Goal: Task Accomplishment & Management: Use online tool/utility

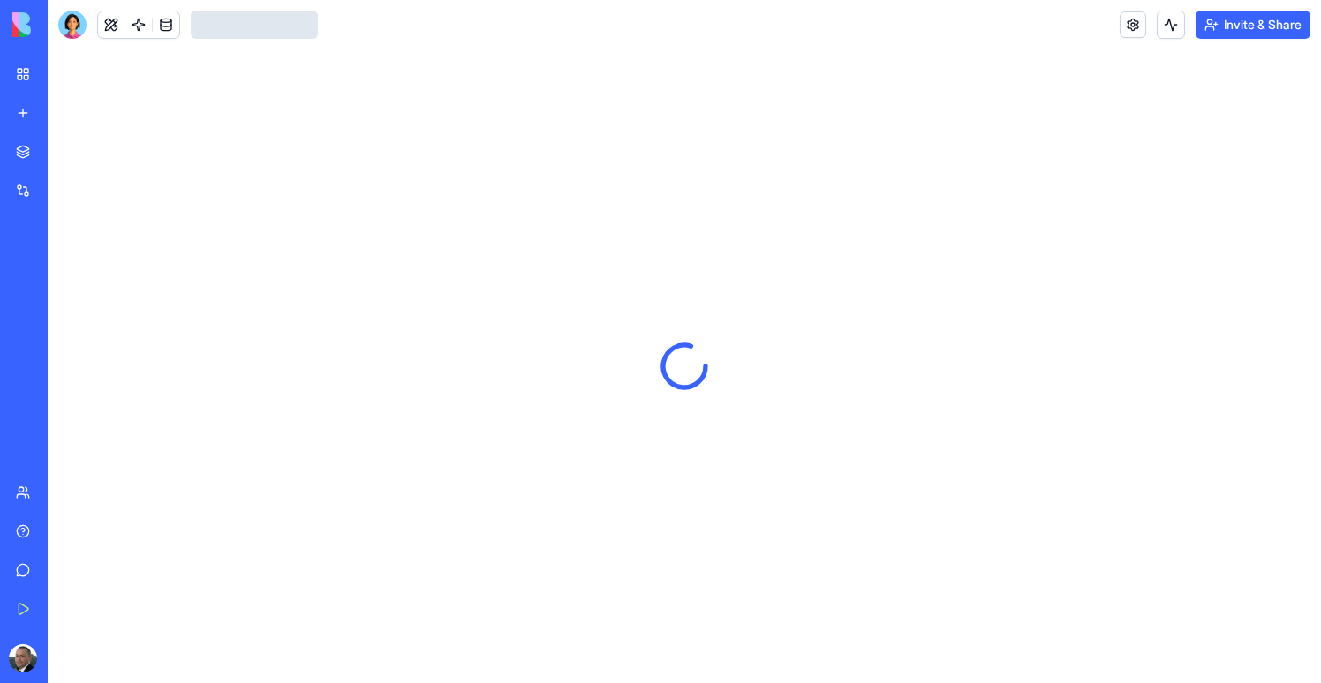
click at [141, 19] on link at bounding box center [138, 24] width 26 height 26
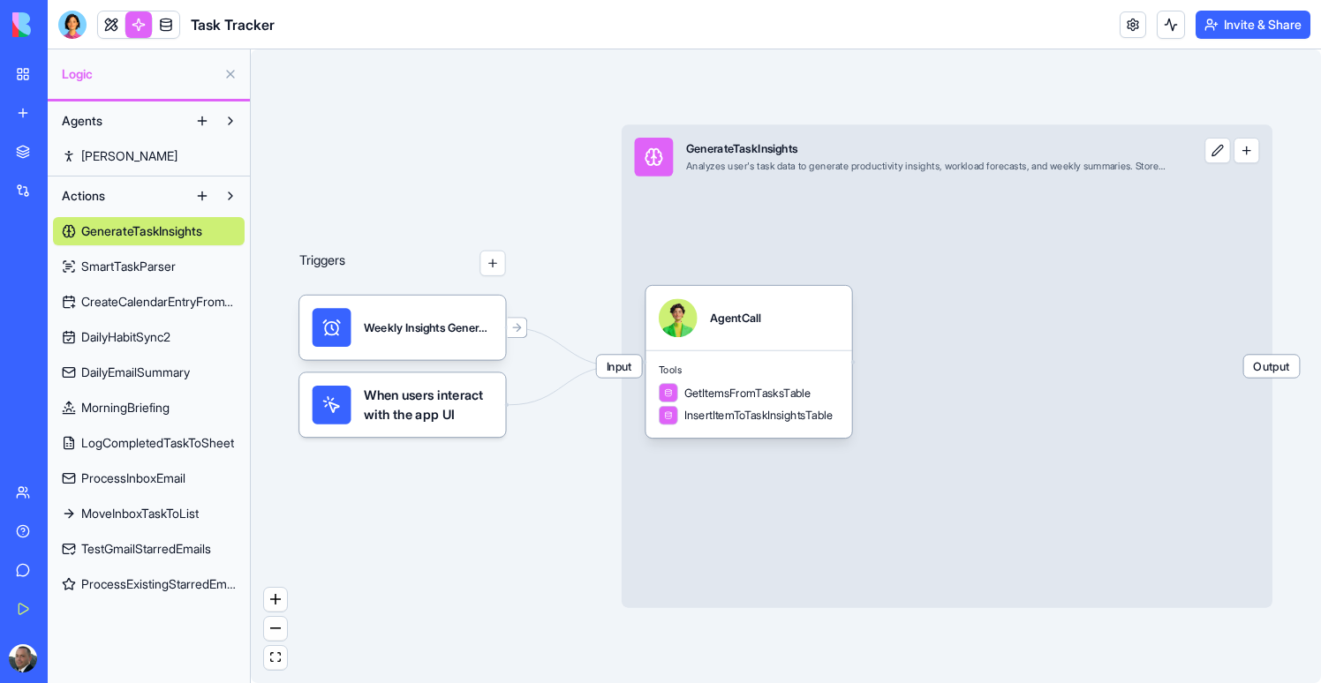
click at [166, 590] on span "ProcessExistingStarredEmails" at bounding box center [158, 585] width 154 height 18
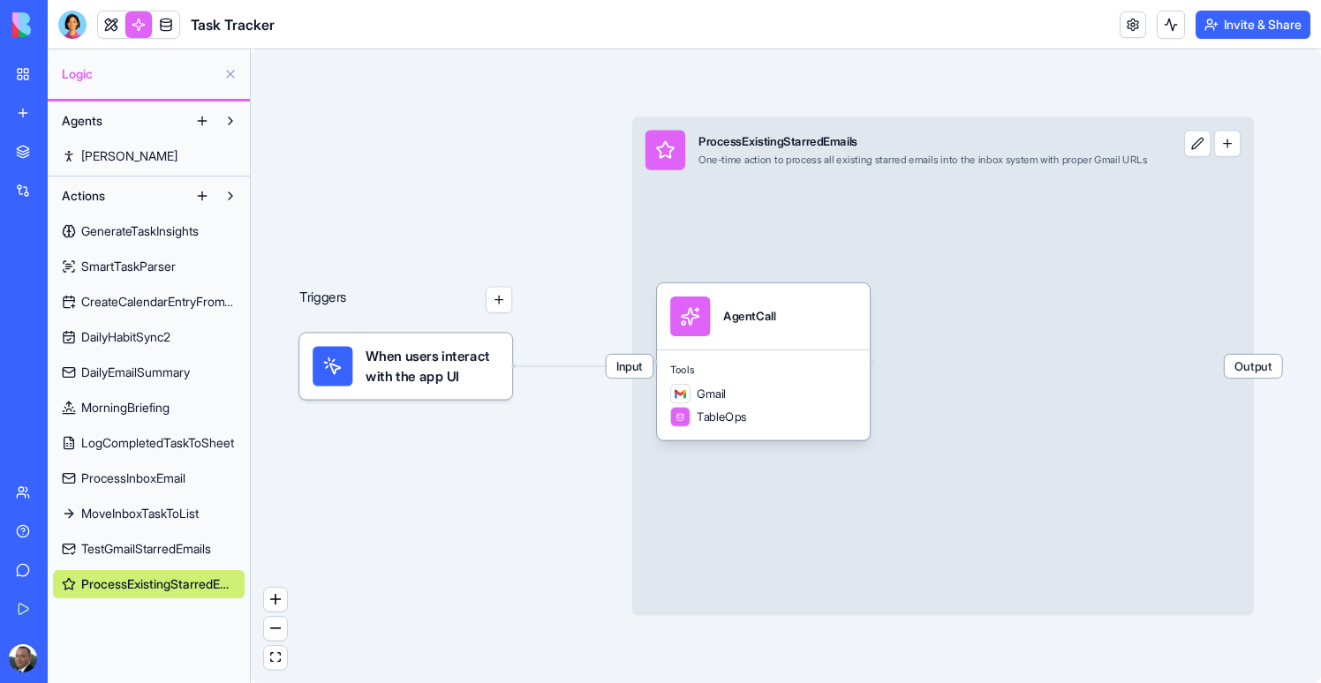
click at [166, 553] on span "TestGmailStarredEmails" at bounding box center [146, 549] width 130 height 18
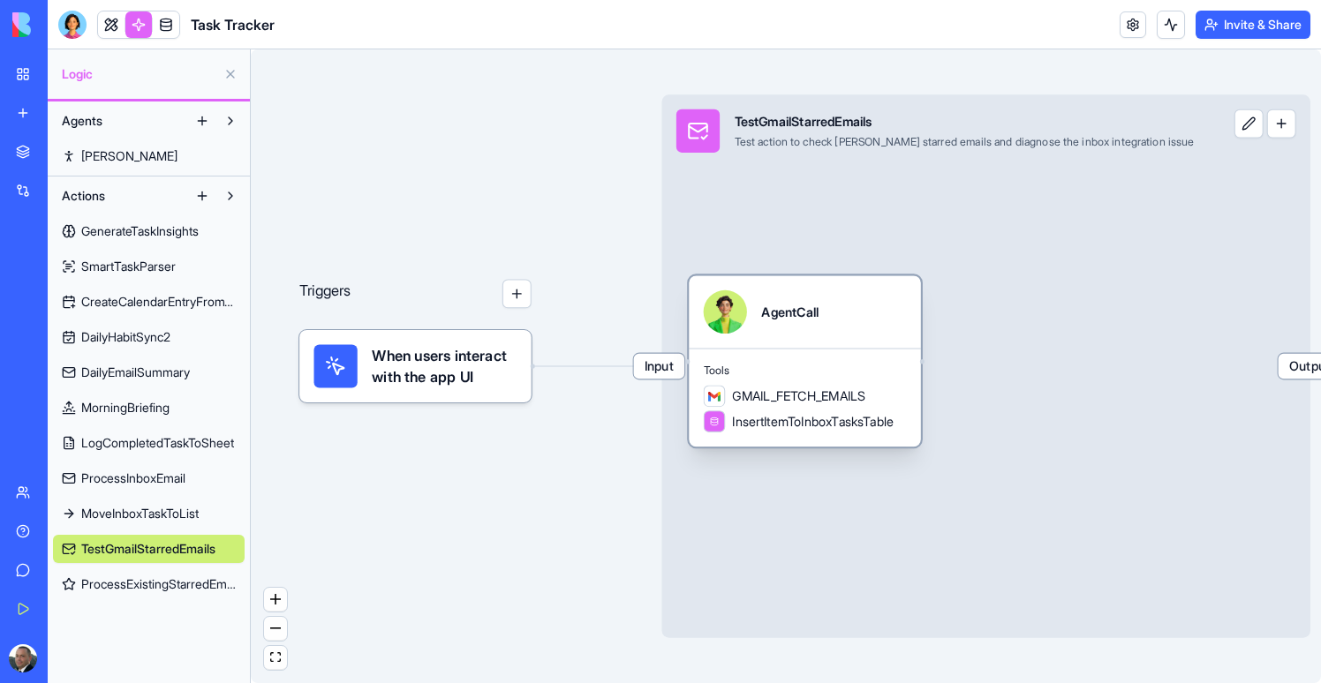
click at [881, 331] on div "AgentCall" at bounding box center [805, 311] width 203 height 43
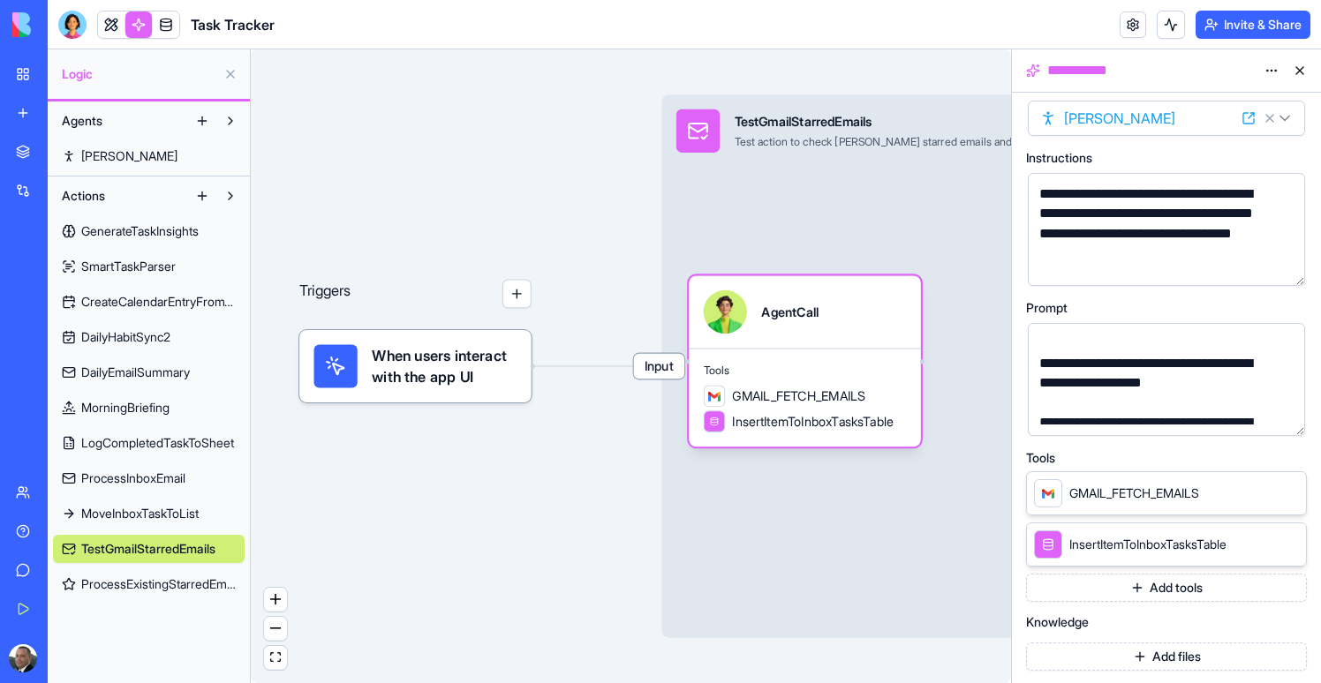
scroll to position [189, 0]
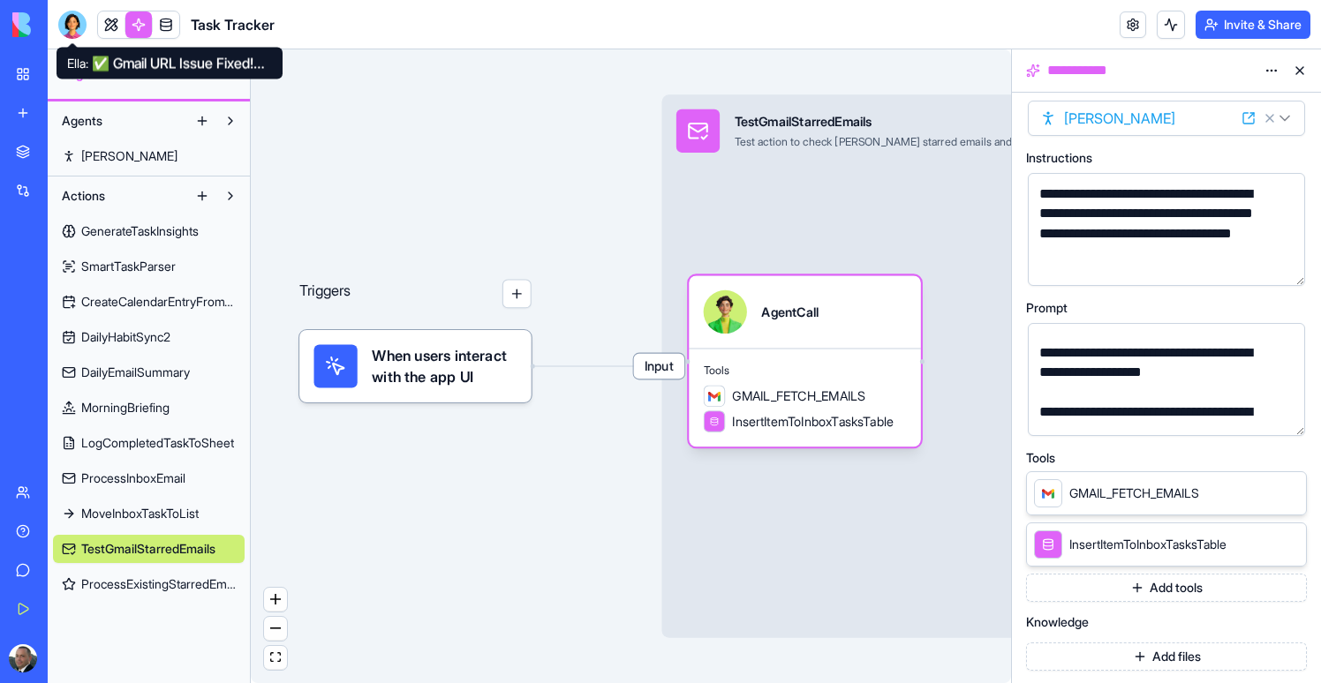
click at [64, 16] on div at bounding box center [72, 25] width 28 height 28
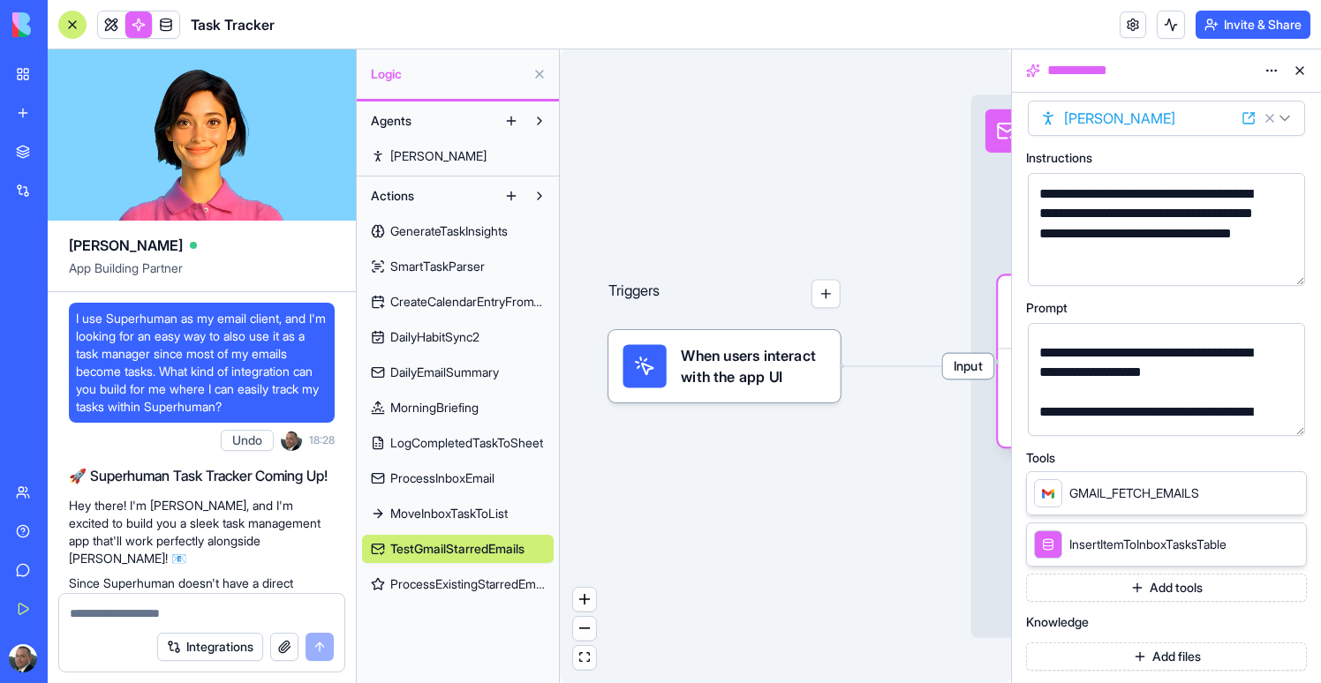
scroll to position [0, 0]
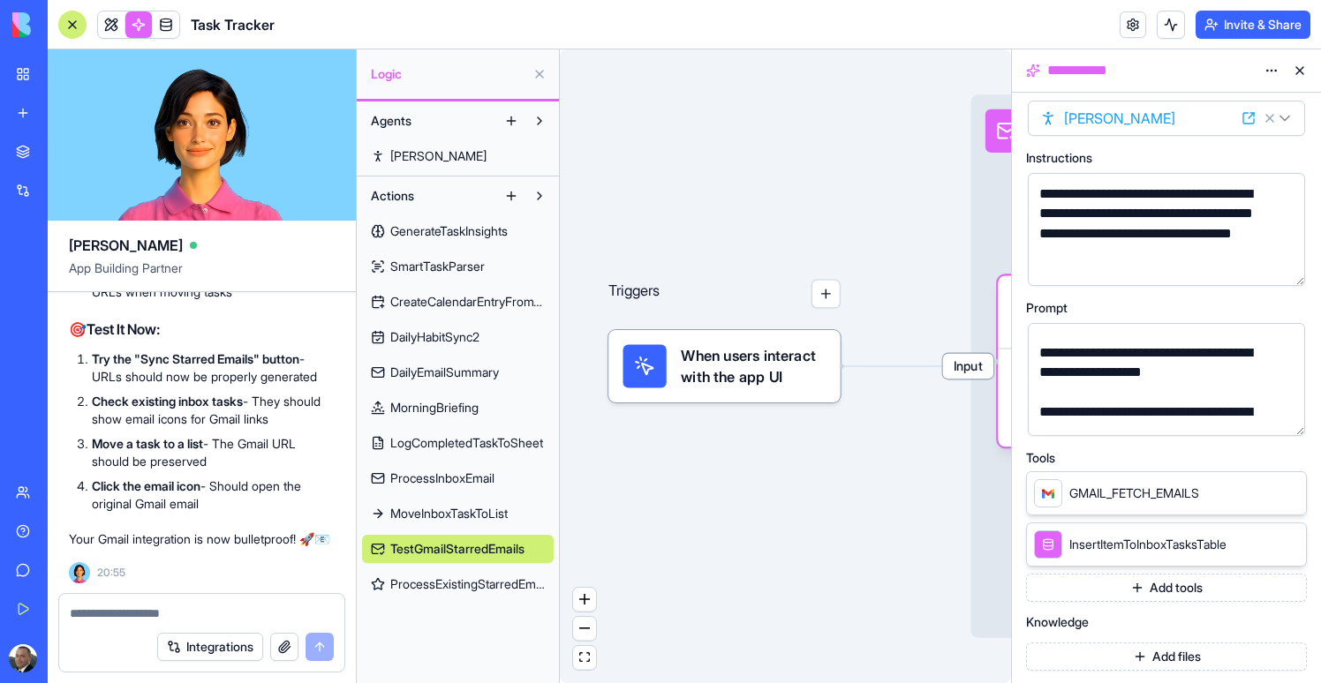
click at [221, 605] on textarea at bounding box center [202, 614] width 264 height 18
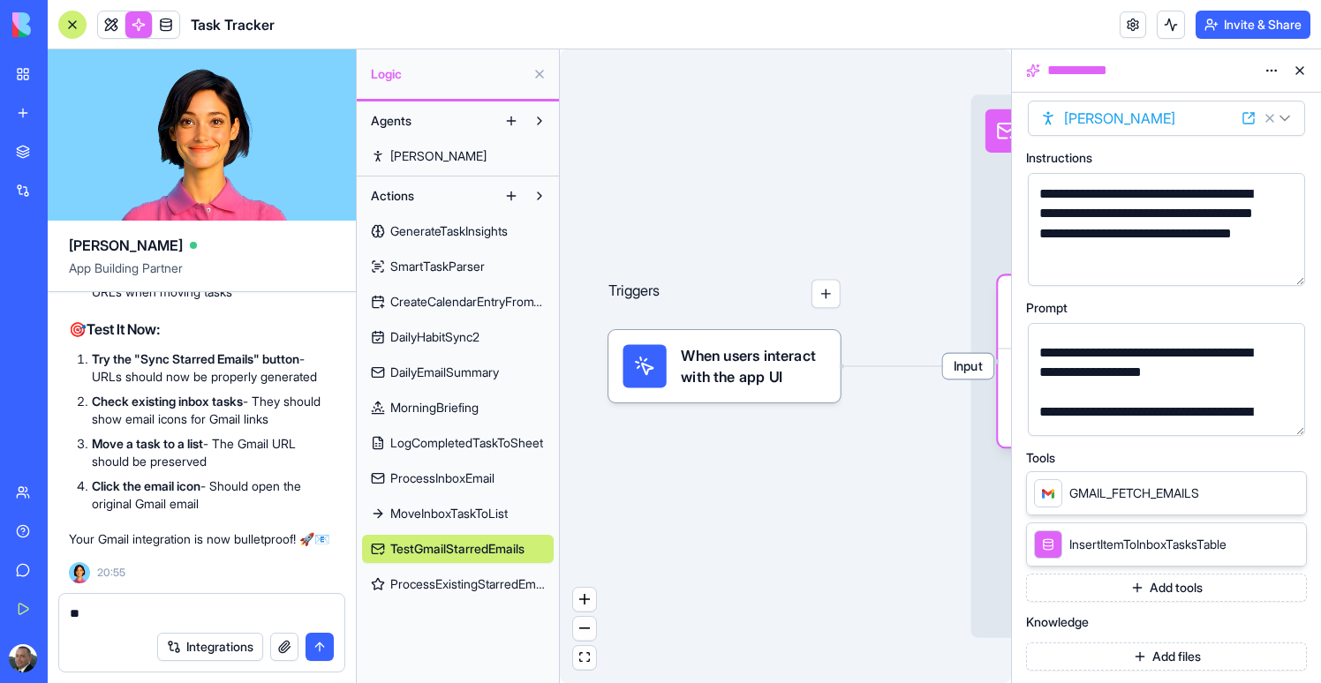
type textarea "*"
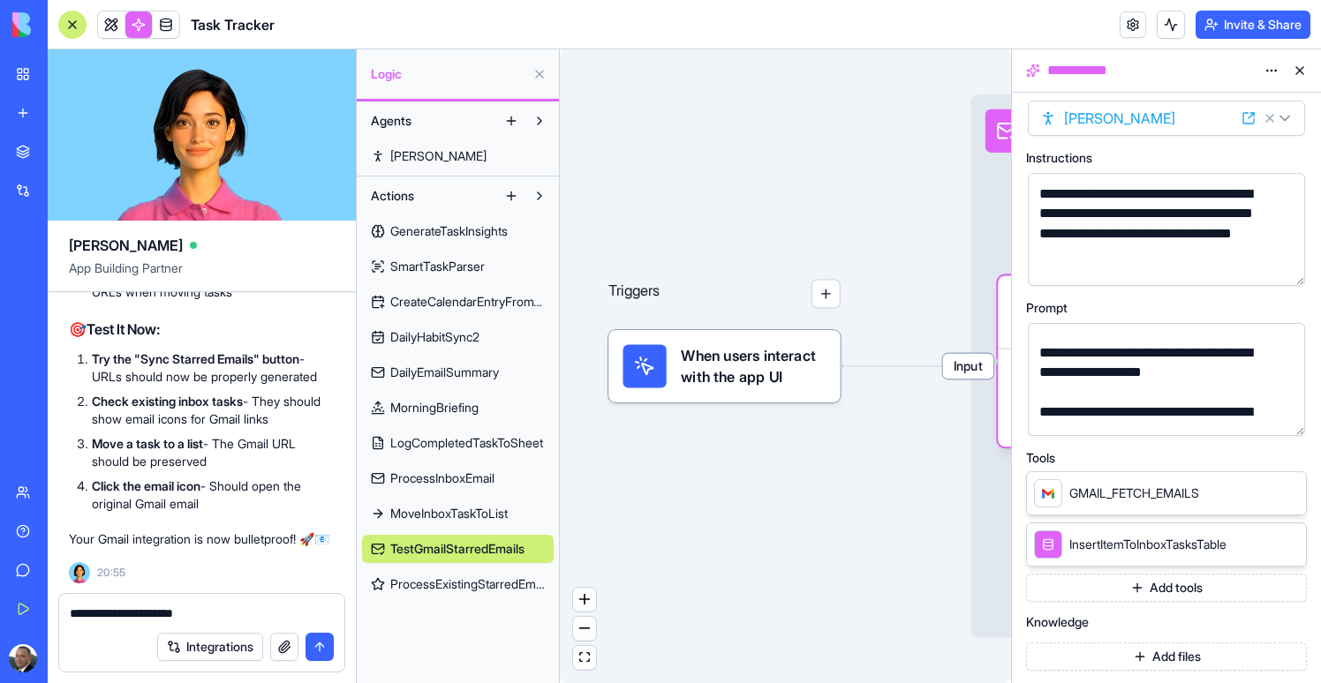
click at [1308, 71] on button at bounding box center [1299, 70] width 28 height 28
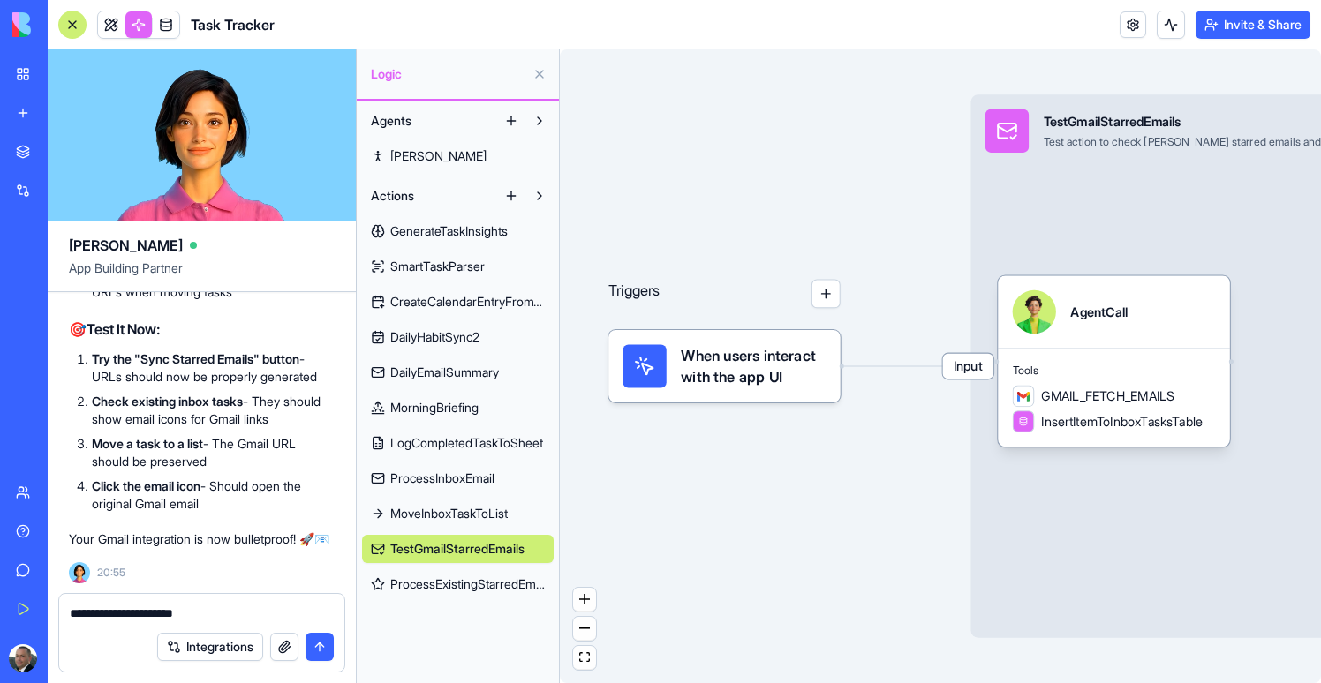
click at [971, 371] on span "Input" at bounding box center [968, 367] width 50 height 26
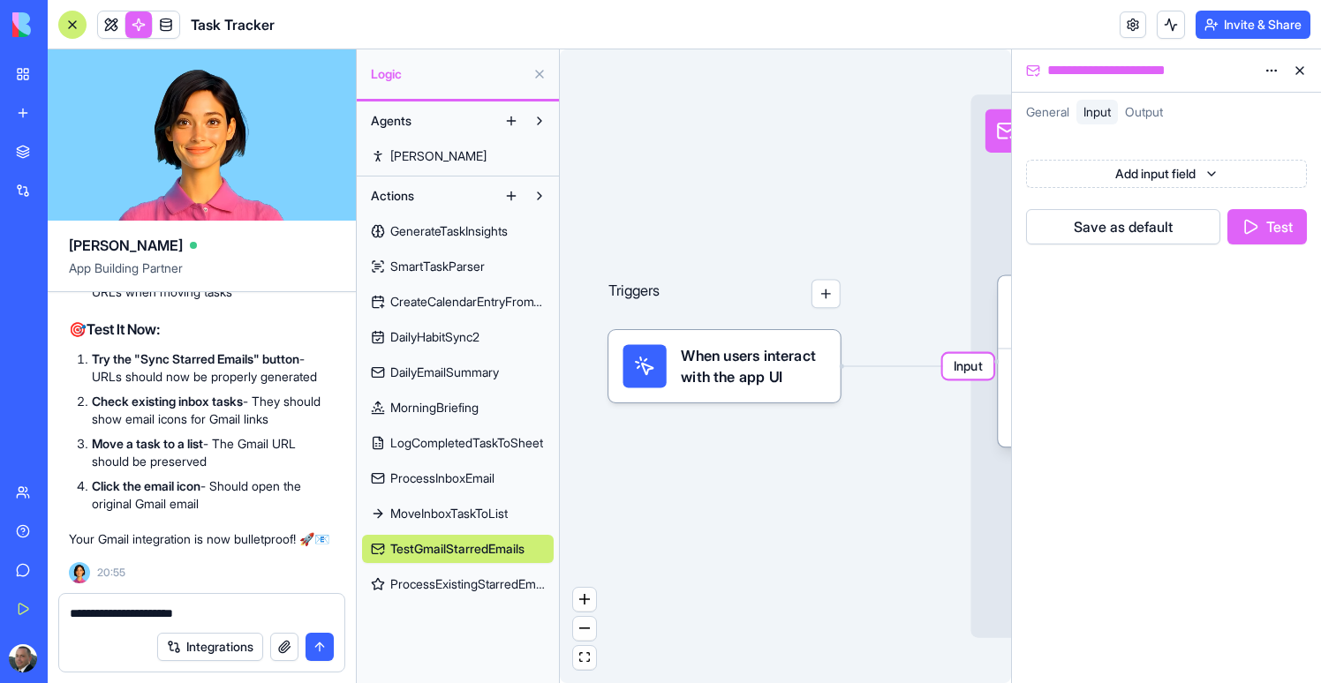
click at [971, 371] on span "Input" at bounding box center [968, 367] width 50 height 26
click at [429, 479] on span "ProcessInboxEmail" at bounding box center [442, 479] width 104 height 18
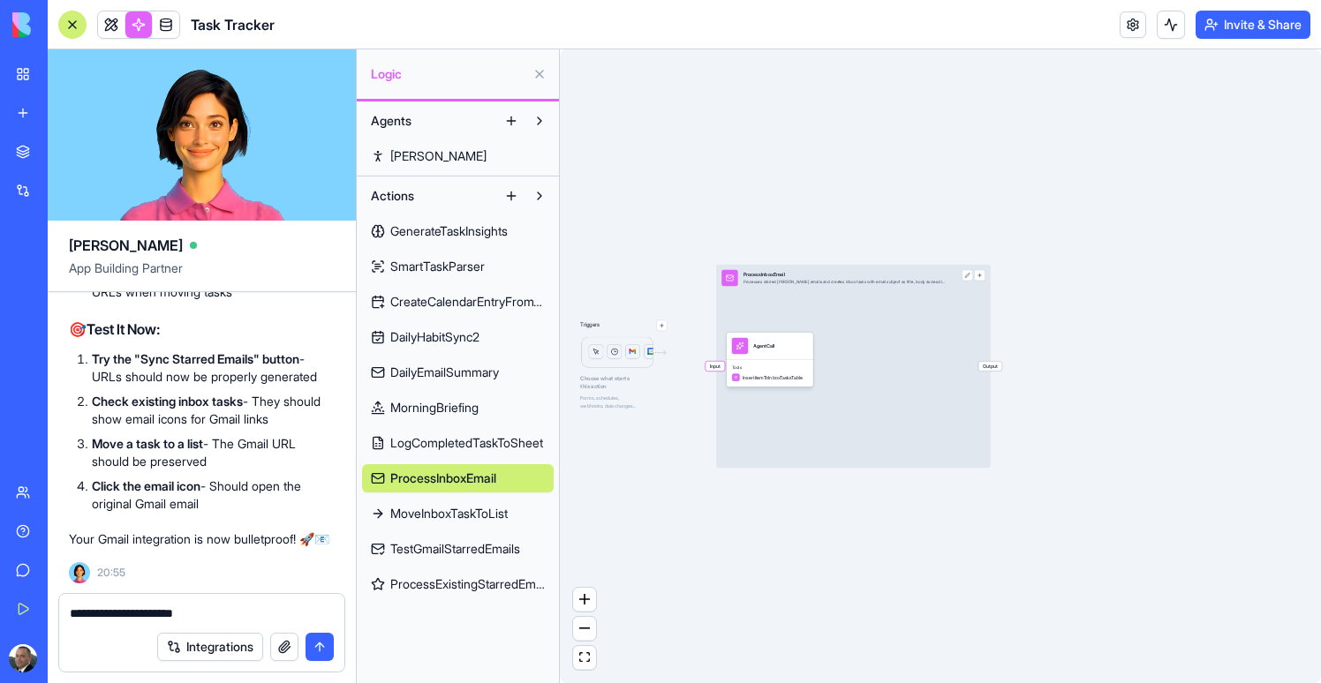
click at [713, 363] on span "Input" at bounding box center [714, 367] width 19 height 10
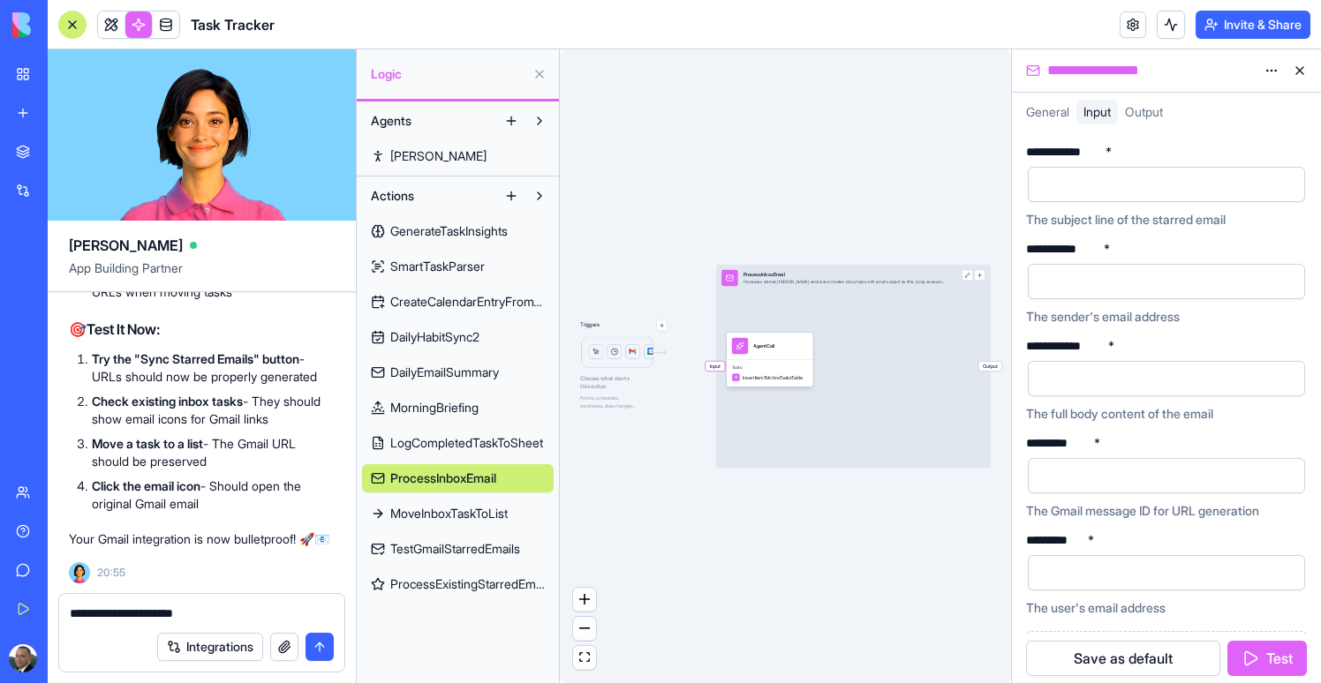
click at [152, 614] on textarea "**********" at bounding box center [202, 614] width 264 height 18
click at [203, 611] on textarea "****" at bounding box center [202, 614] width 264 height 18
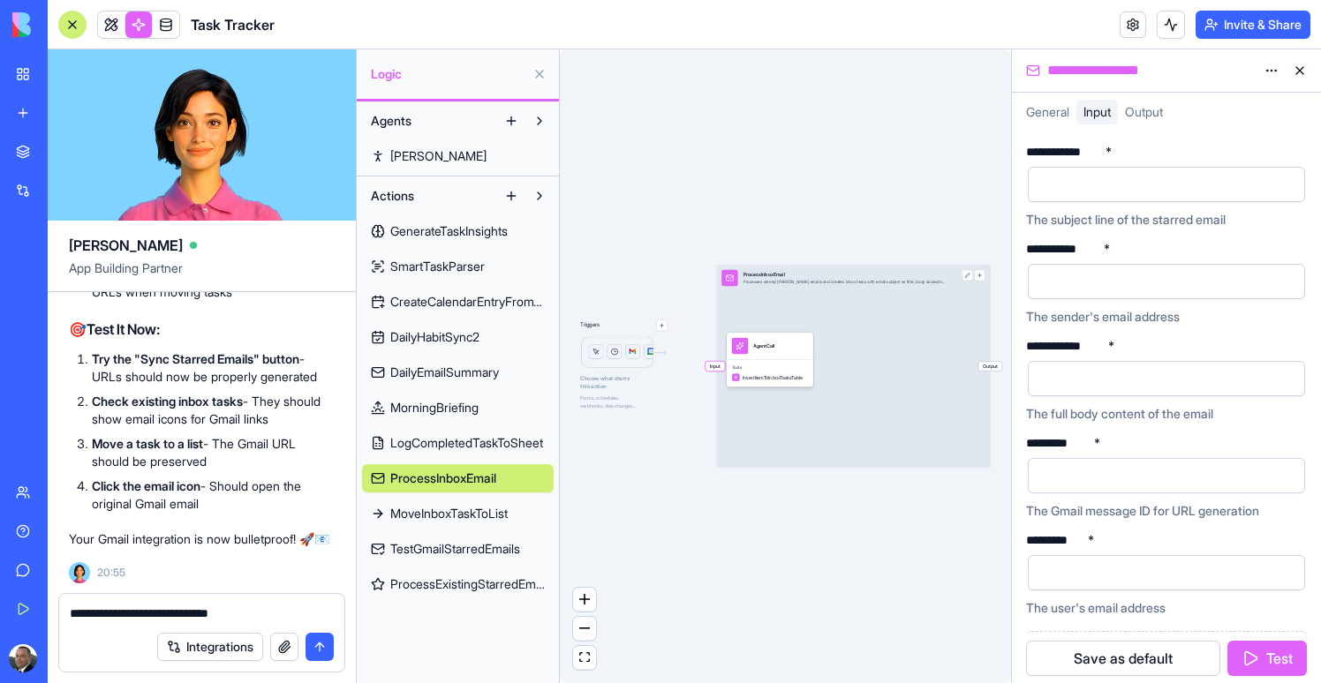
click at [139, 616] on textarea "**********" at bounding box center [202, 614] width 264 height 18
click at [258, 610] on textarea "**********" at bounding box center [202, 614] width 264 height 18
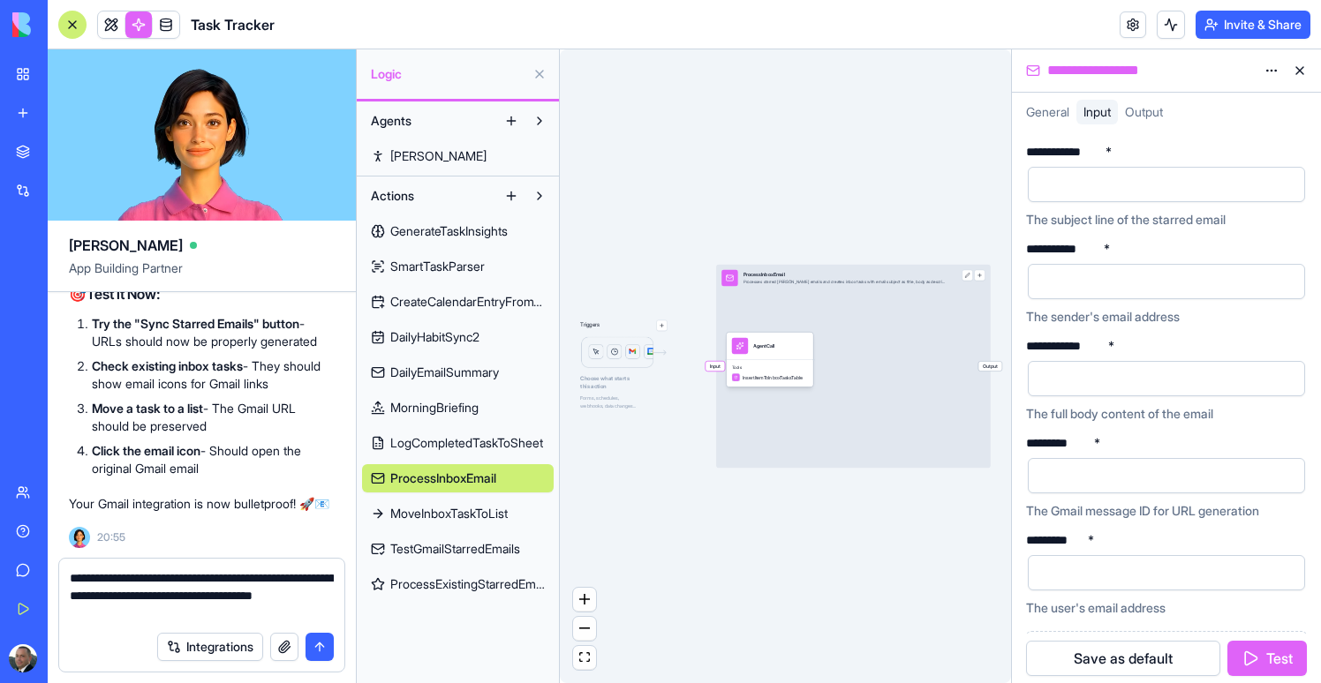
type textarea "**********"
click at [775, 363] on div "Tools InsertItemToInboxTasksTable" at bounding box center [770, 372] width 87 height 27
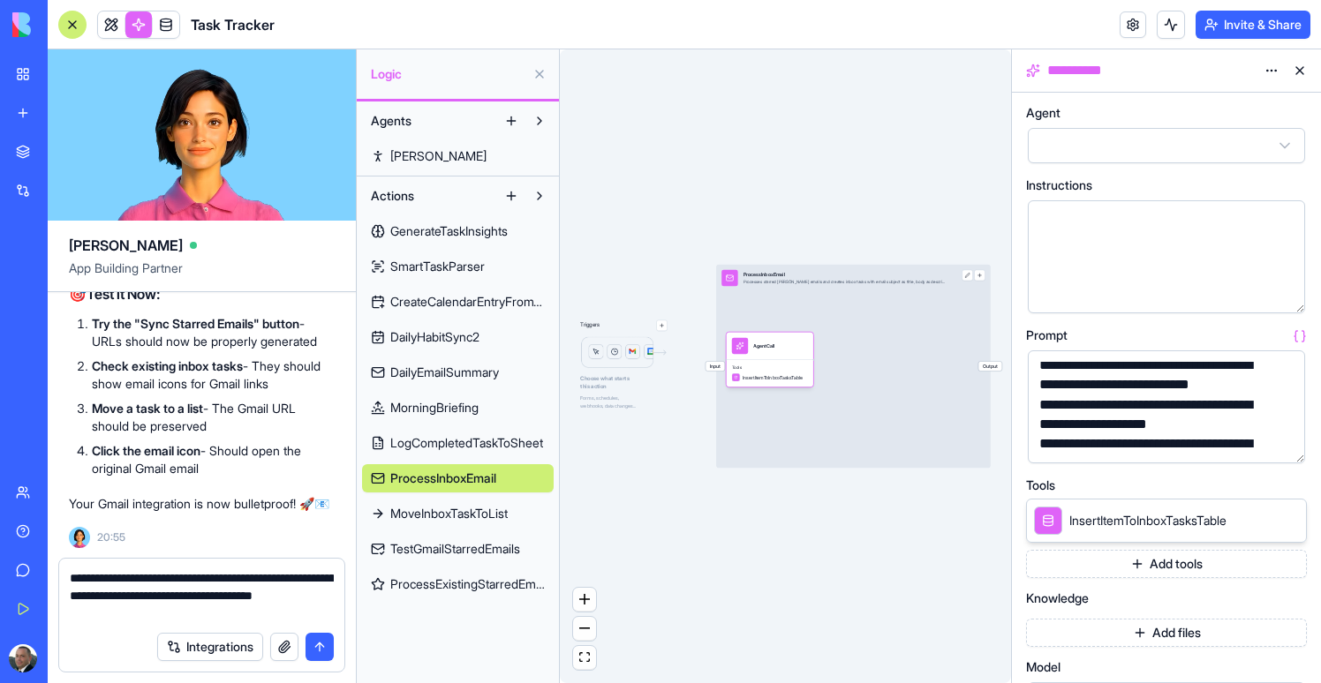
scroll to position [170, 0]
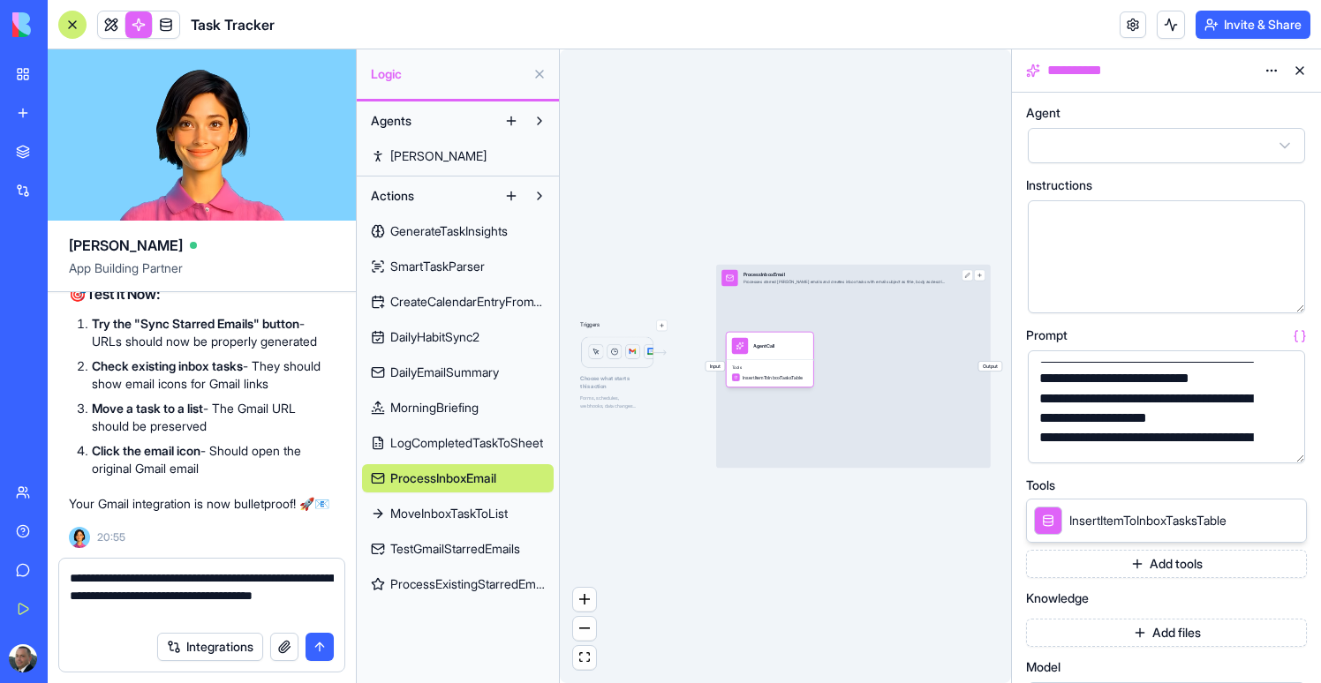
click at [1287, 444] on button "button" at bounding box center [1287, 446] width 28 height 28
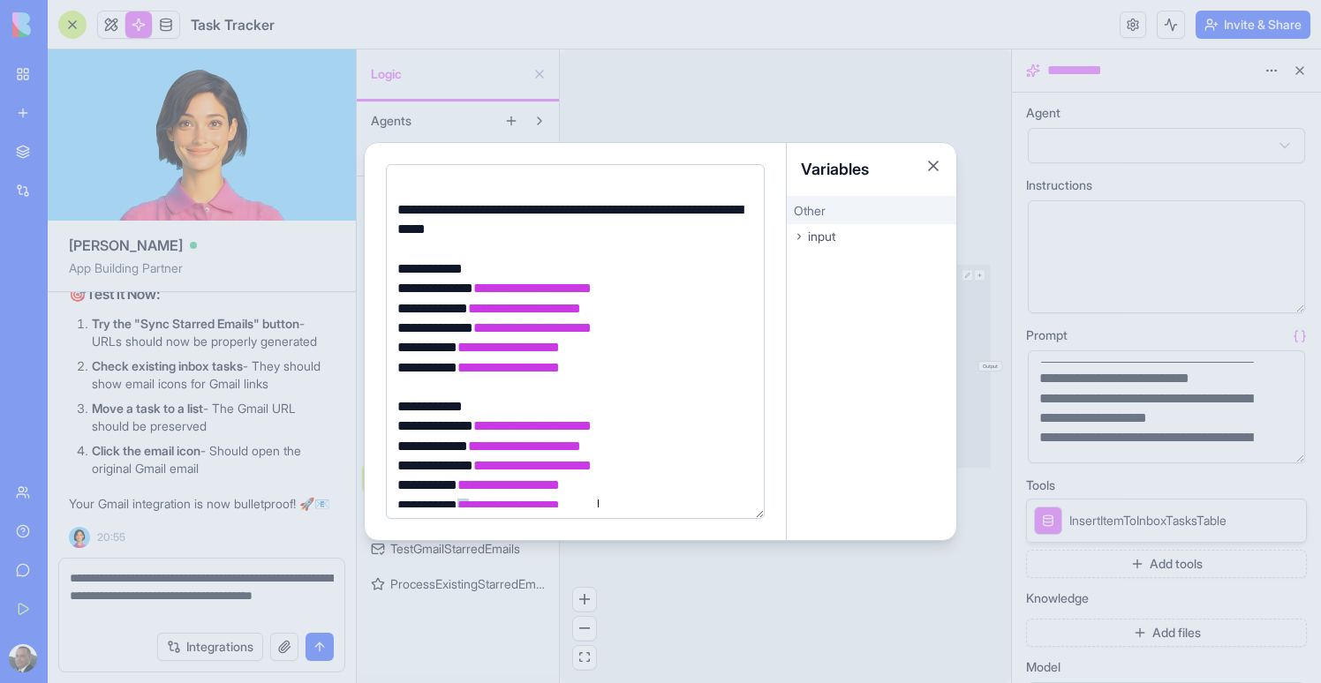
scroll to position [716, 0]
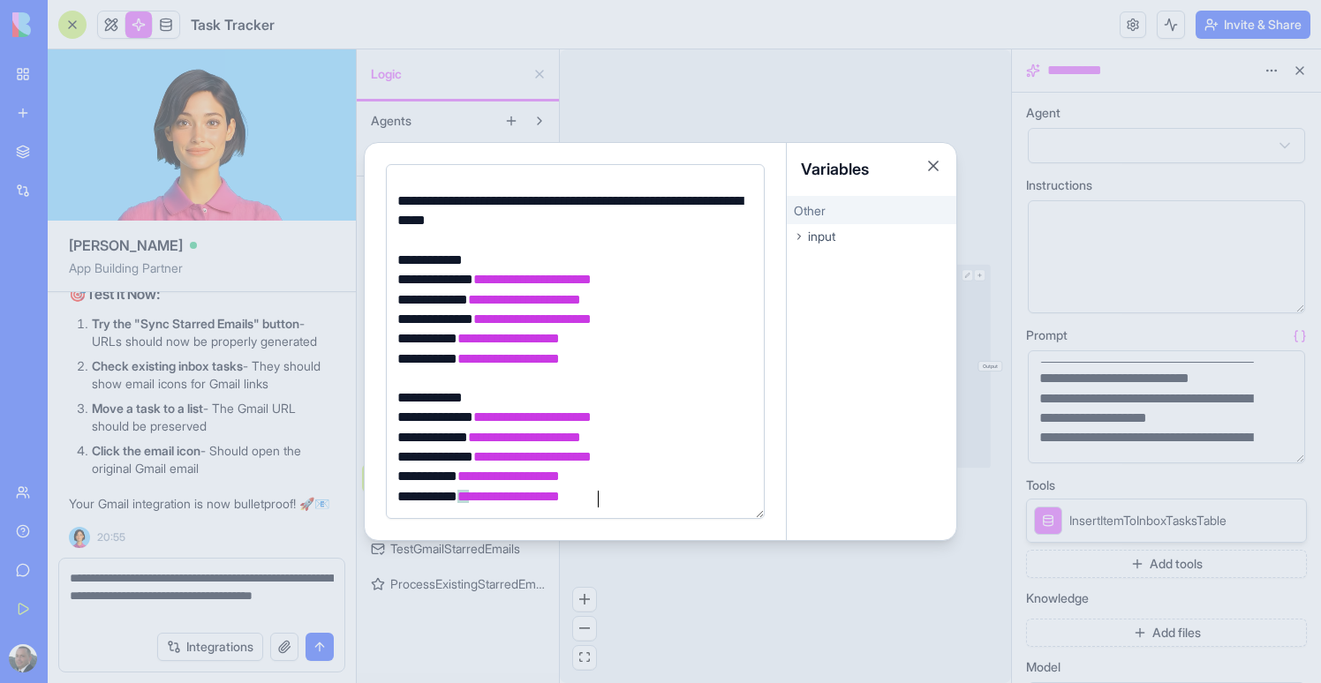
click at [710, 87] on div at bounding box center [660, 341] width 1321 height 683
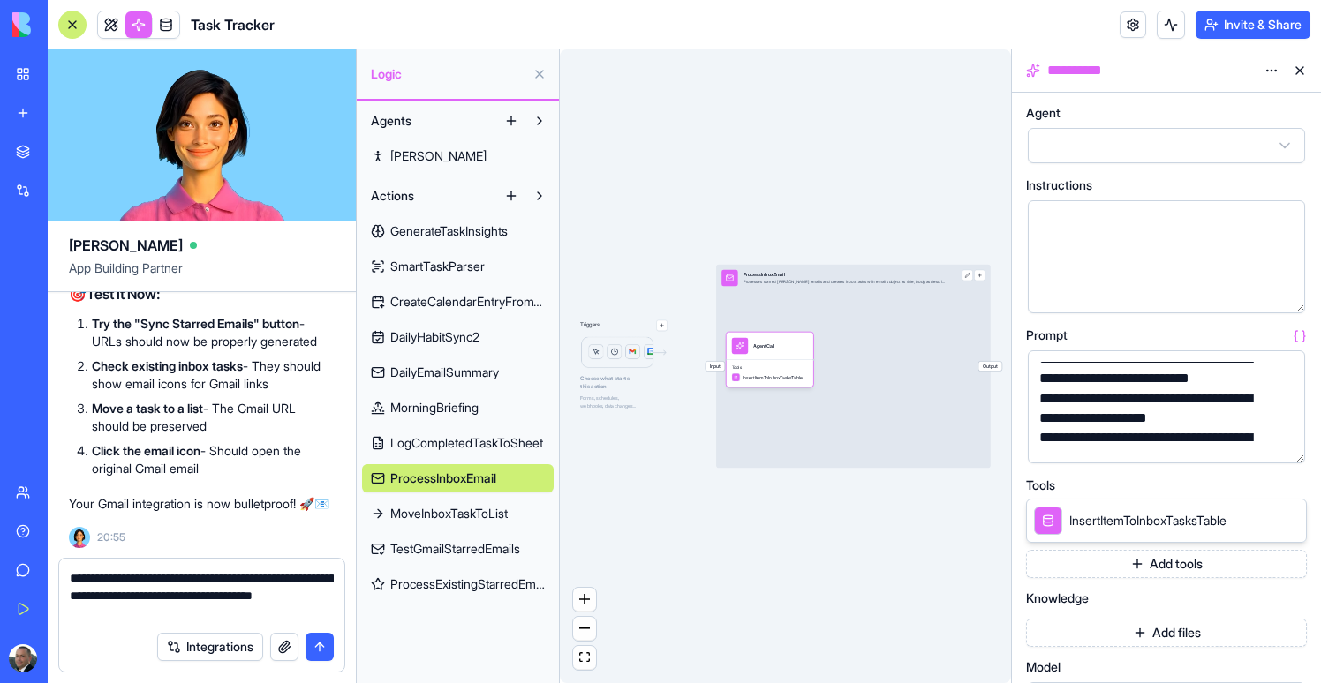
click at [162, 34] on link at bounding box center [166, 24] width 26 height 26
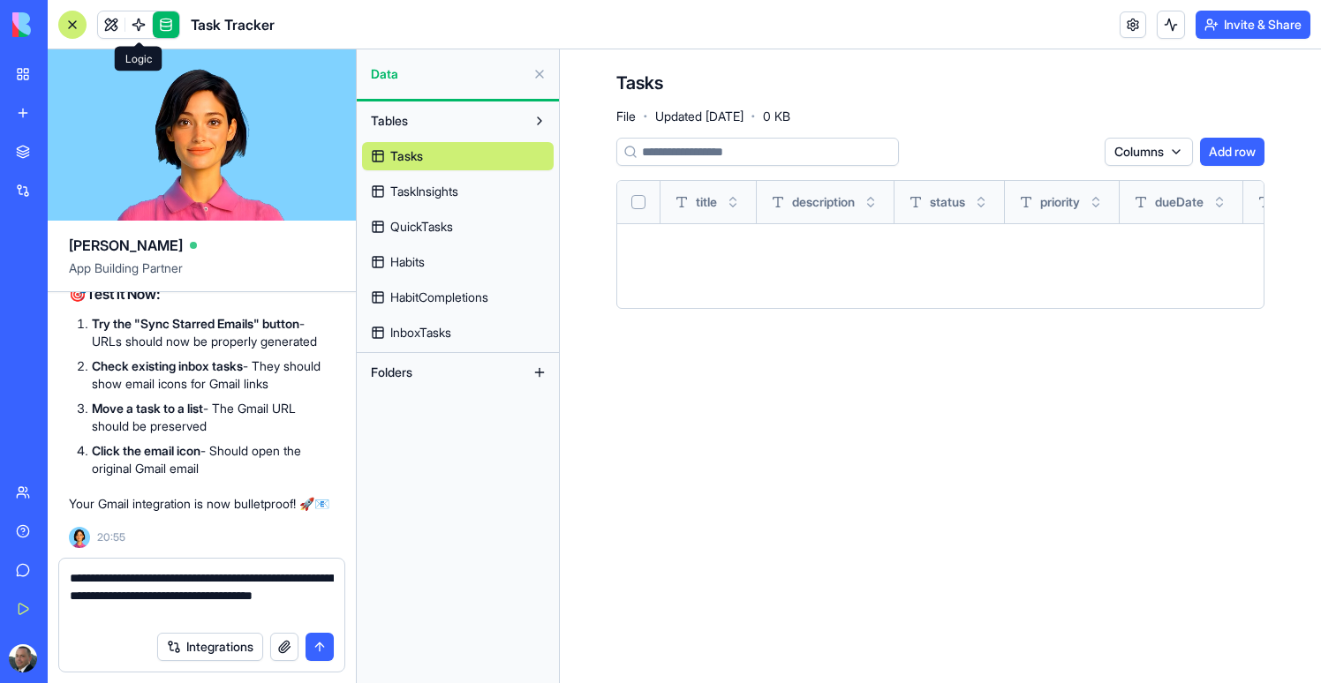
click at [136, 27] on link at bounding box center [138, 24] width 26 height 26
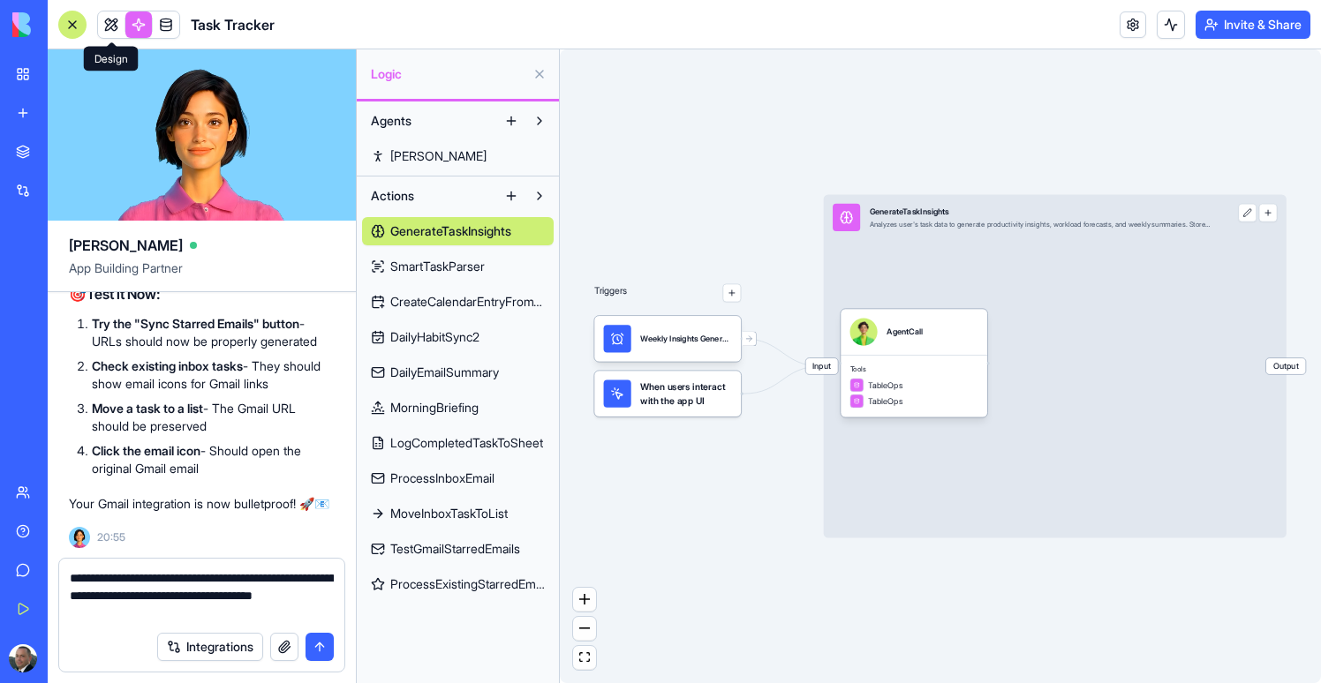
click at [117, 27] on link at bounding box center [111, 24] width 26 height 26
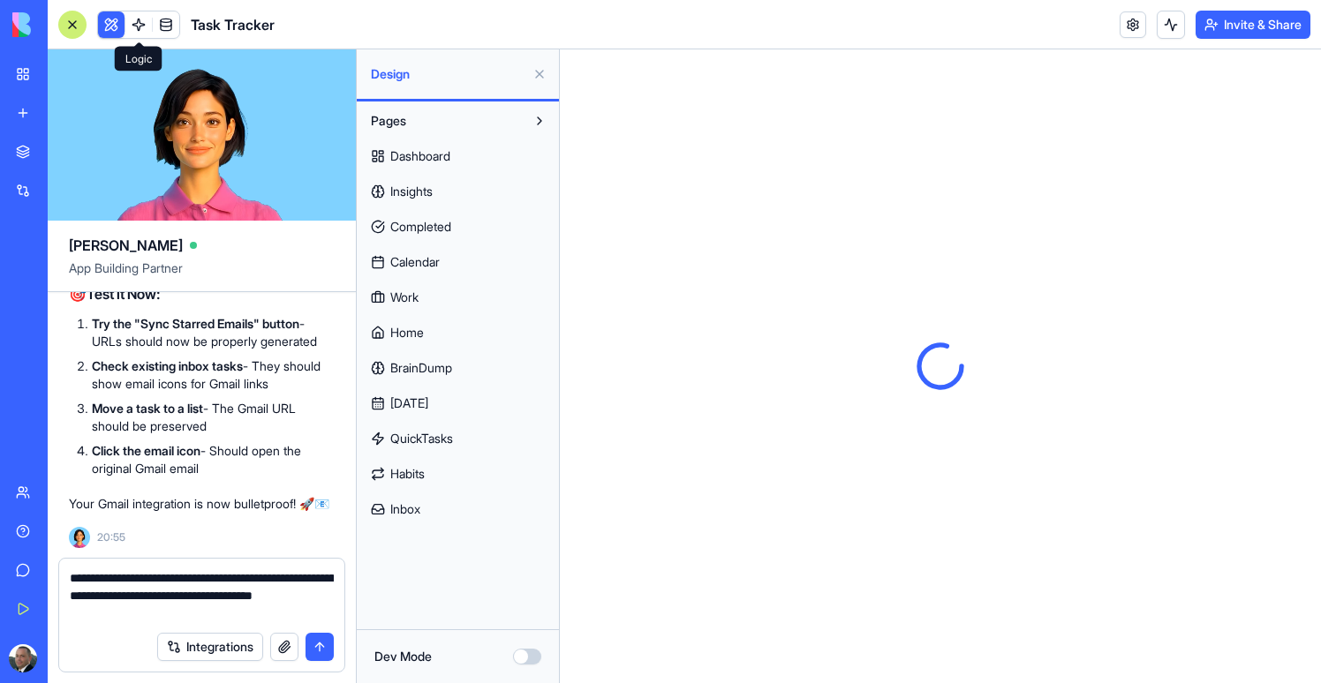
click at [139, 27] on link at bounding box center [138, 24] width 26 height 26
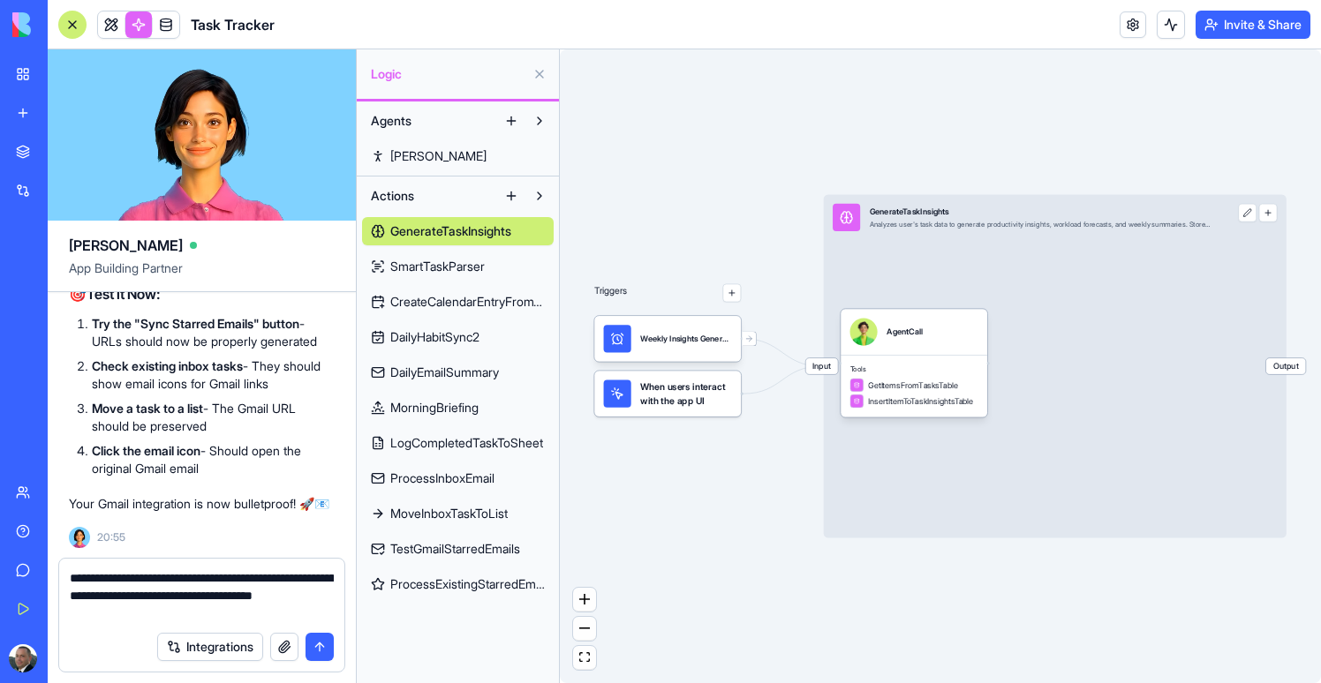
click at [504, 460] on div "GenerateTaskInsights SmartTaskParser CreateCalendarEntryFromTimer DailyHabitSyn…" at bounding box center [458, 404] width 192 height 388
click at [500, 475] on link "ProcessInboxEmail" at bounding box center [458, 478] width 192 height 28
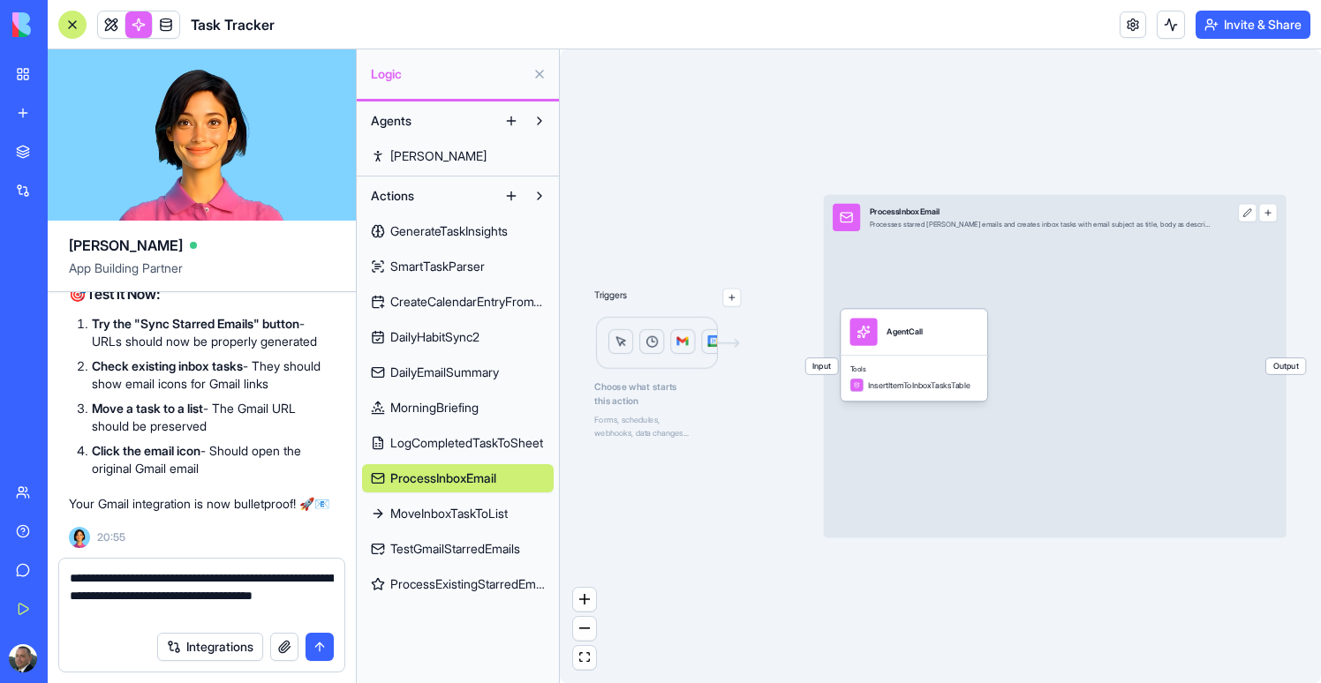
click at [480, 539] on link "TestGmailStarredEmails" at bounding box center [458, 549] width 192 height 28
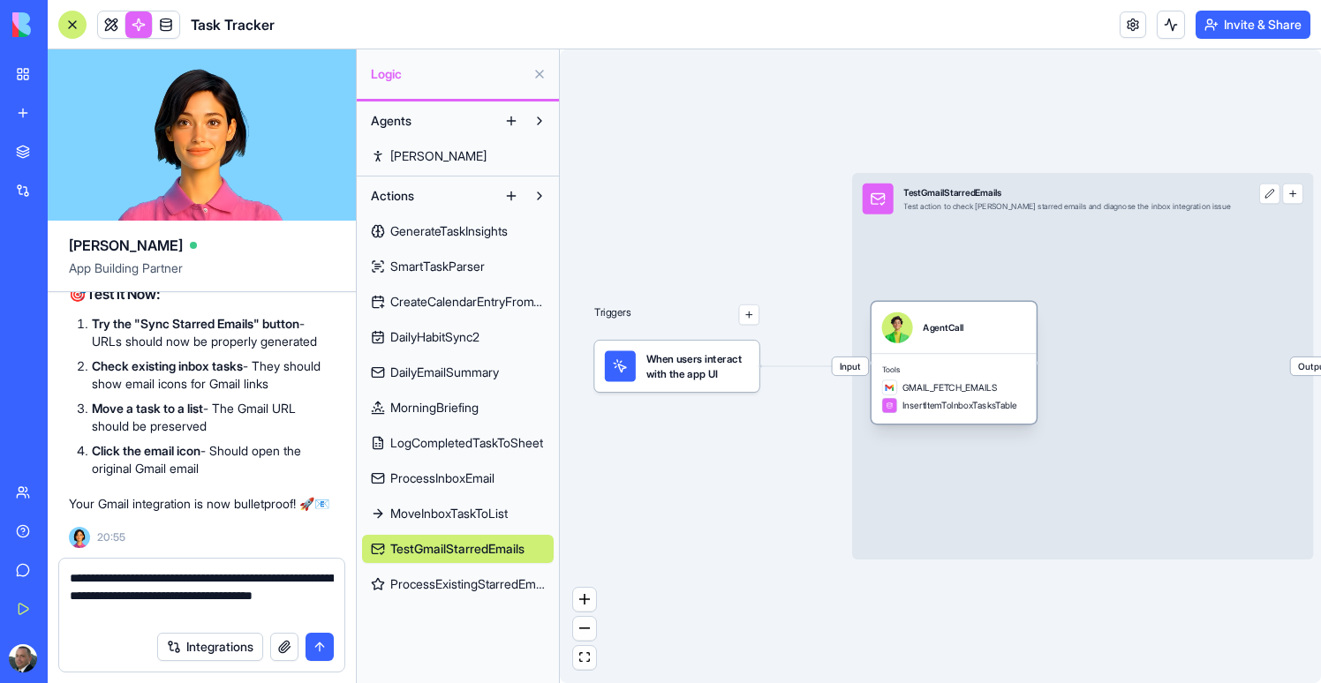
click at [965, 376] on div "Tools GMAIL_FETCH_EMAILS InsertItemToInboxTasksTable" at bounding box center [953, 388] width 165 height 71
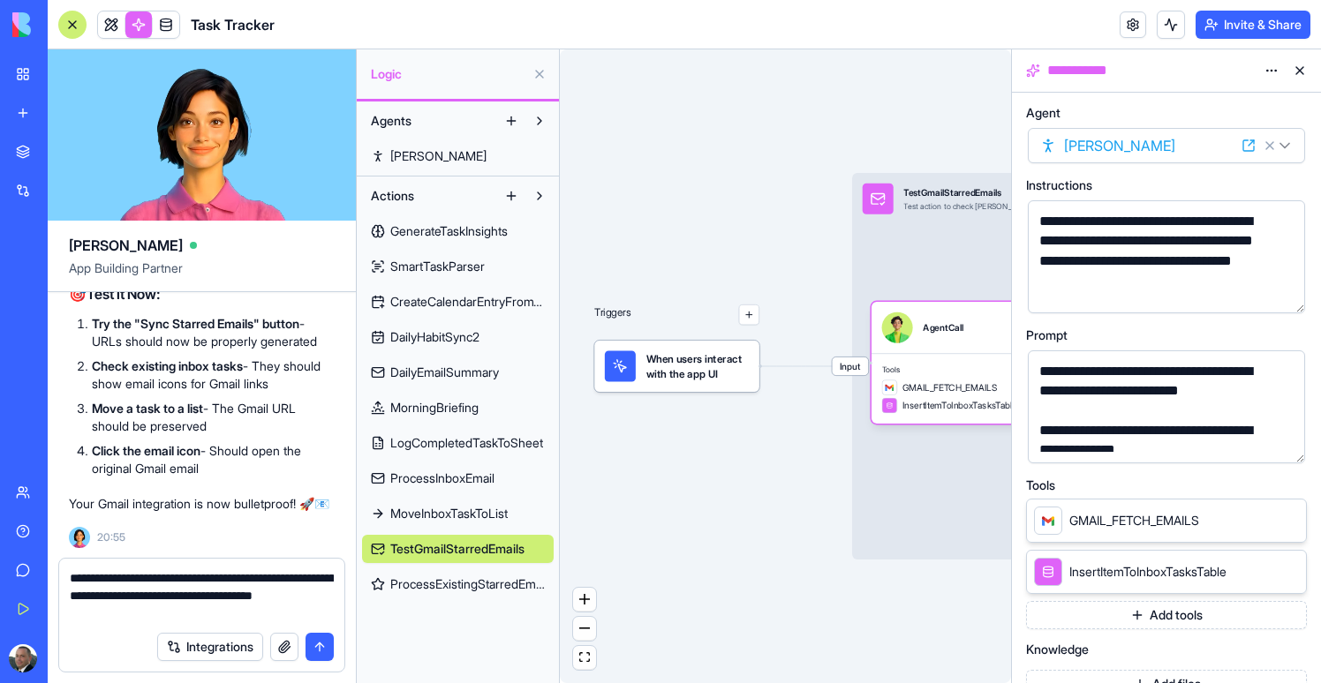
click at [744, 366] on span "When users interact with the app UI" at bounding box center [697, 365] width 103 height 31
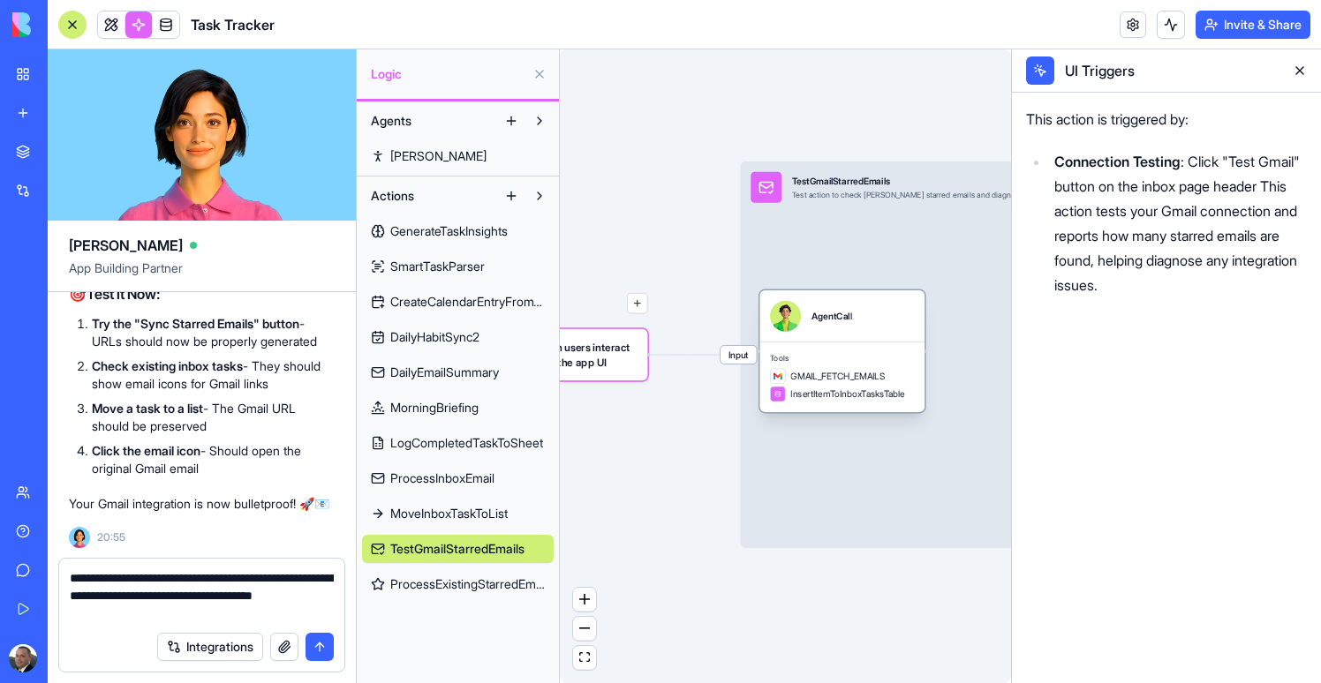
click at [860, 346] on div "Tools GMAIL_FETCH_EMAILS InsertItemToInboxTasksTable" at bounding box center [841, 377] width 165 height 71
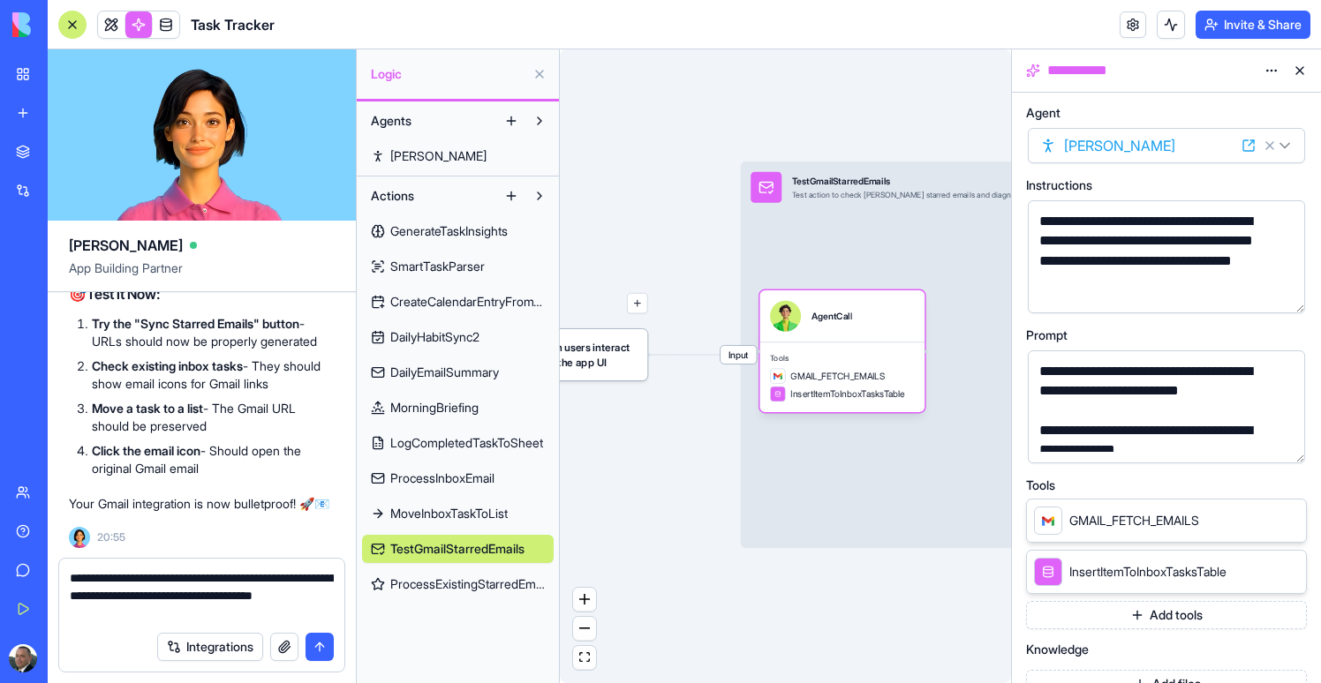
click at [1285, 454] on button "button" at bounding box center [1287, 446] width 28 height 28
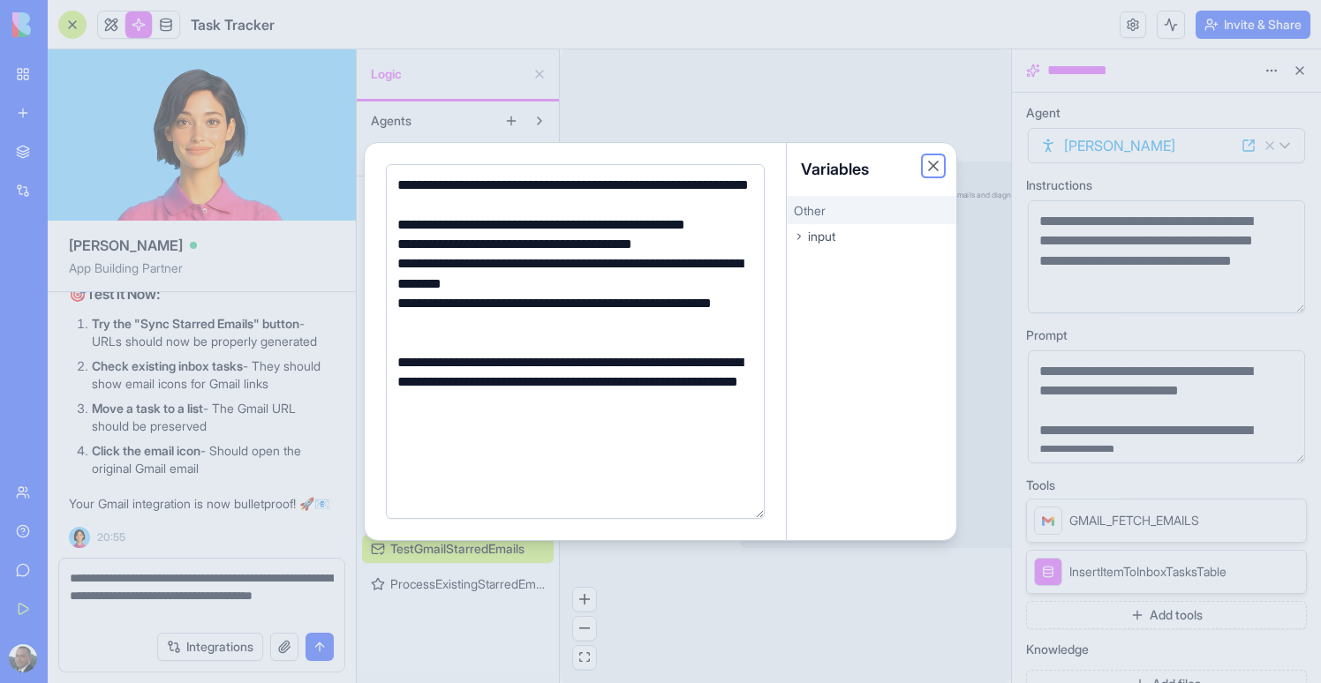
click at [935, 169] on button "Close" at bounding box center [933, 166] width 18 height 18
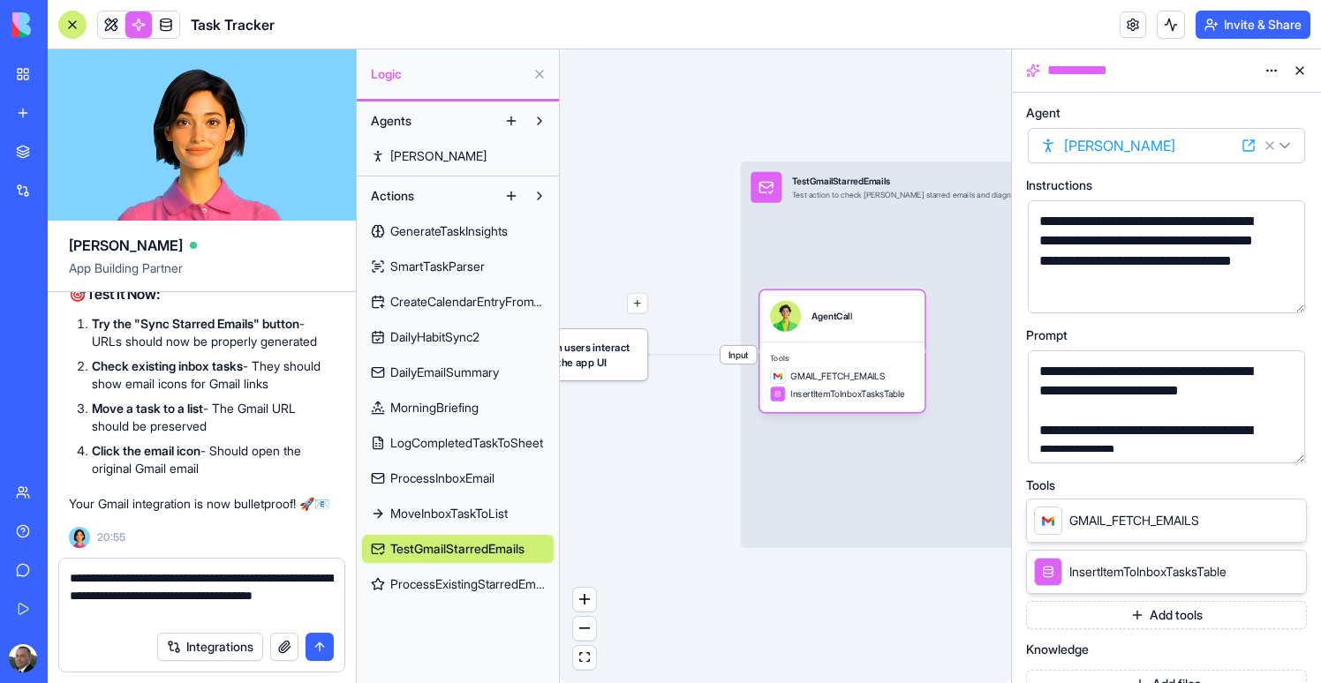
click at [474, 591] on span "ProcessExistingStarredEmails" at bounding box center [467, 585] width 154 height 18
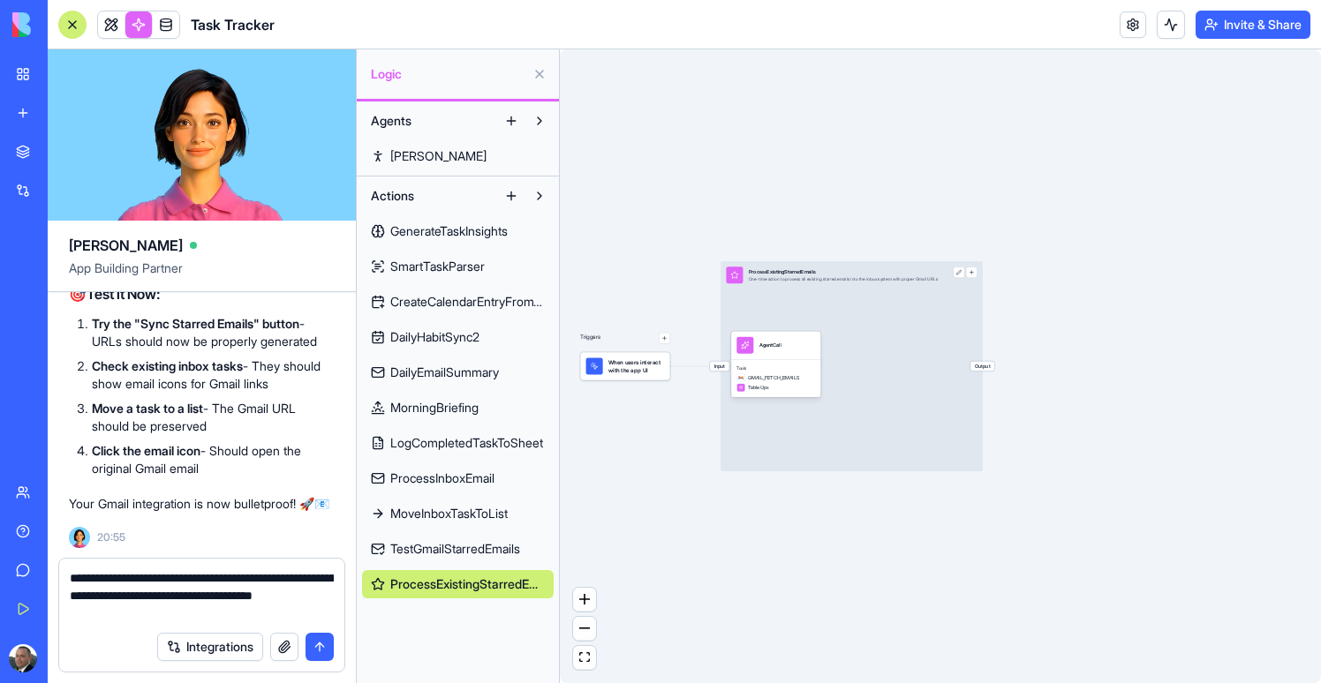
click at [648, 364] on span "When users interact with the app UI" at bounding box center [636, 366] width 56 height 17
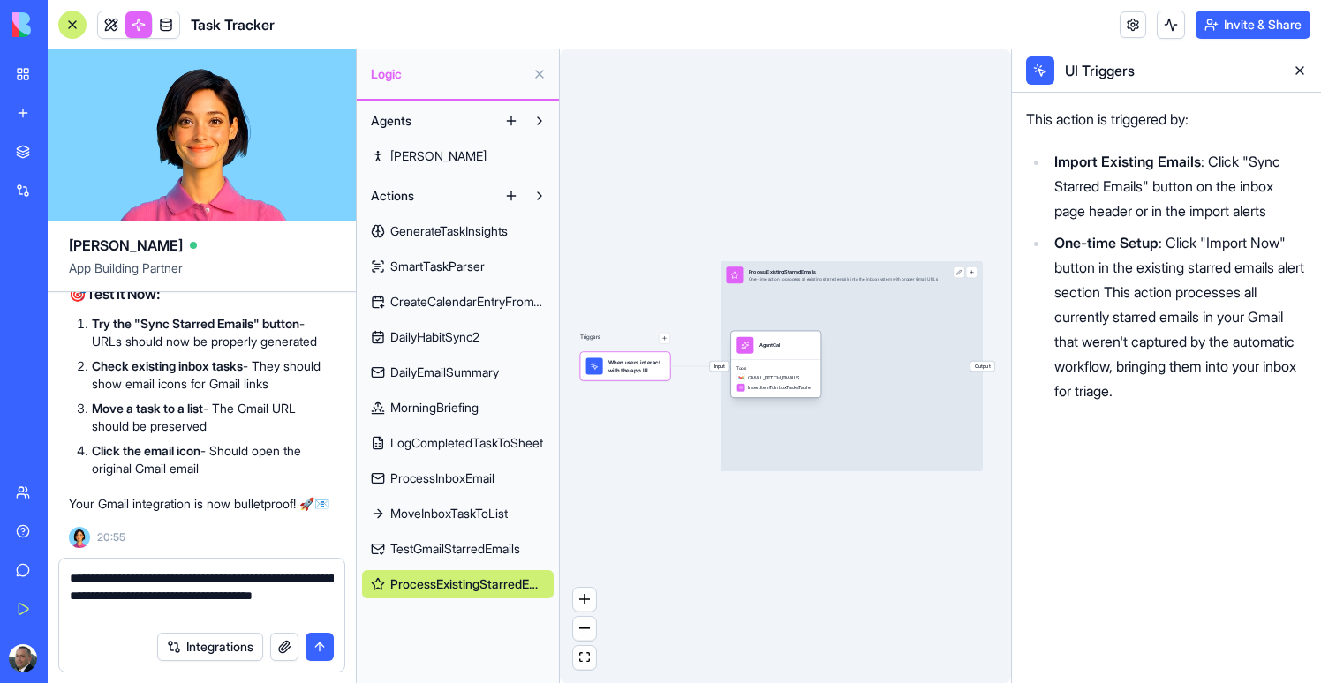
click at [764, 365] on span "Tools" at bounding box center [775, 367] width 79 height 5
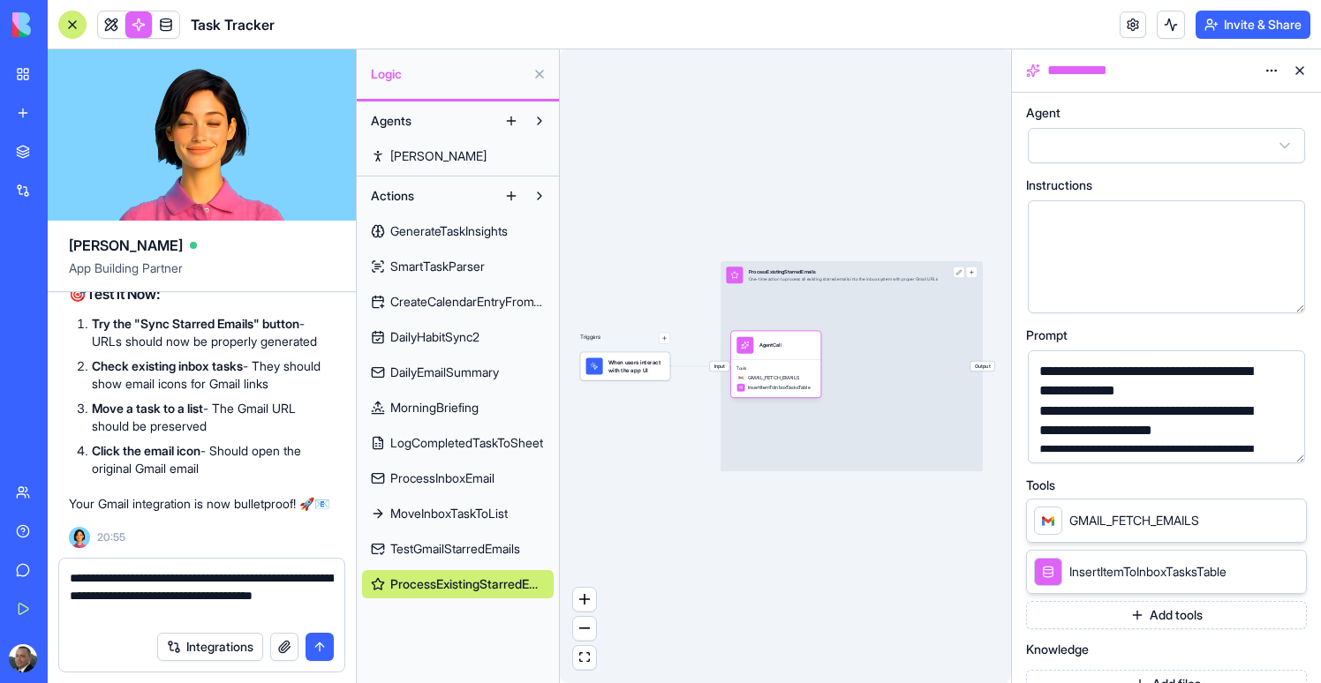
click at [1292, 448] on button "button" at bounding box center [1287, 446] width 28 height 28
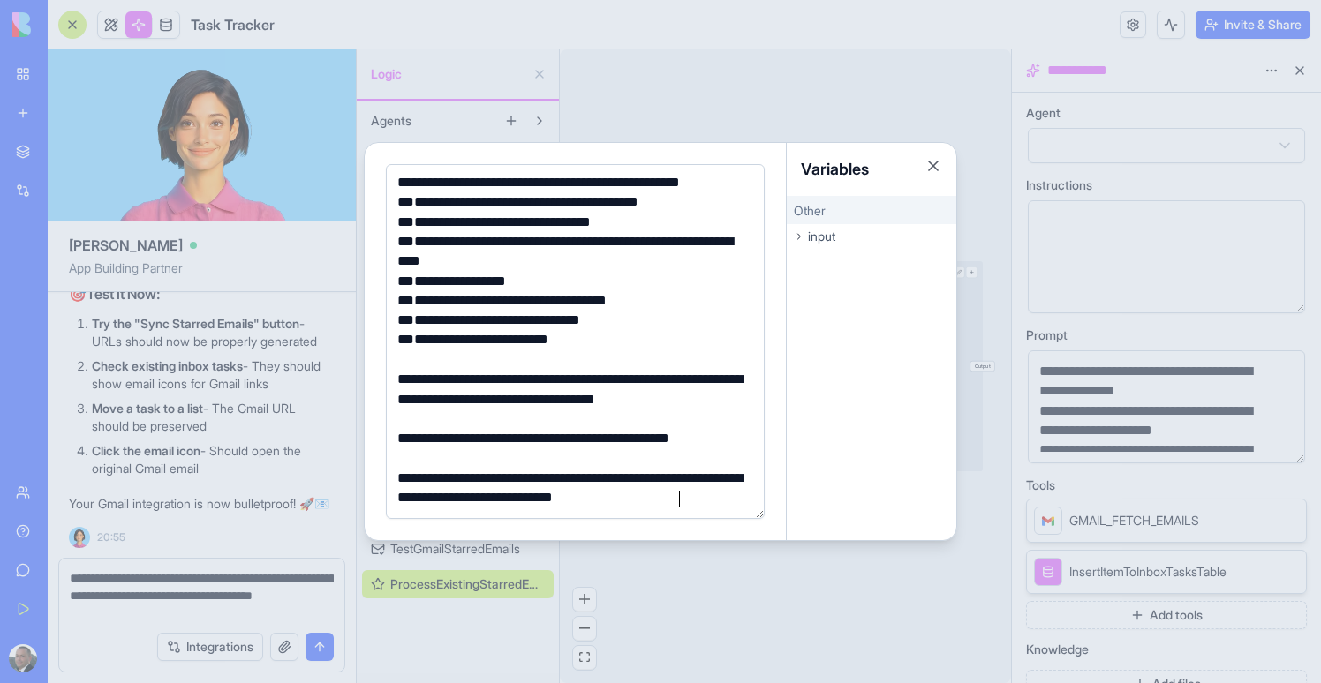
scroll to position [64, 0]
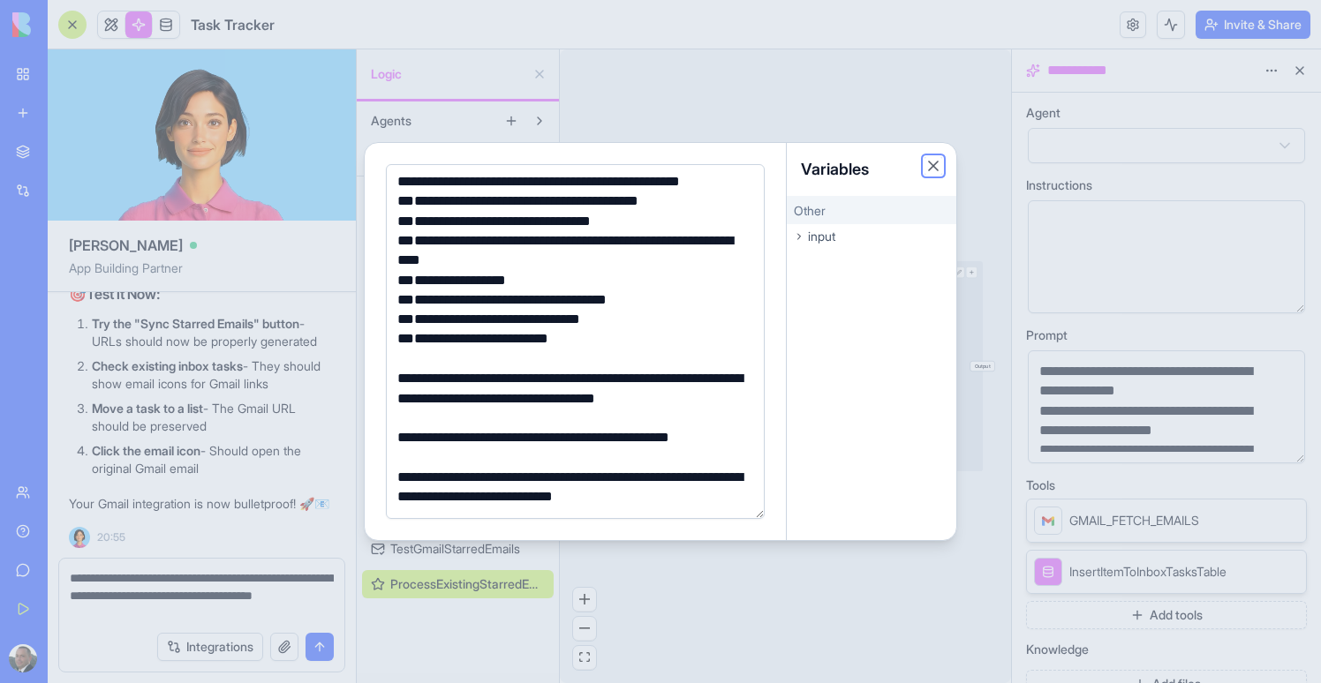
click at [930, 169] on button "Close" at bounding box center [933, 166] width 18 height 18
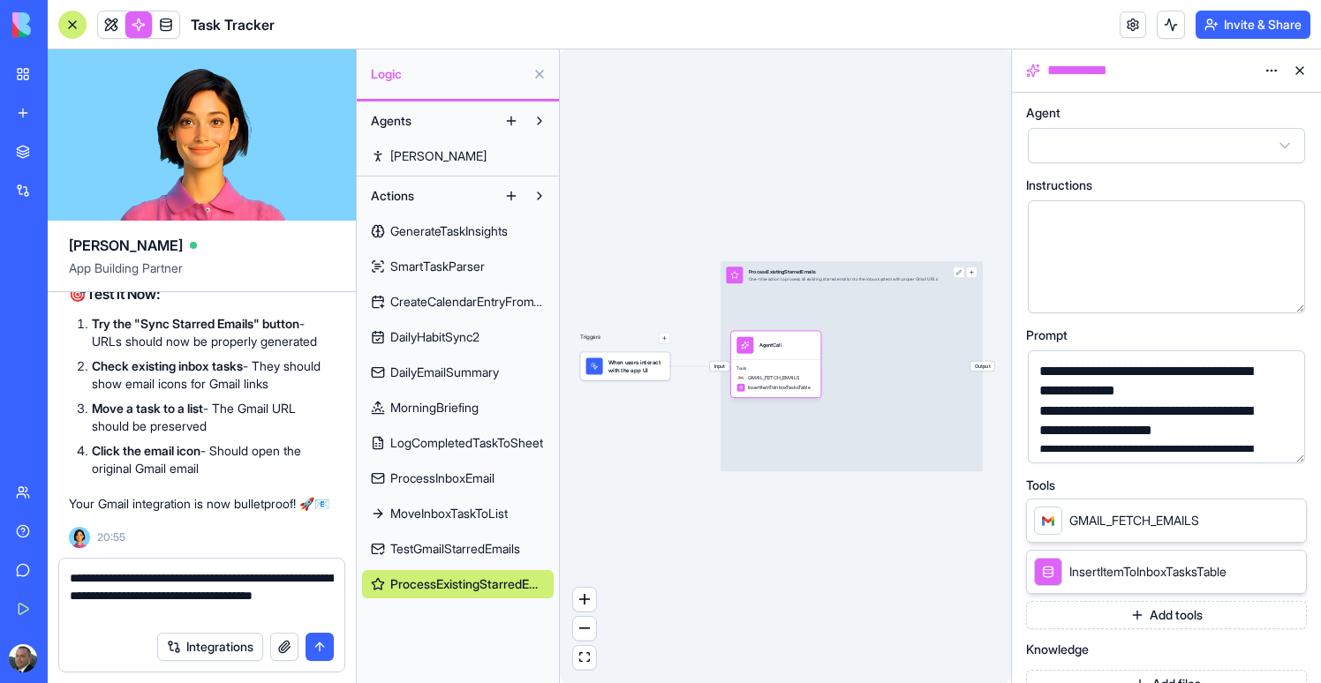
click at [656, 371] on span "When users interact with the app UI" at bounding box center [636, 366] width 56 height 17
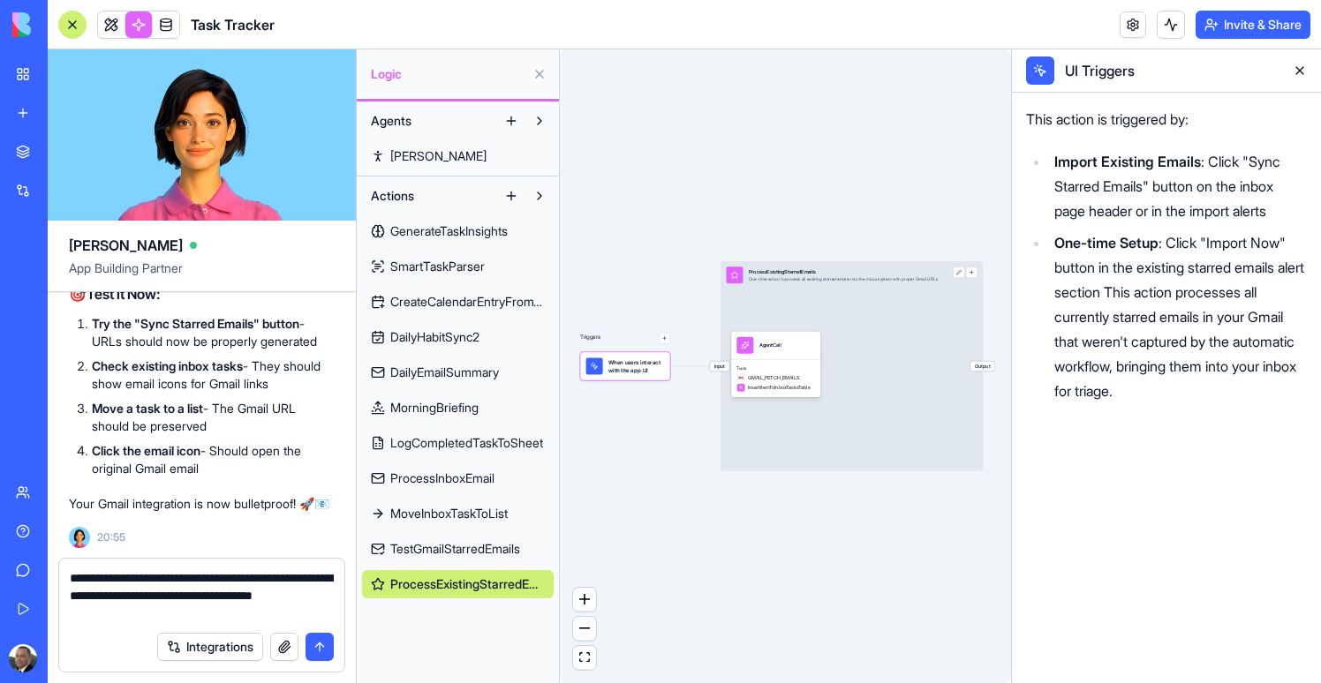
click at [1305, 73] on button at bounding box center [1299, 70] width 28 height 28
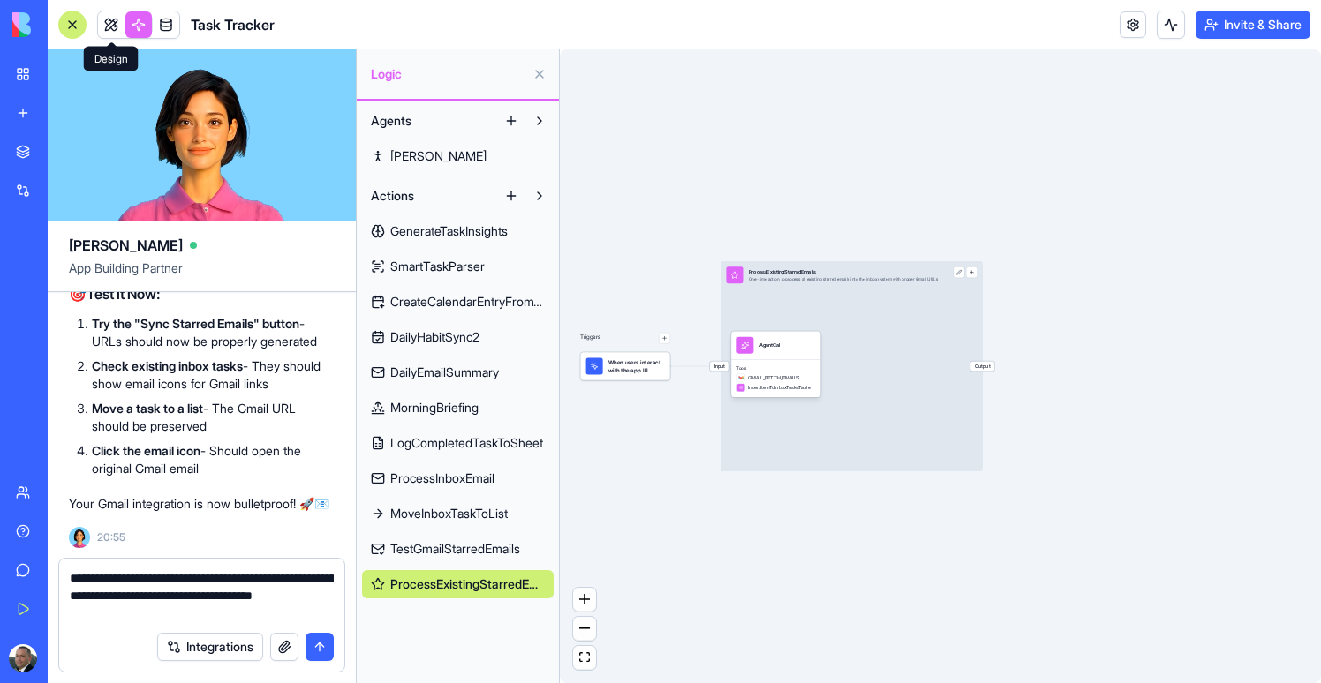
click at [101, 27] on link at bounding box center [111, 24] width 26 height 26
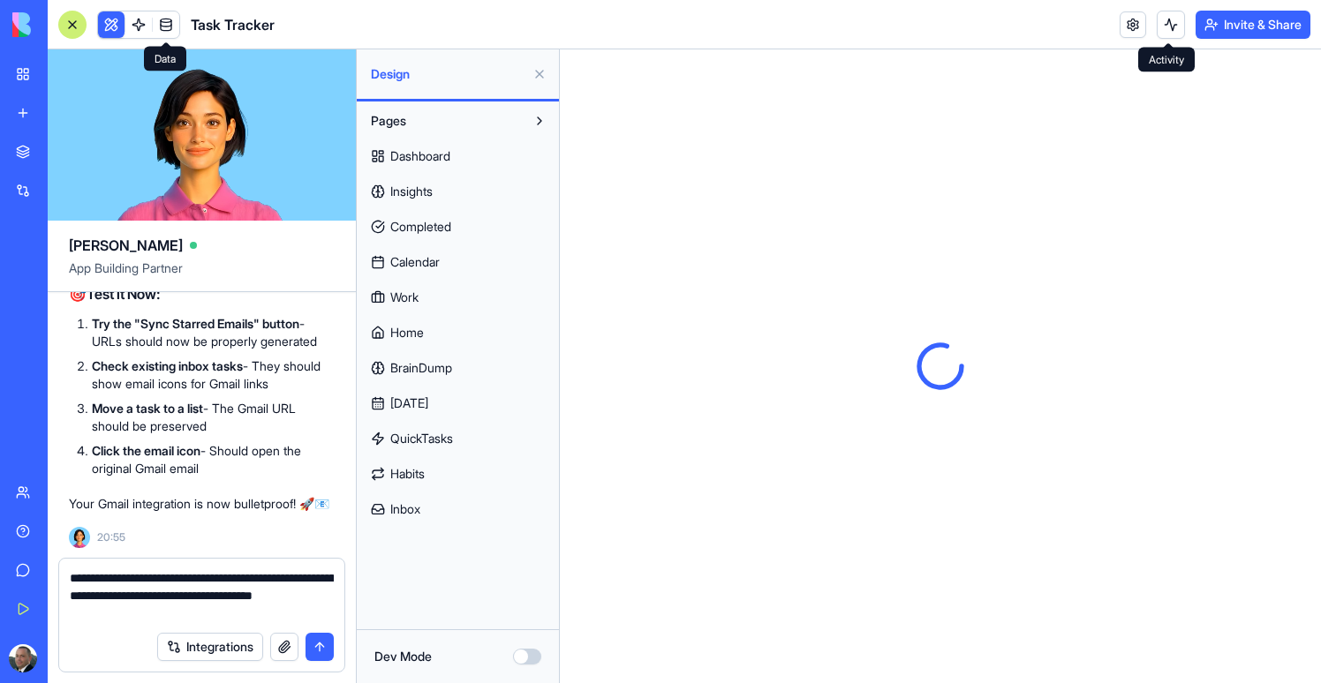
click at [1178, 21] on button at bounding box center [1170, 25] width 28 height 28
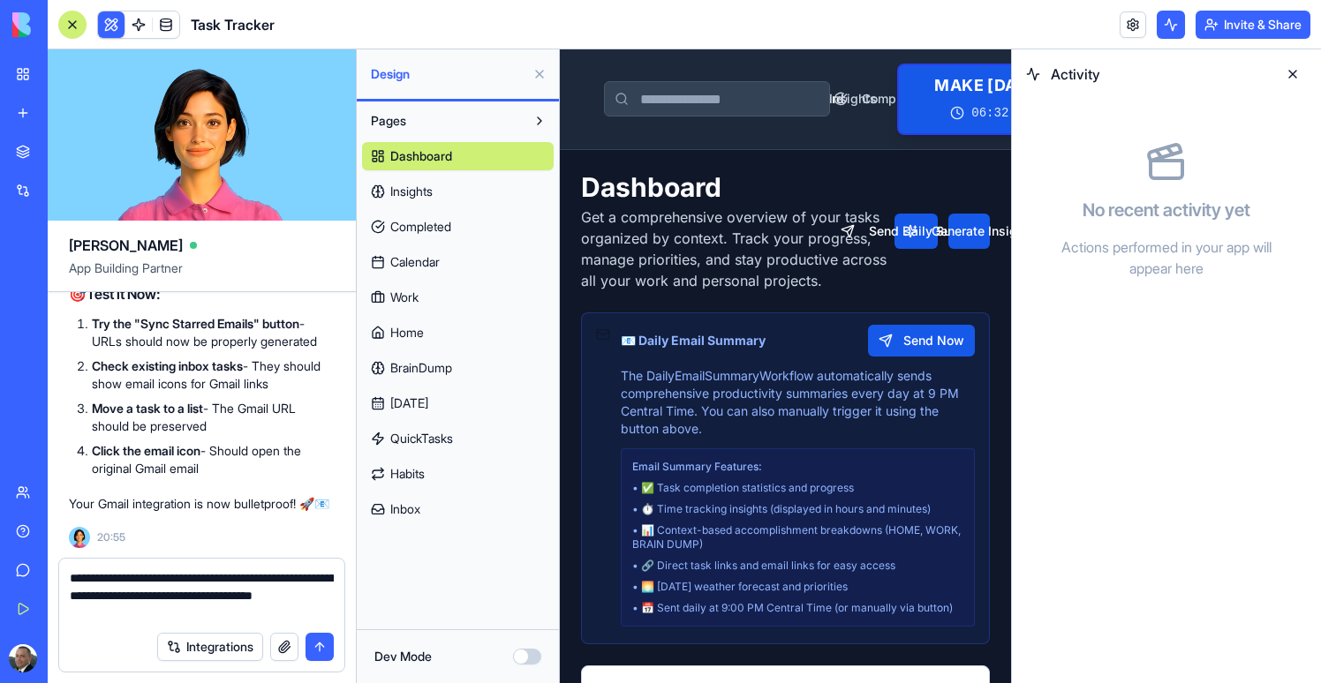
click at [410, 515] on span "Inbox" at bounding box center [405, 510] width 30 height 18
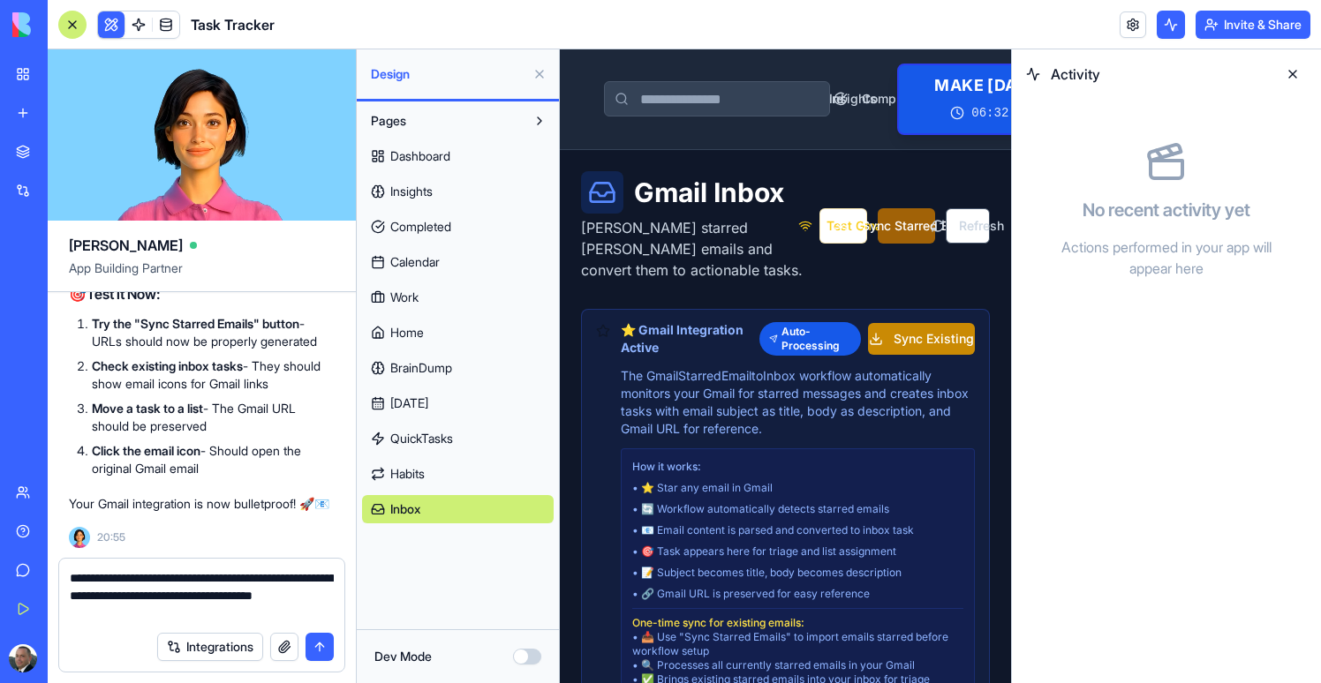
click at [890, 224] on button "Sync Starred Emails" at bounding box center [905, 225] width 56 height 35
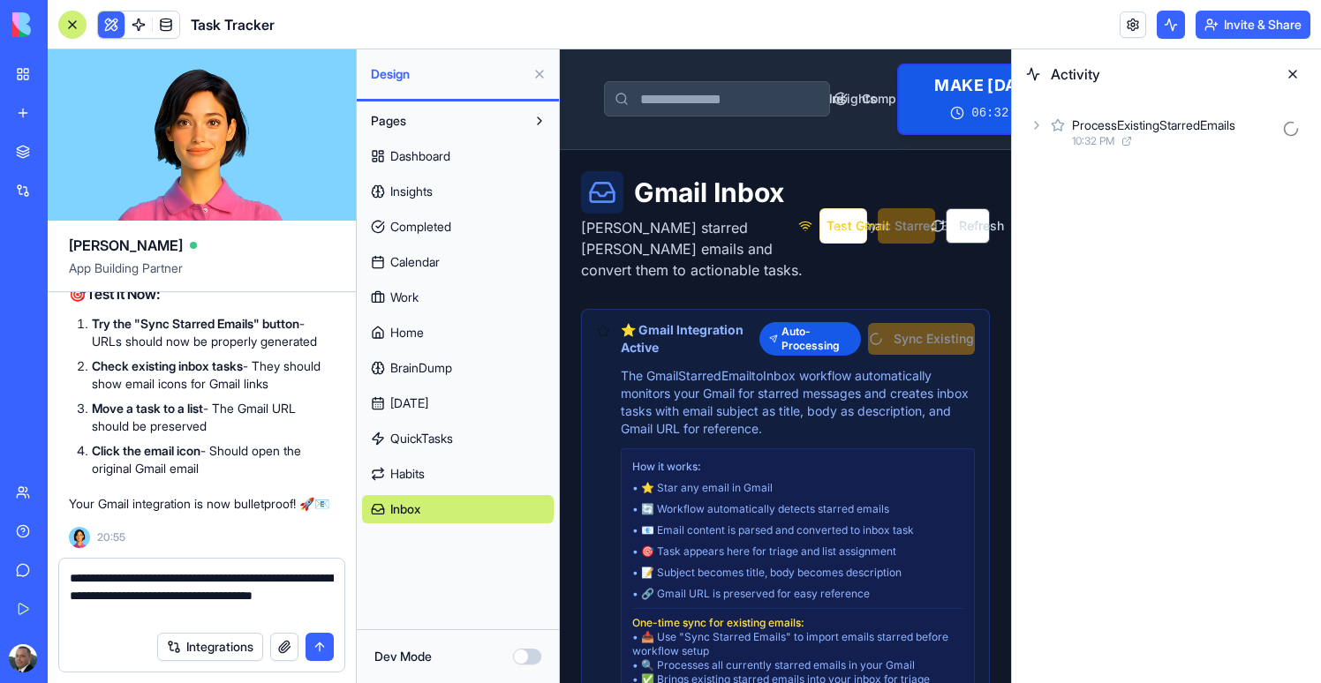
click at [534, 74] on button at bounding box center [539, 74] width 28 height 28
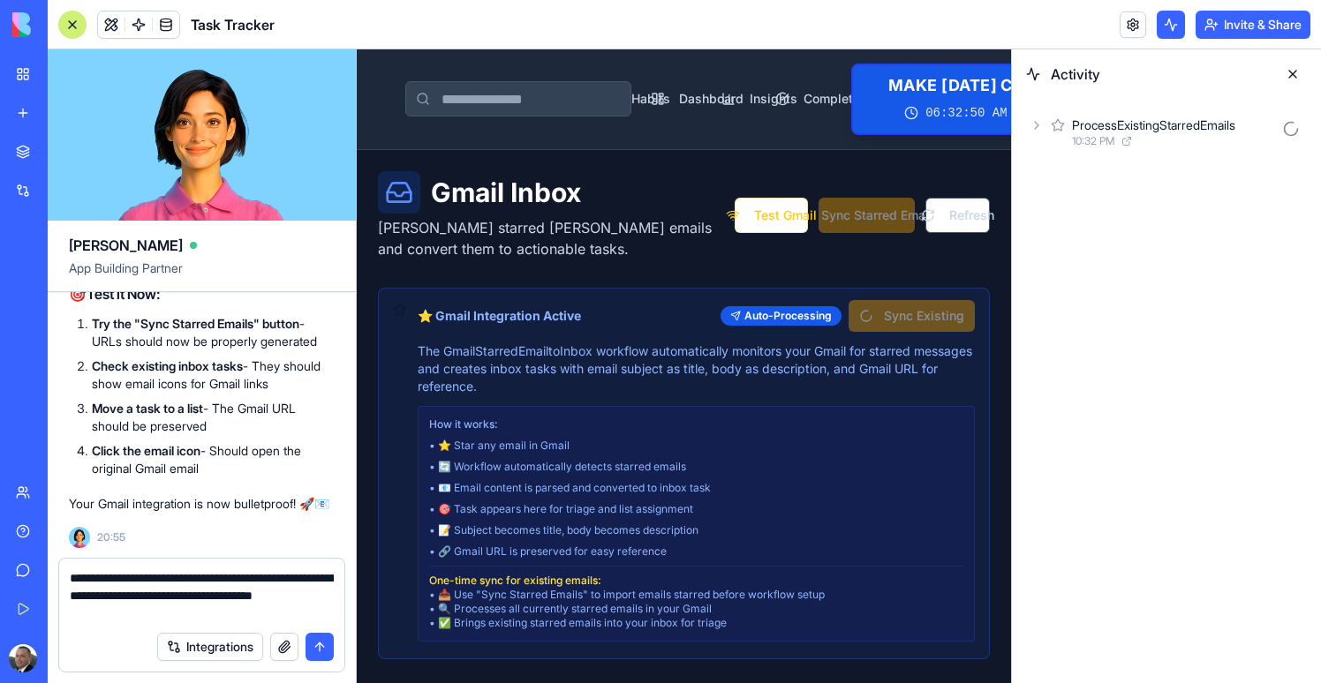
click at [1041, 122] on icon at bounding box center [1036, 125] width 14 height 14
click at [1070, 214] on div "AgentCall 10:32 PM" at bounding box center [1181, 210] width 252 height 39
click at [1088, 282] on icon at bounding box center [1095, 281] width 14 height 14
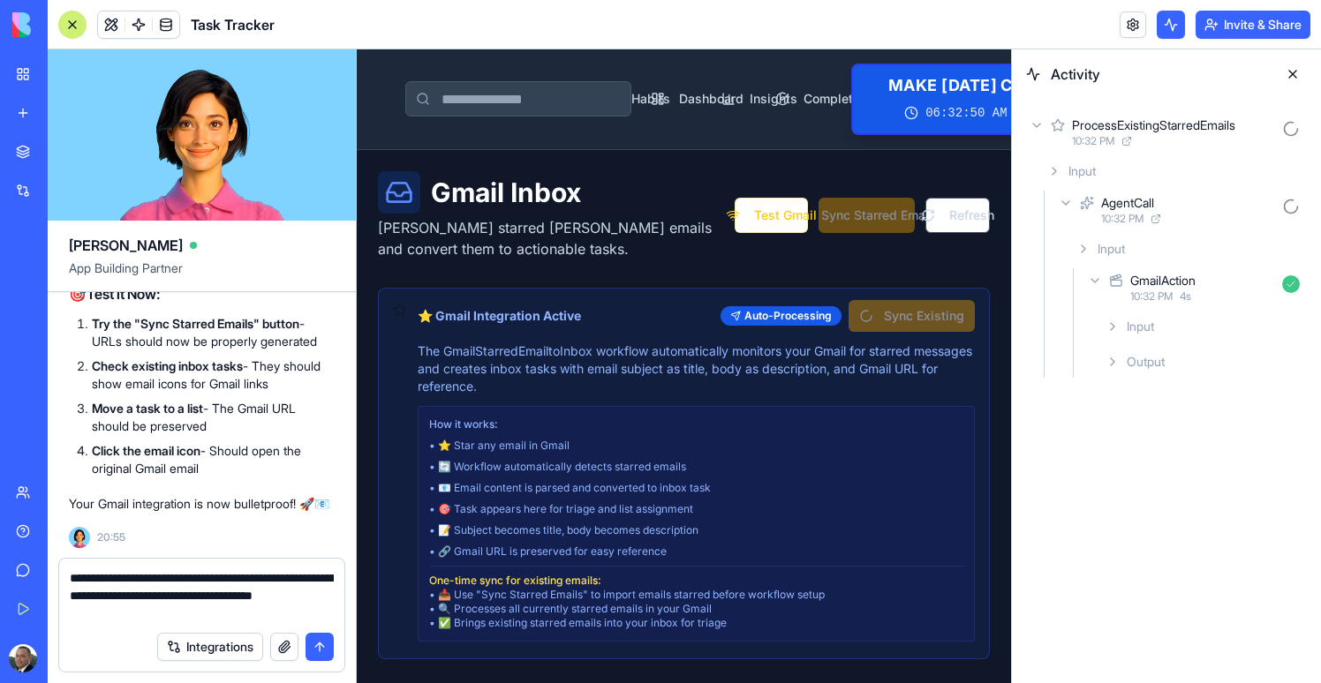
click at [1119, 335] on div "Input" at bounding box center [1202, 327] width 208 height 32
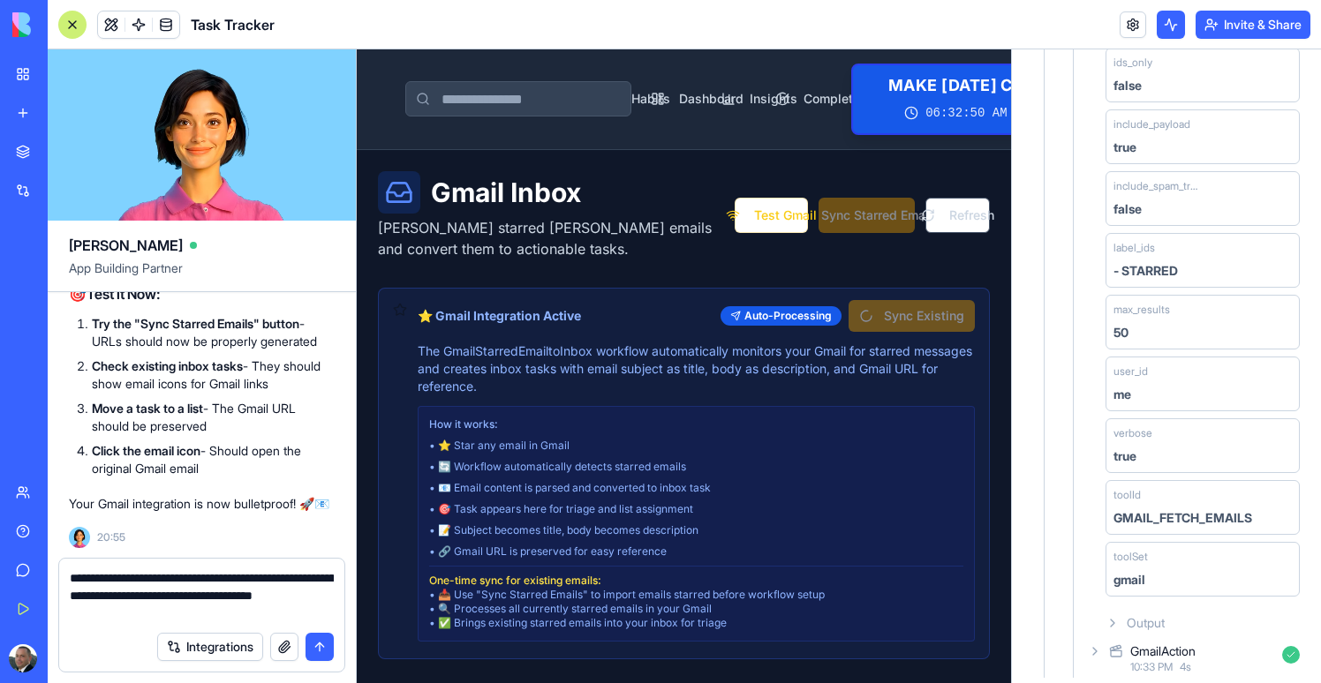
scroll to position [311, 0]
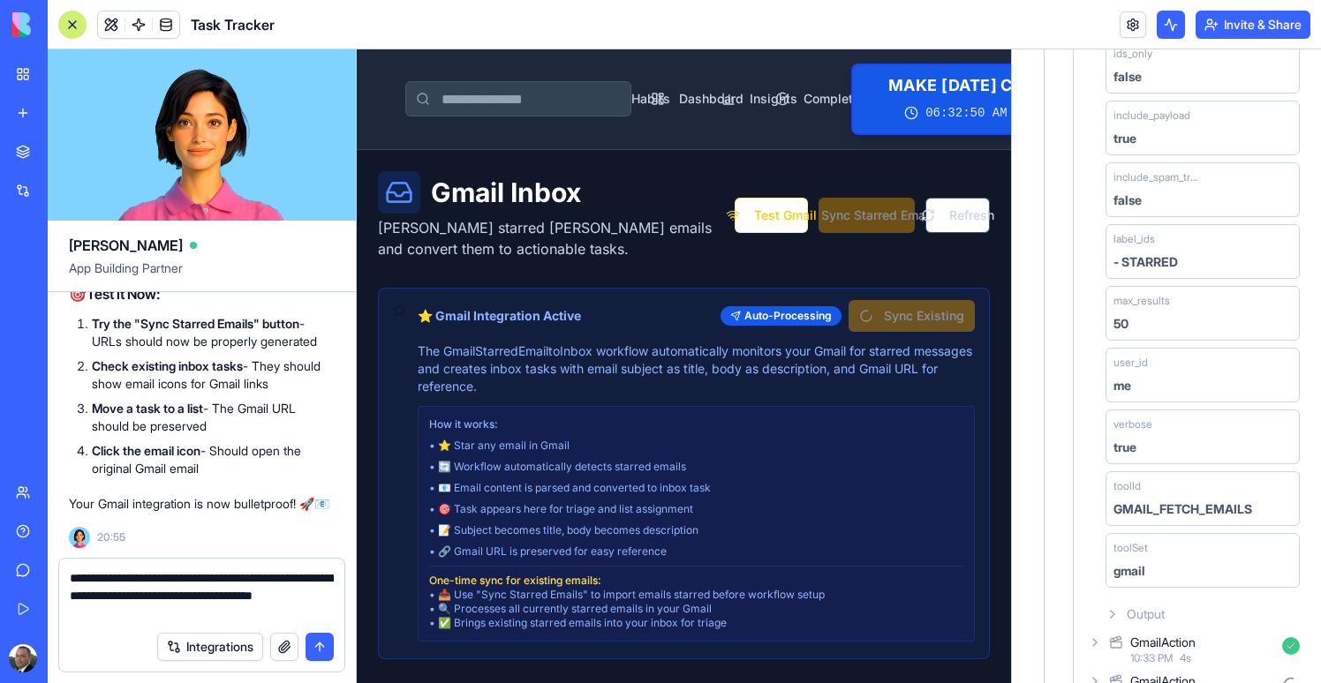
click at [1101, 644] on icon at bounding box center [1095, 643] width 14 height 14
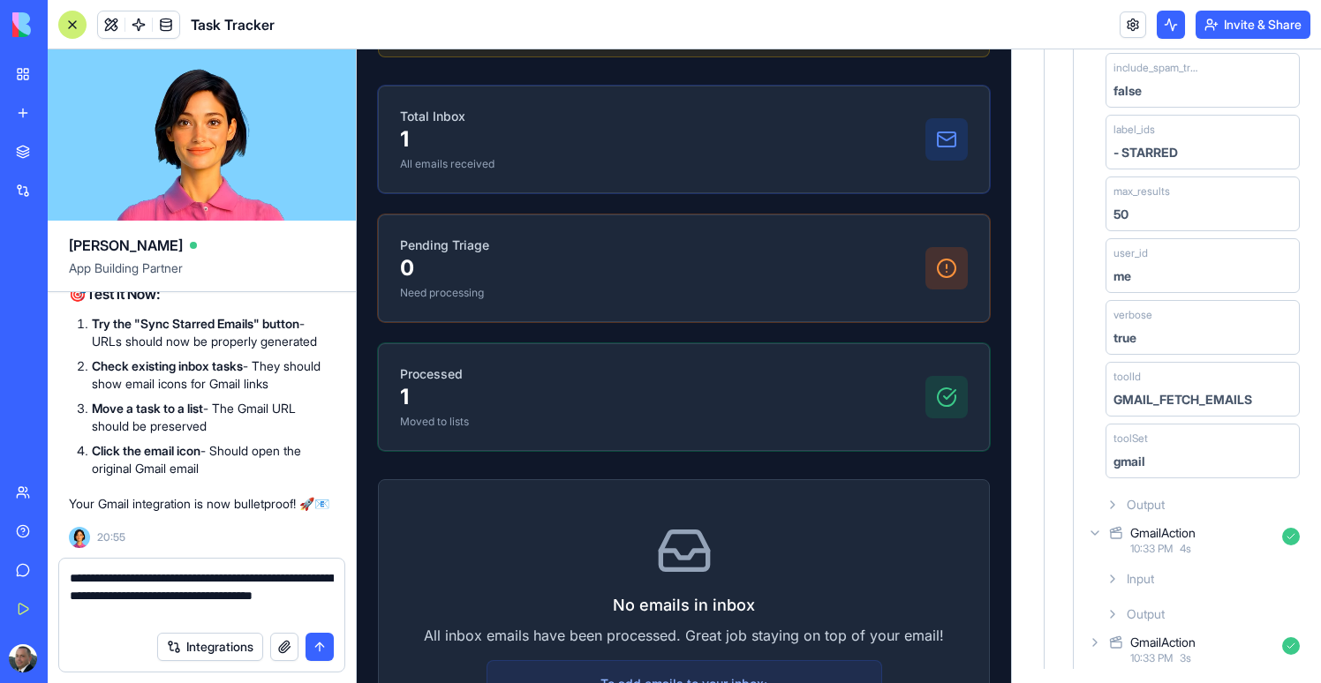
scroll to position [779, 0]
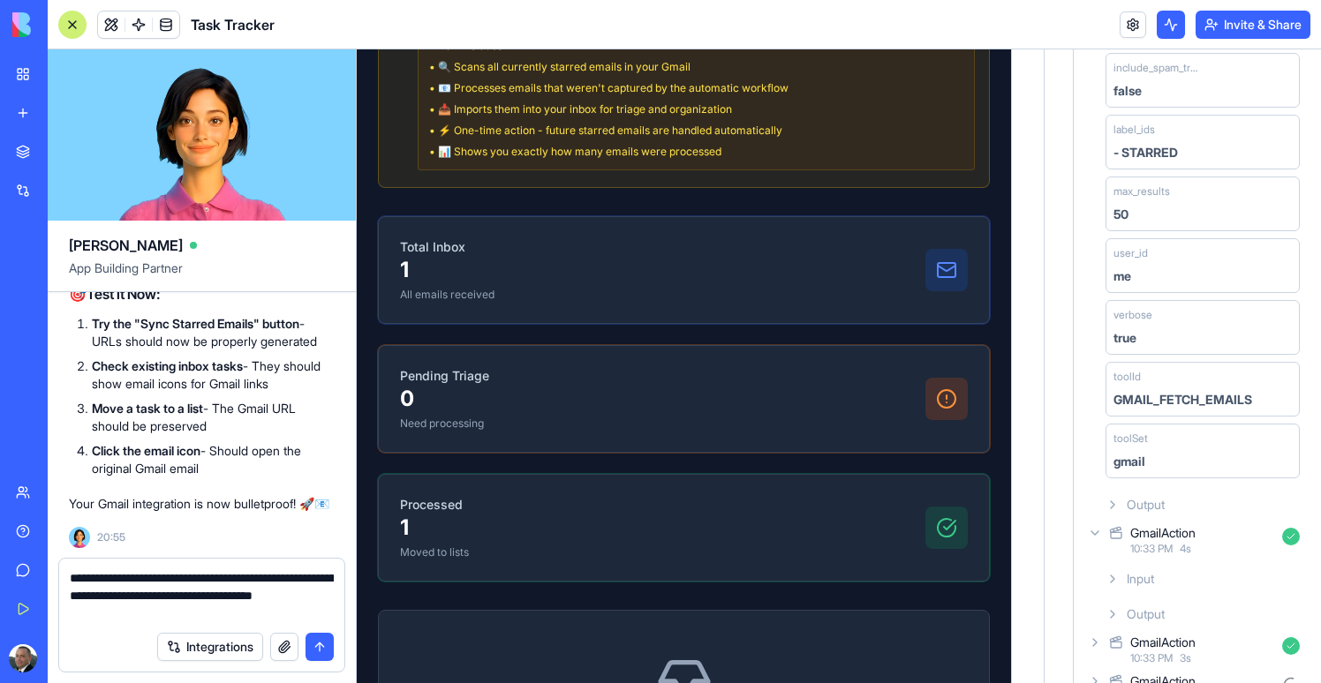
click at [1109, 577] on icon at bounding box center [1112, 579] width 14 height 14
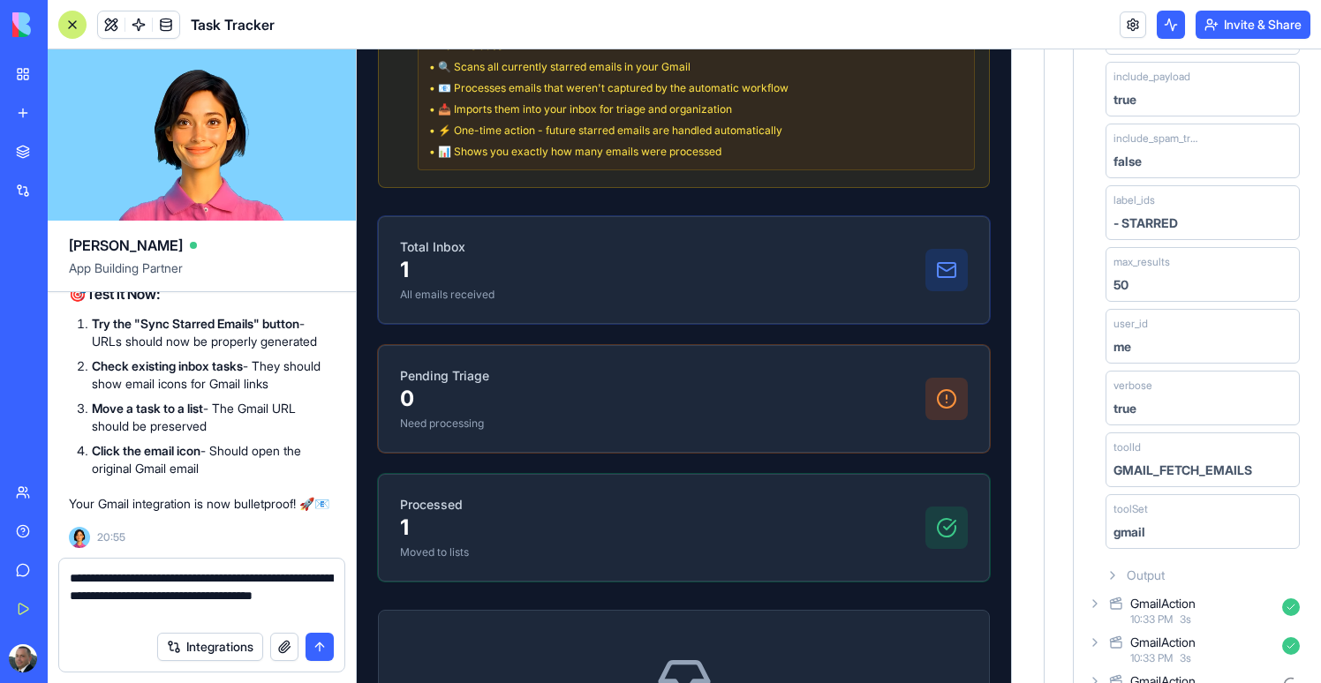
scroll to position [1061, 0]
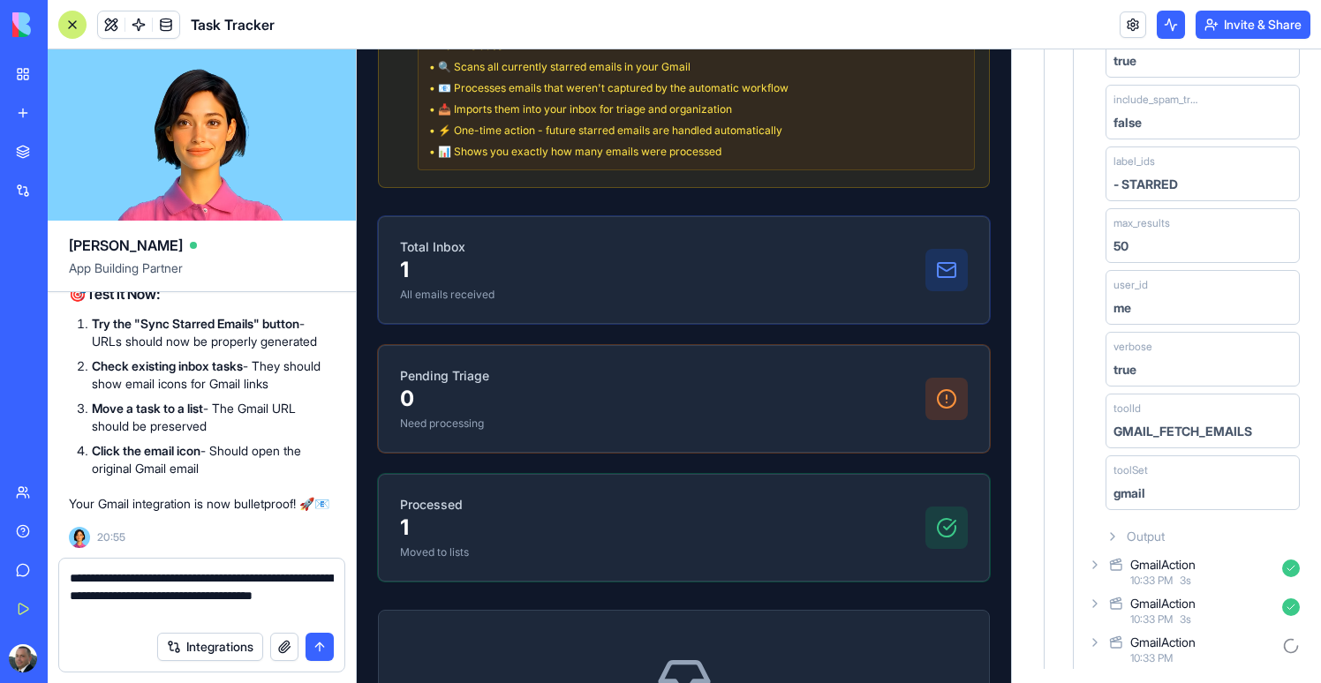
click at [1109, 573] on icon at bounding box center [1116, 564] width 14 height 21
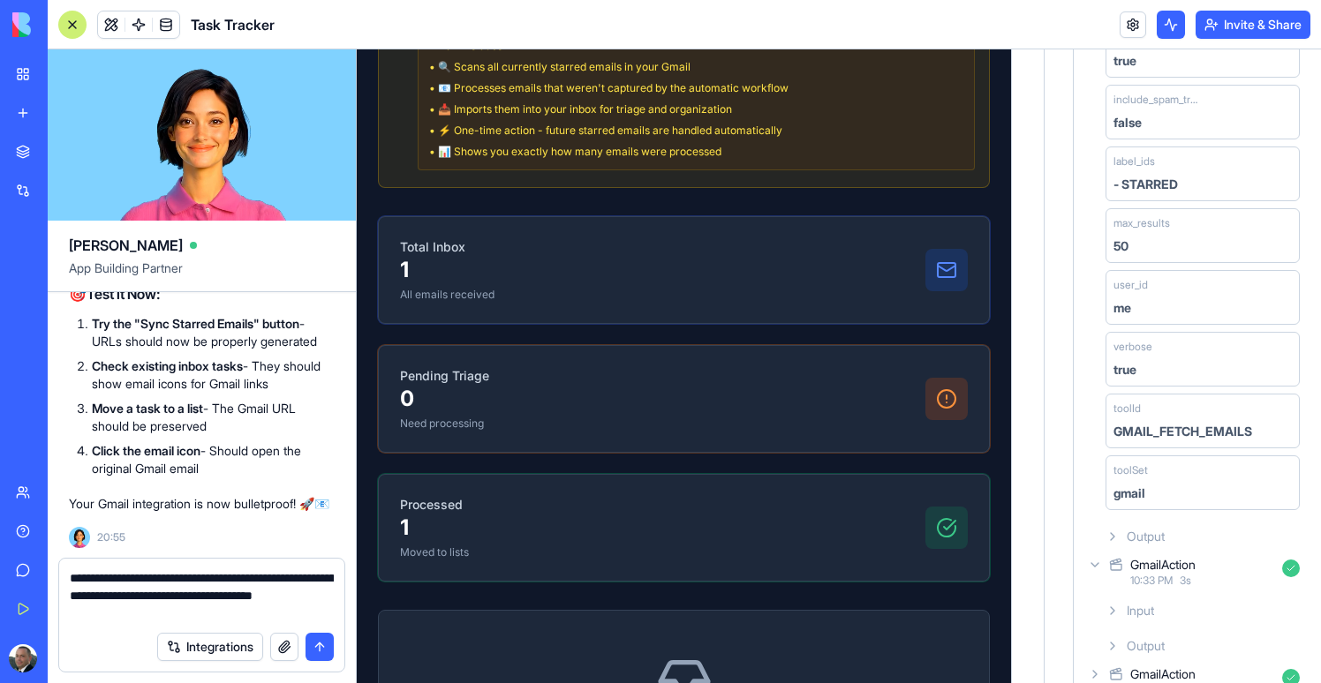
scroll to position [1132, 0]
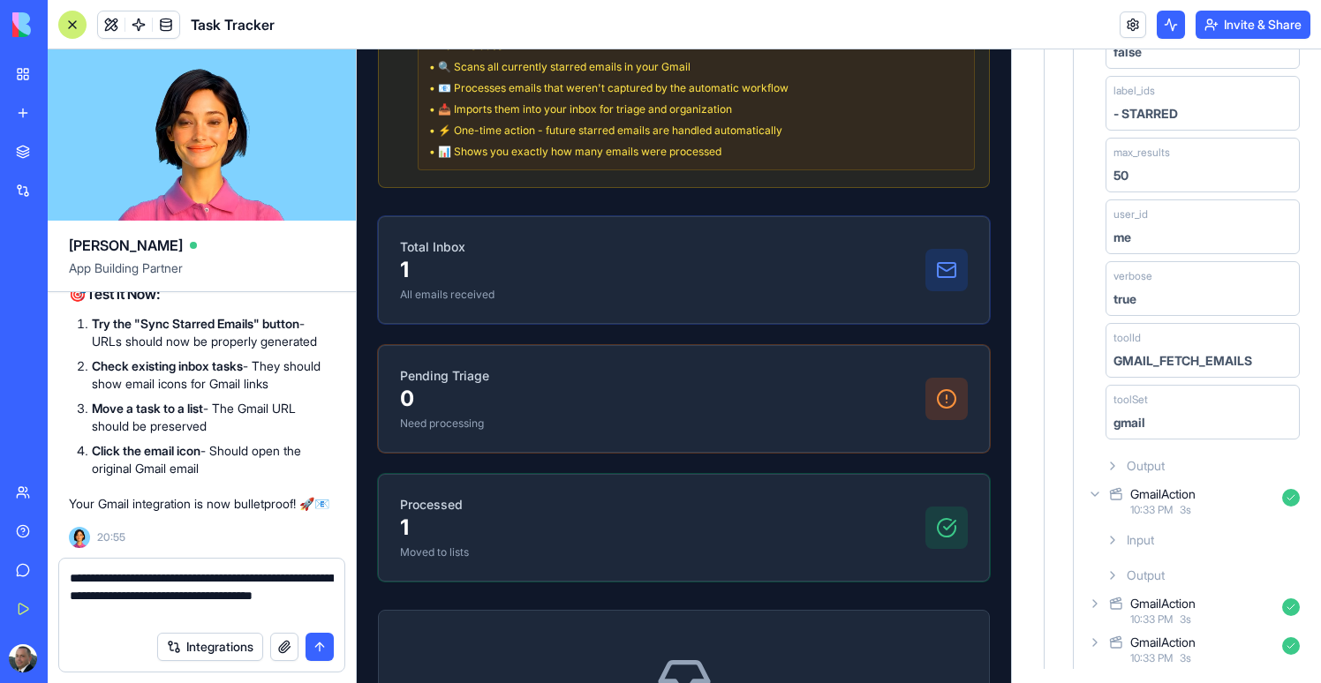
click at [1118, 555] on div "Input" at bounding box center [1202, 540] width 208 height 32
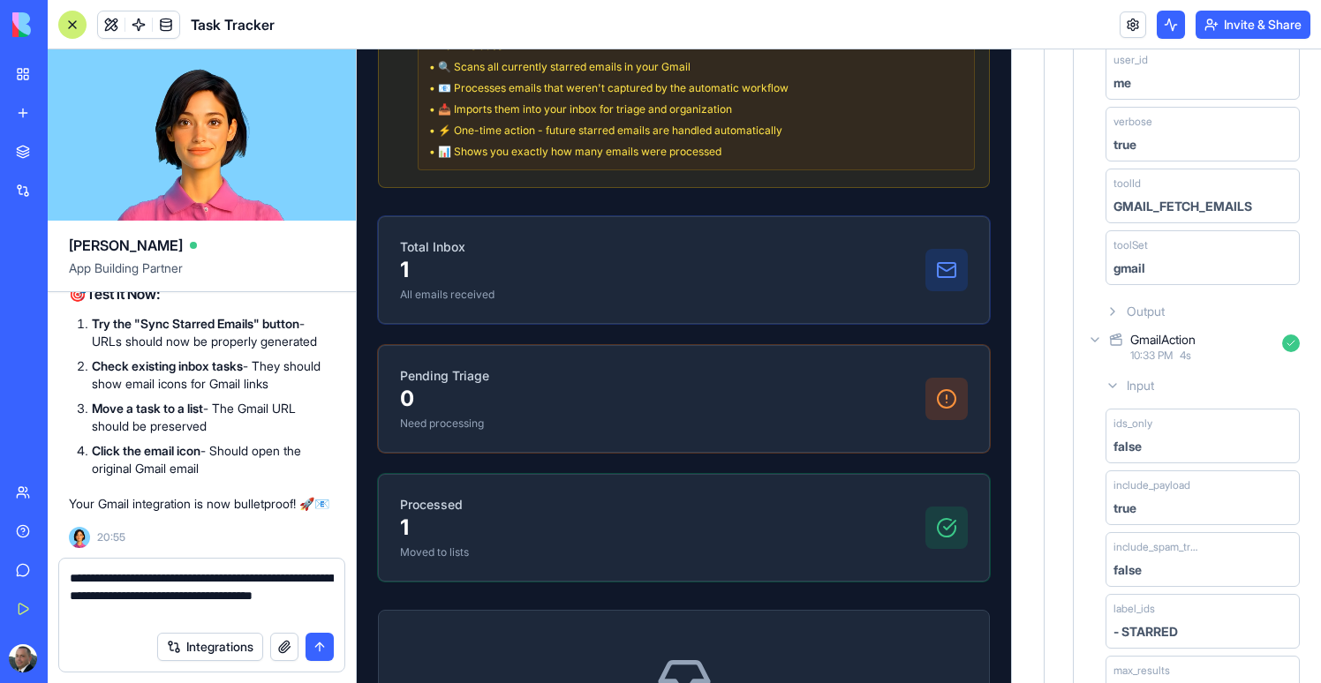
scroll to position [0, 0]
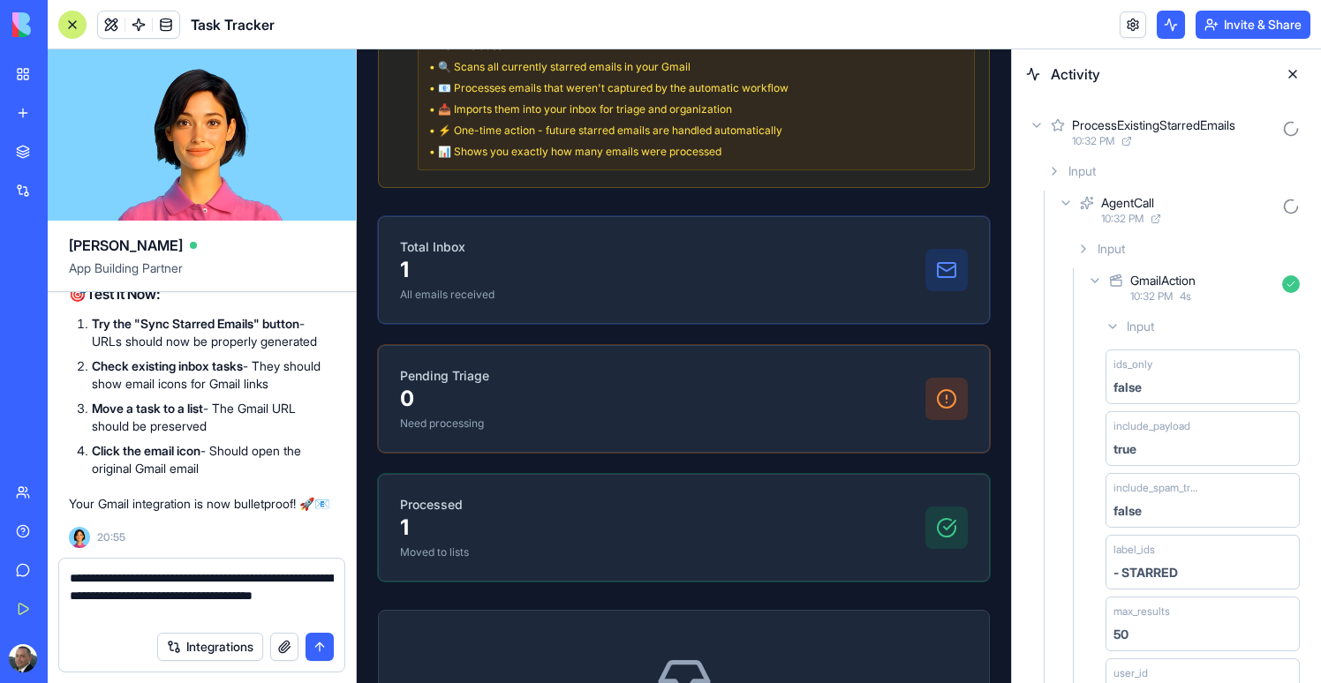
click at [1090, 290] on div "GmailAction 10:32 PM 4 s" at bounding box center [1195, 287] width 222 height 39
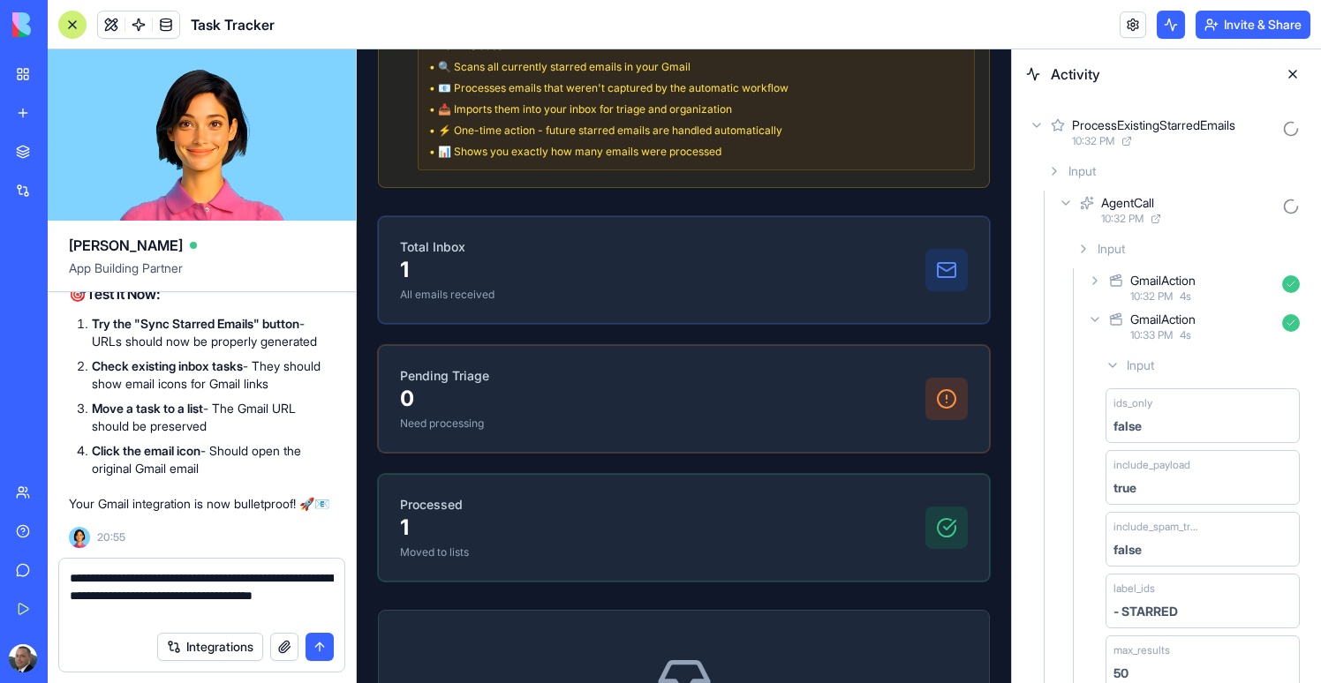
click at [1098, 327] on div "GmailAction 10:33 PM 4 s" at bounding box center [1195, 326] width 222 height 39
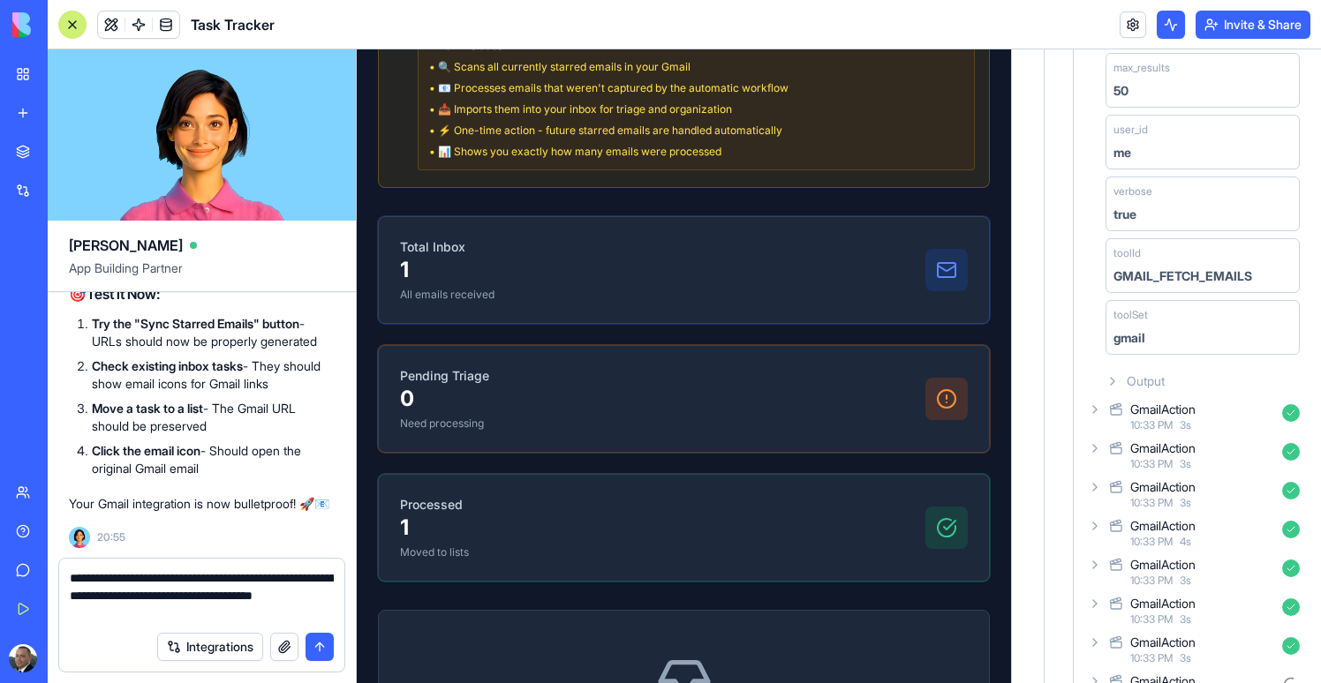
scroll to position [660, 0]
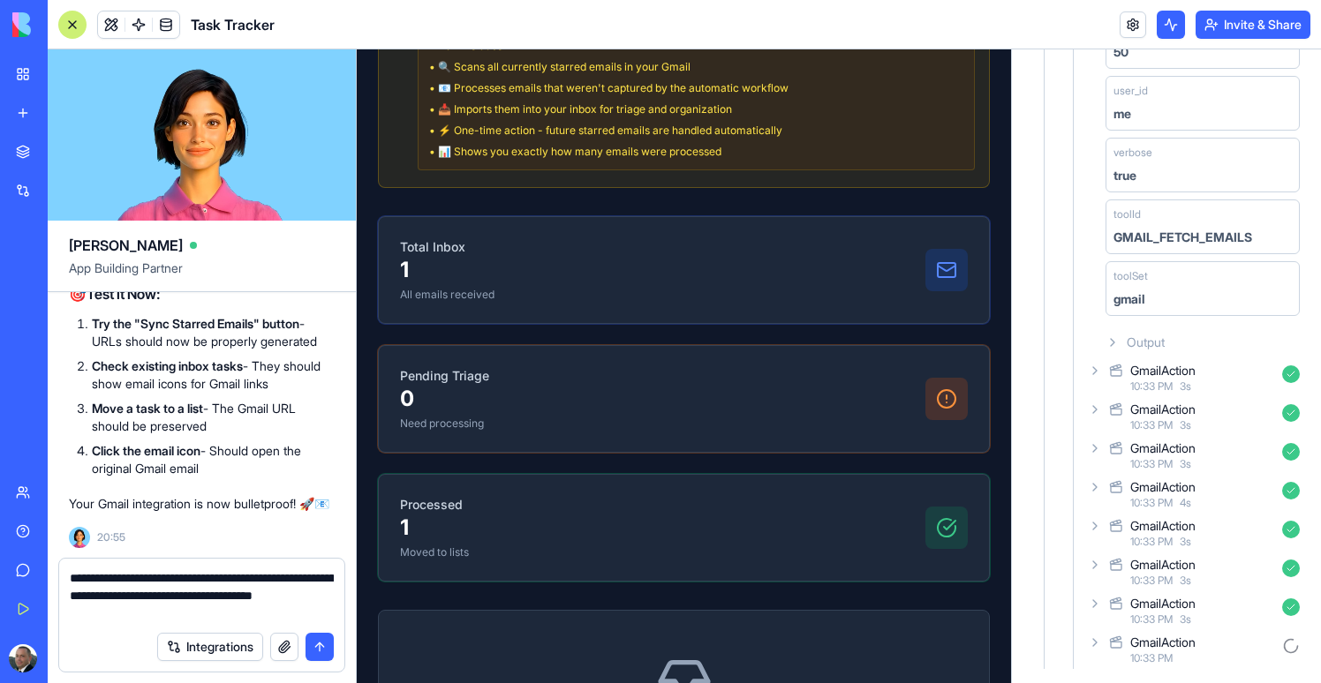
click at [1088, 644] on icon at bounding box center [1095, 643] width 14 height 14
click at [1096, 606] on icon at bounding box center [1095, 604] width 14 height 14
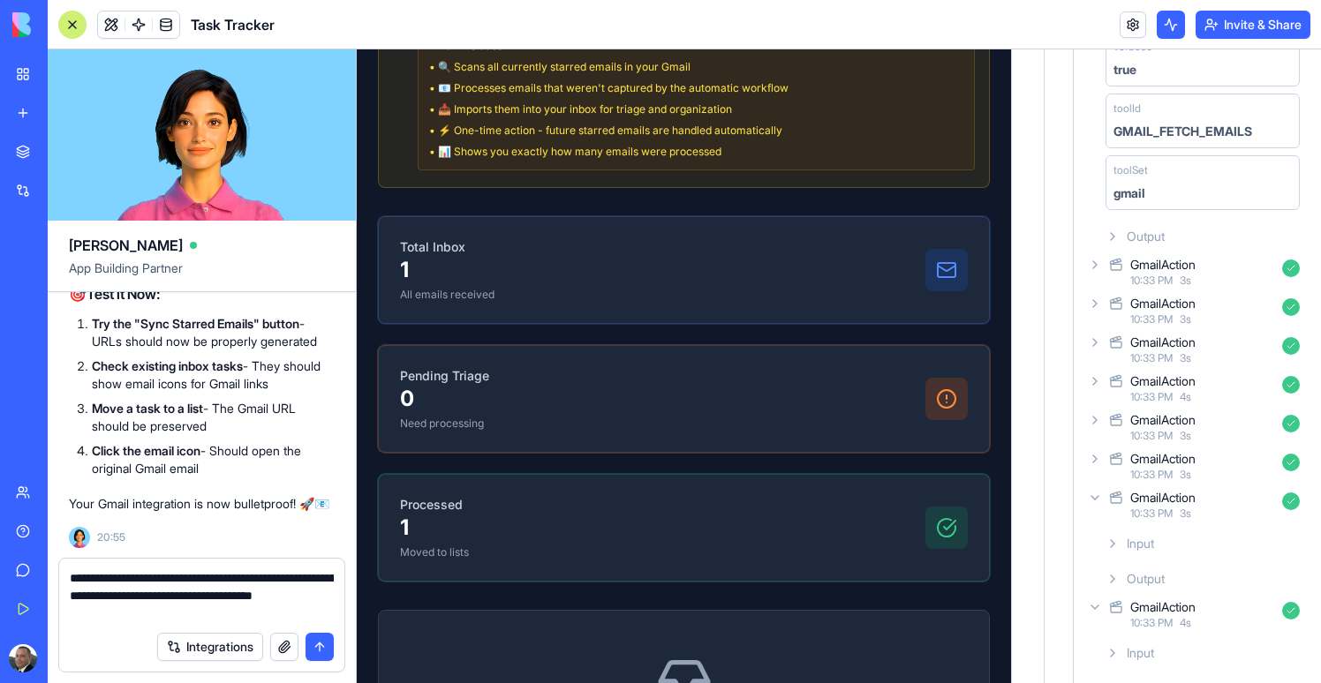
scroll to position [802, 0]
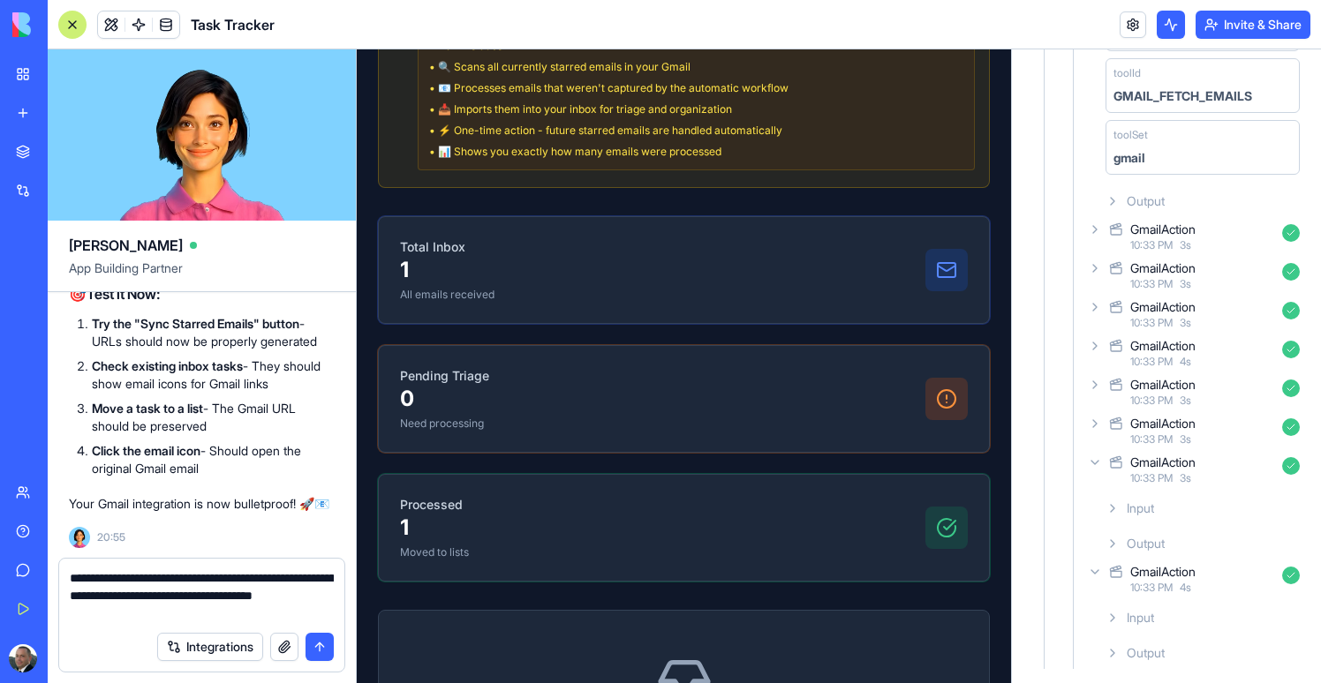
click at [1113, 503] on icon at bounding box center [1112, 508] width 14 height 14
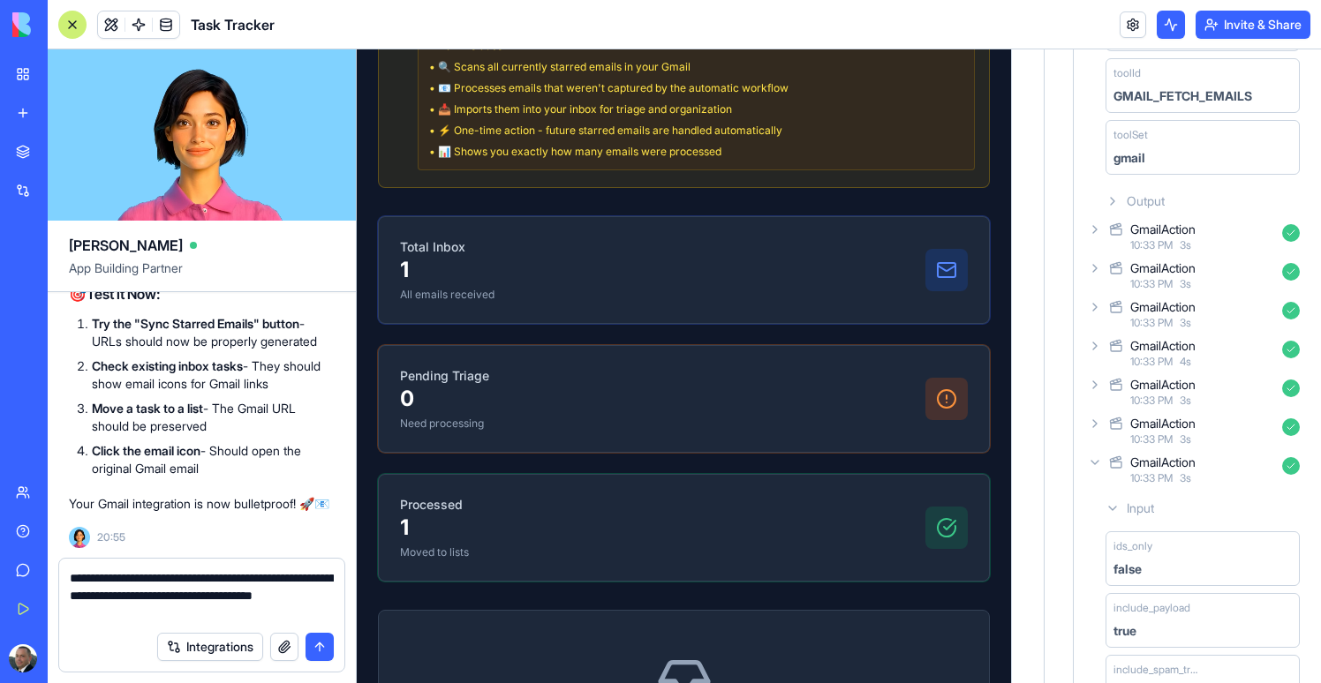
click at [1112, 503] on icon at bounding box center [1112, 508] width 14 height 14
click at [1112, 533] on div "Output" at bounding box center [1202, 544] width 208 height 32
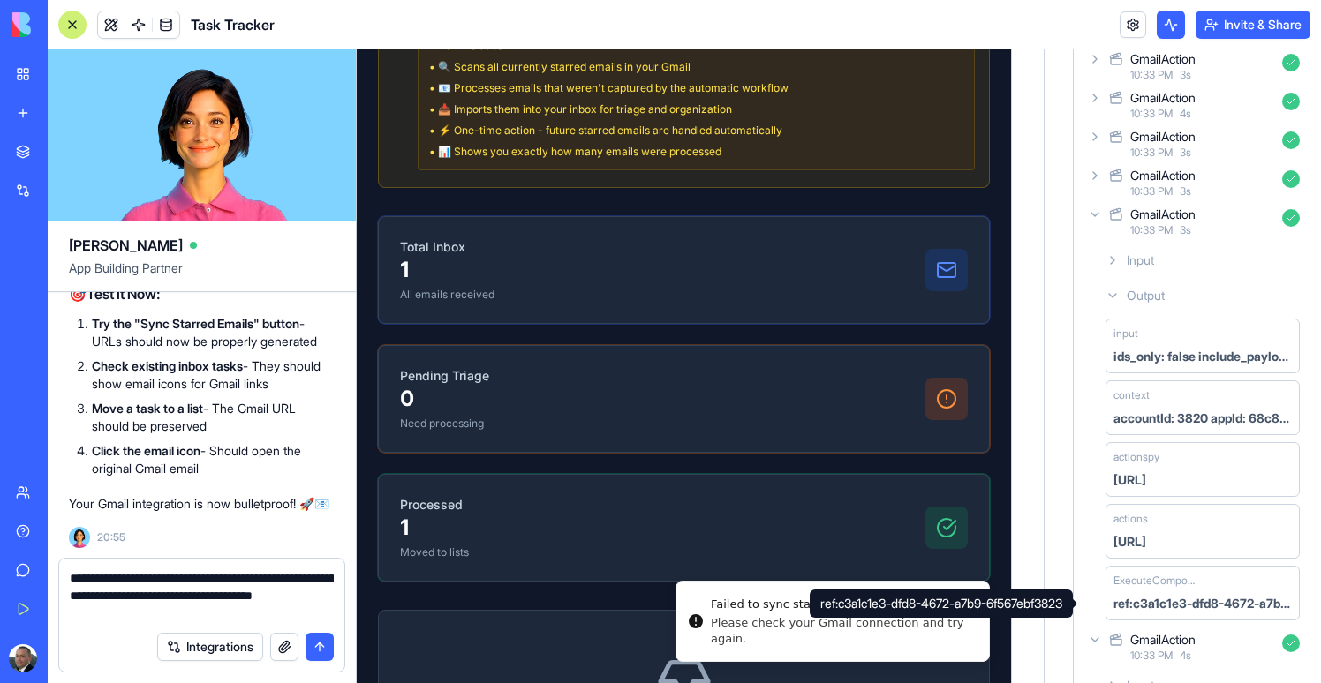
scroll to position [1305, 0]
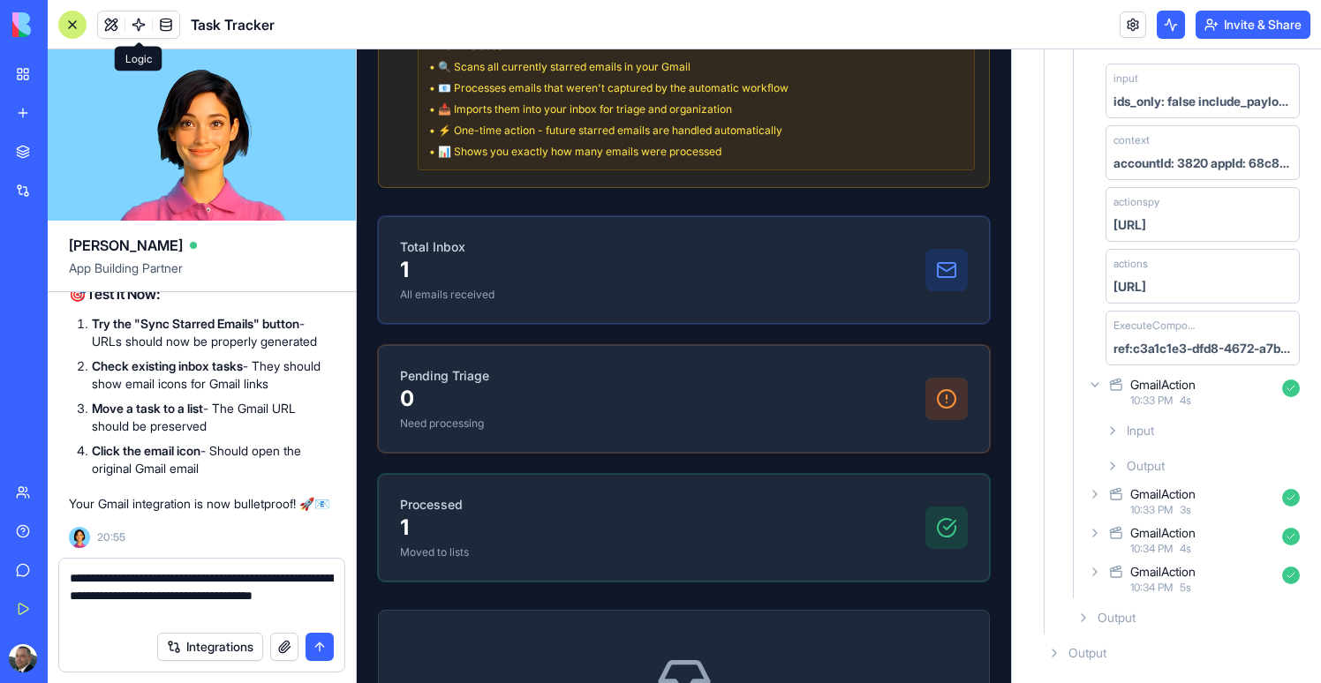
click at [139, 21] on link at bounding box center [138, 24] width 26 height 26
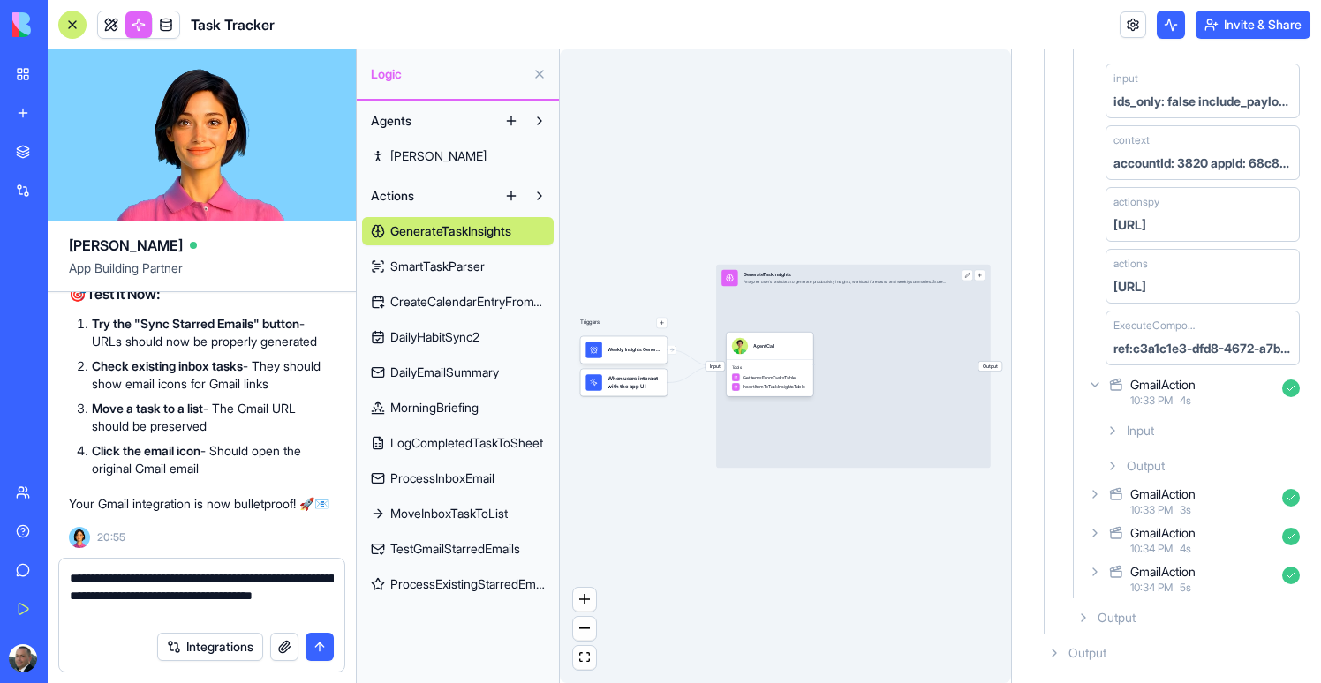
click at [449, 583] on span "ProcessExistingStarredEmails" at bounding box center [467, 585] width 154 height 18
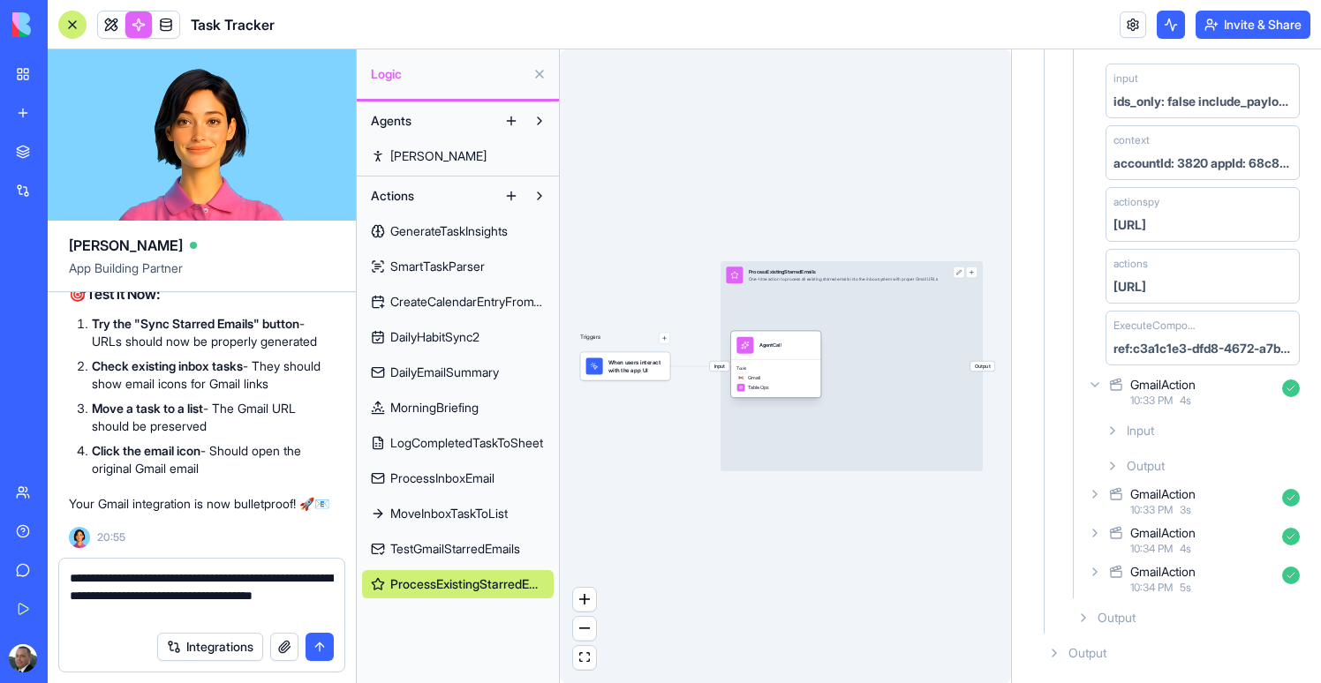
click at [785, 361] on div "Tools Gmail TableOps" at bounding box center [776, 378] width 90 height 38
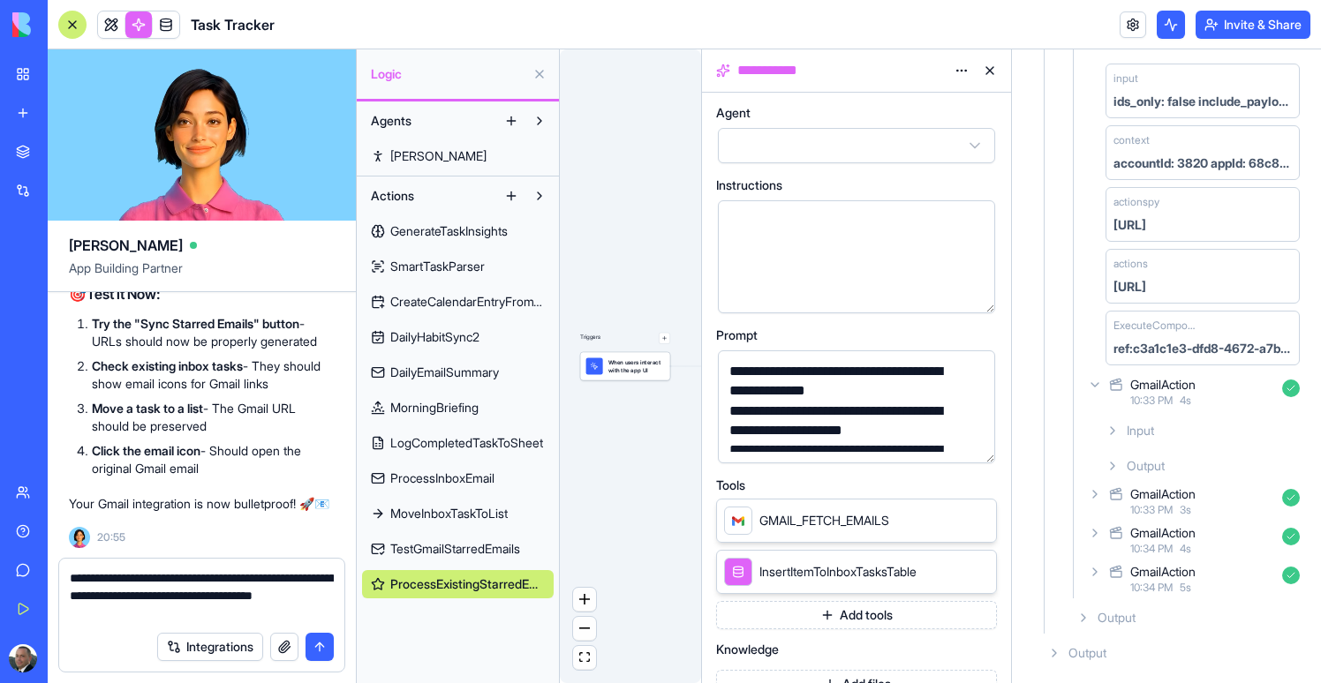
click at [878, 615] on button "Add tools" at bounding box center [856, 615] width 281 height 28
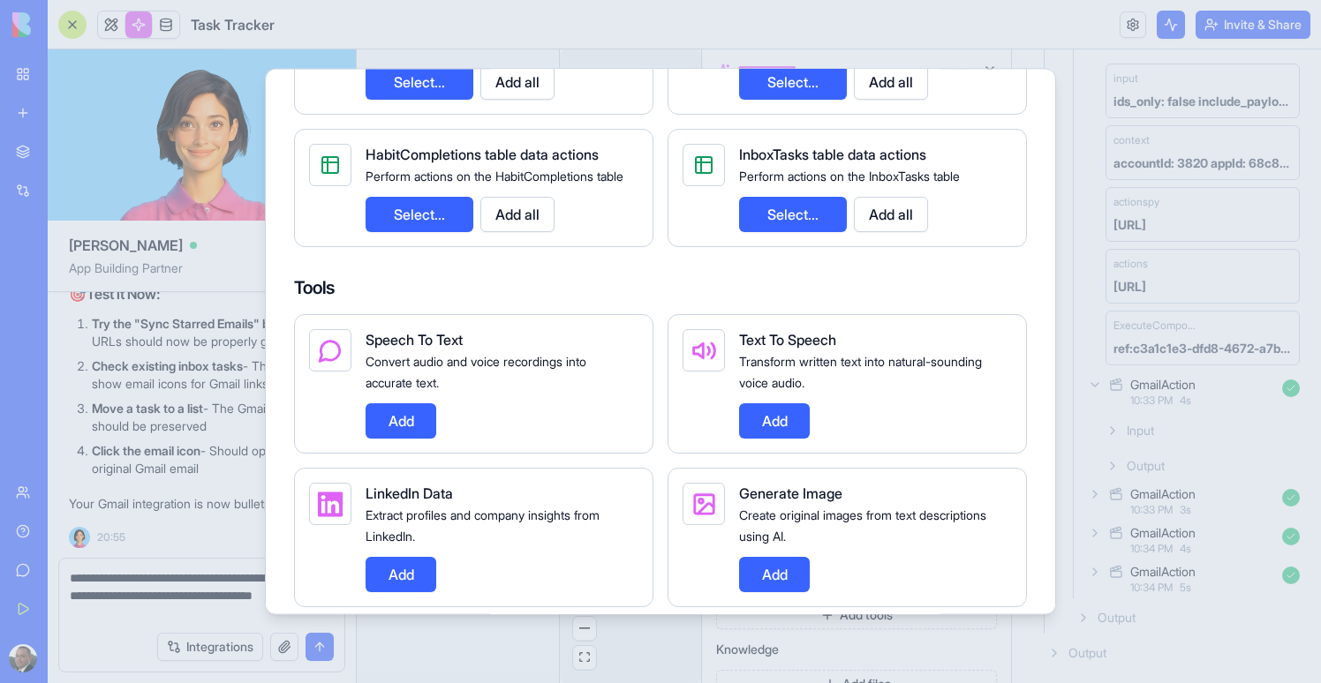
scroll to position [3137, 0]
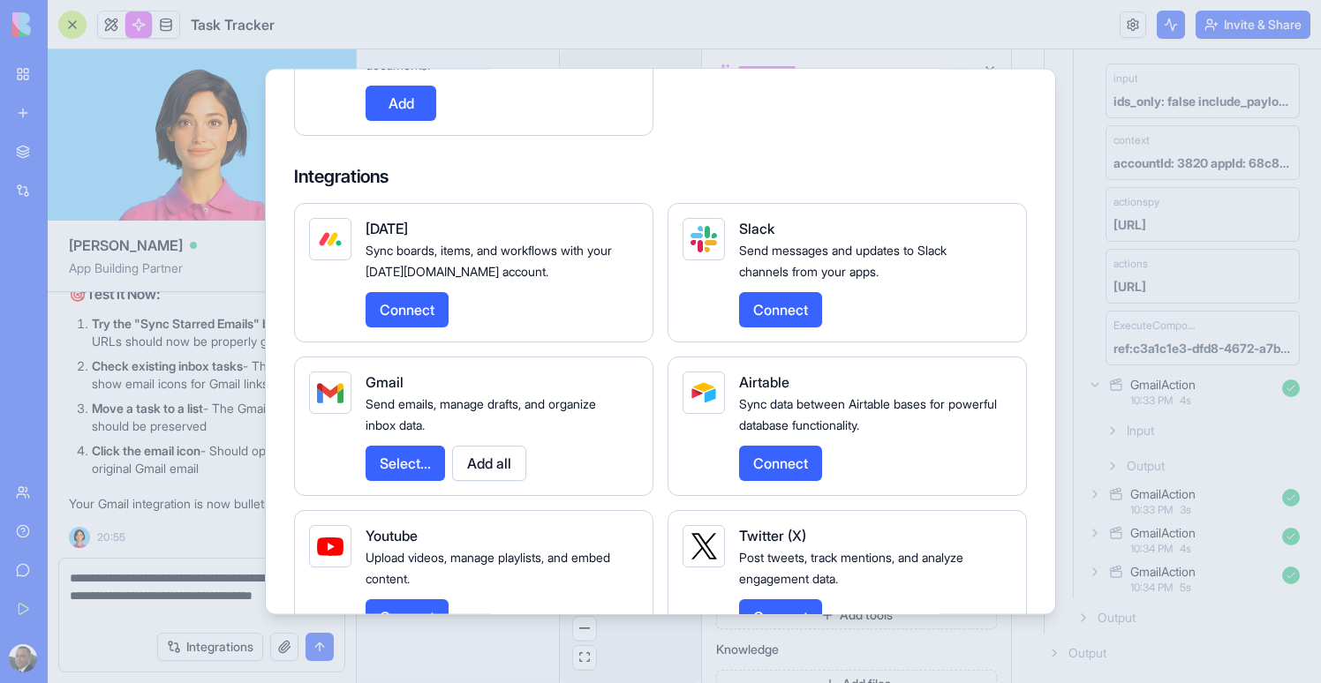
click at [425, 481] on button "Select..." at bounding box center [404, 463] width 79 height 35
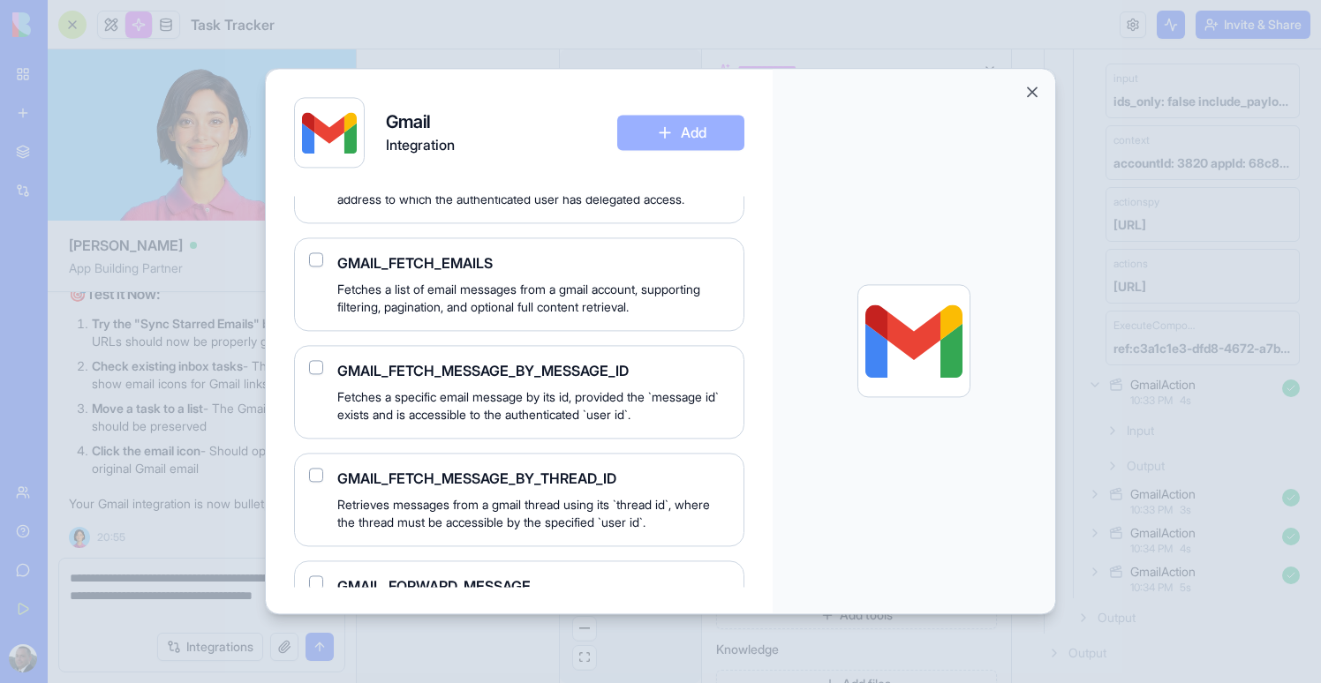
scroll to position [714, 0]
click at [1028, 93] on button "Close" at bounding box center [1032, 92] width 18 height 18
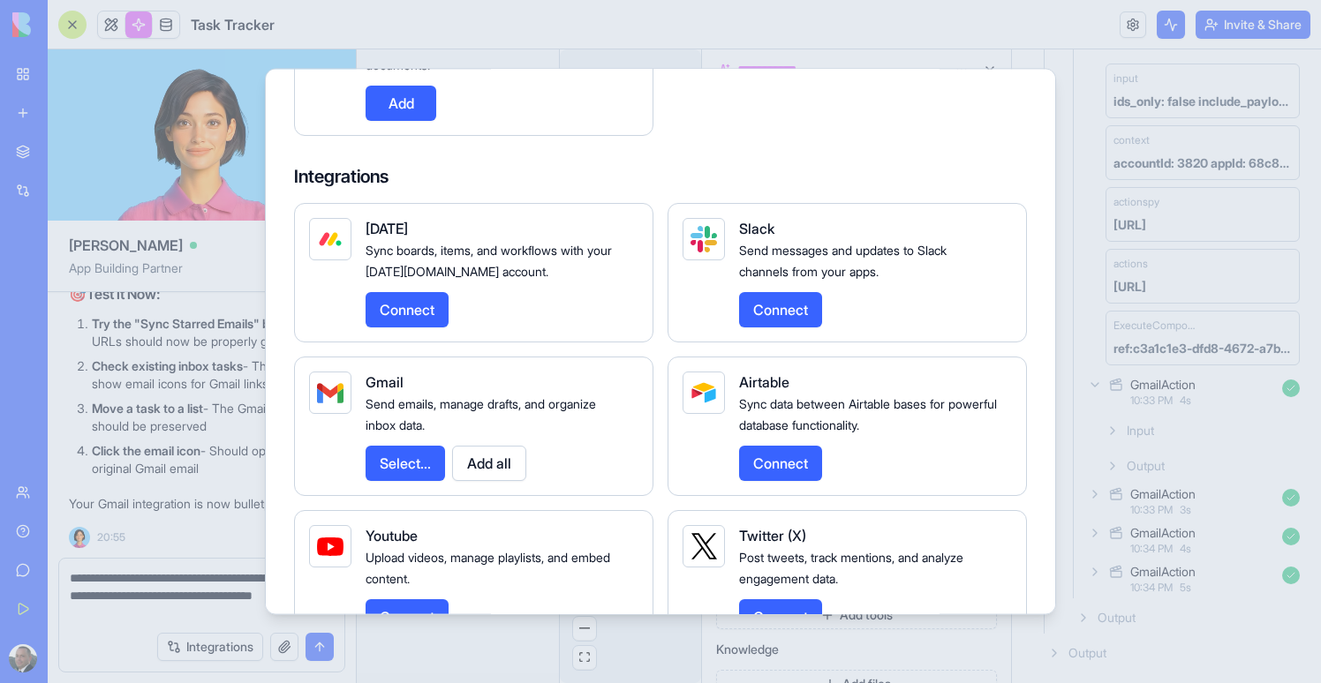
click at [147, 352] on div at bounding box center [660, 341] width 1321 height 683
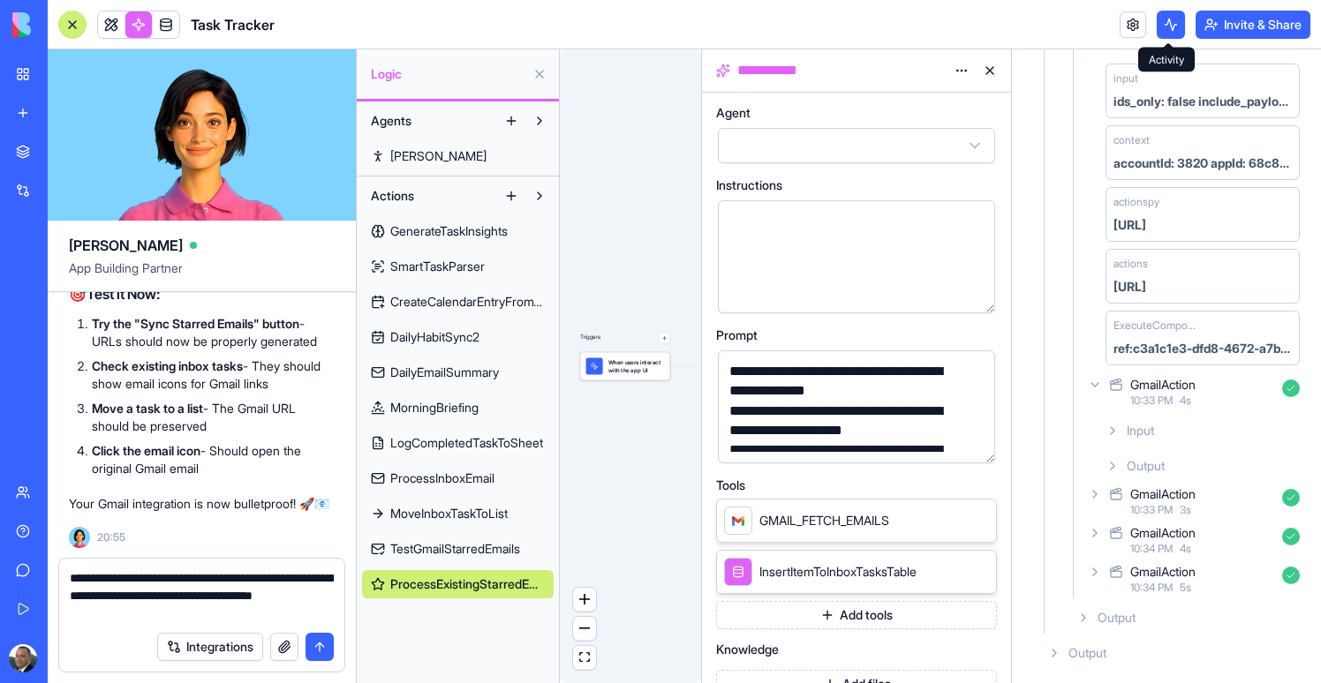
click at [1167, 28] on button at bounding box center [1170, 25] width 28 height 28
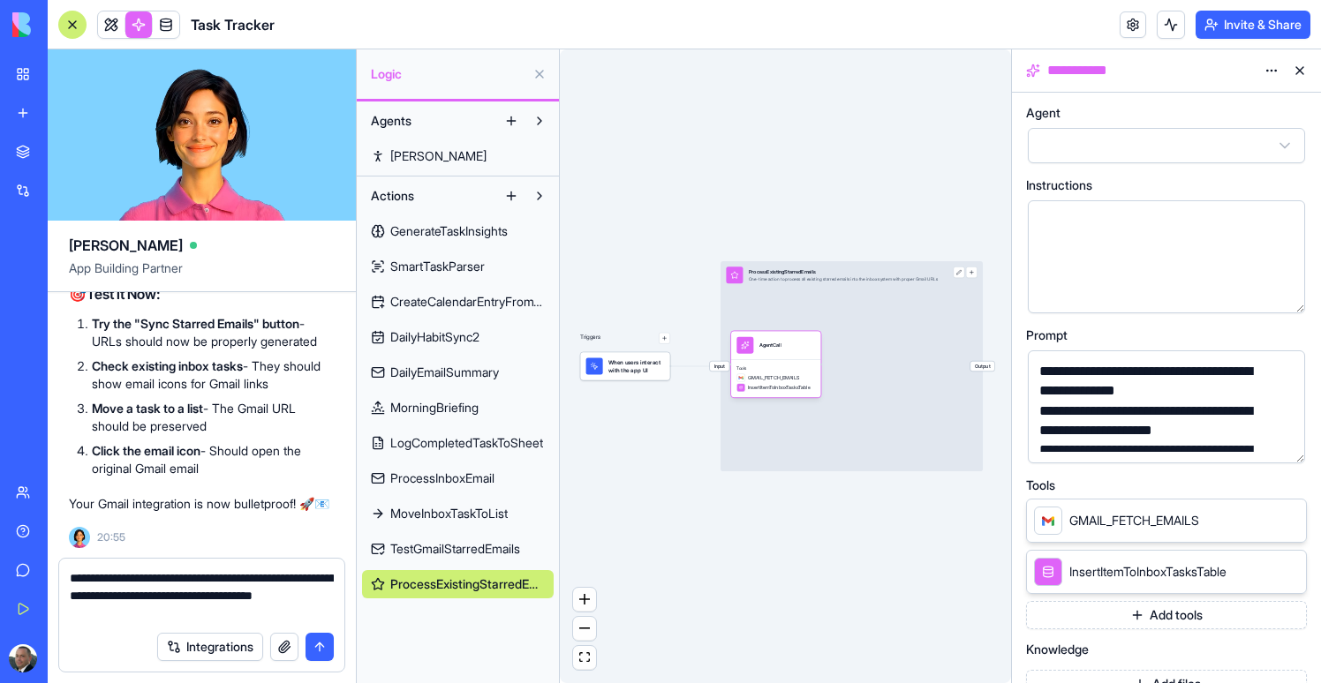
click at [1305, 76] on button at bounding box center [1299, 70] width 28 height 28
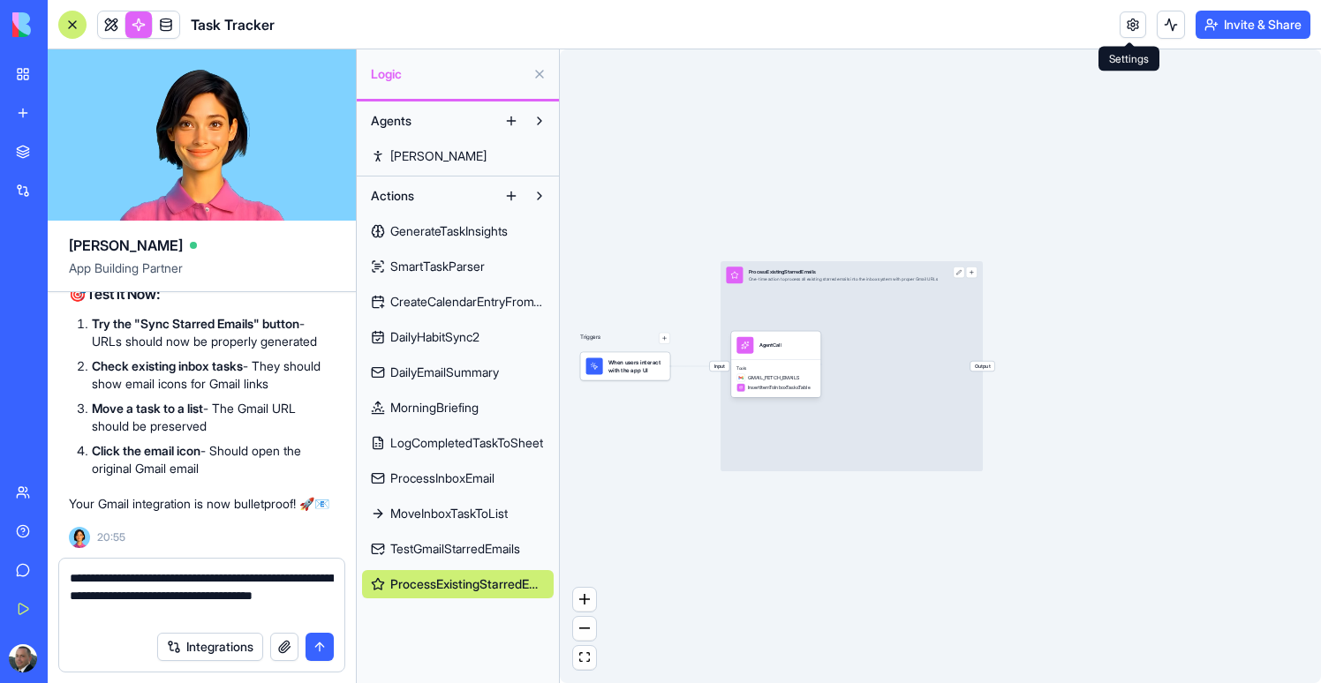
click at [1127, 26] on link at bounding box center [1132, 24] width 26 height 26
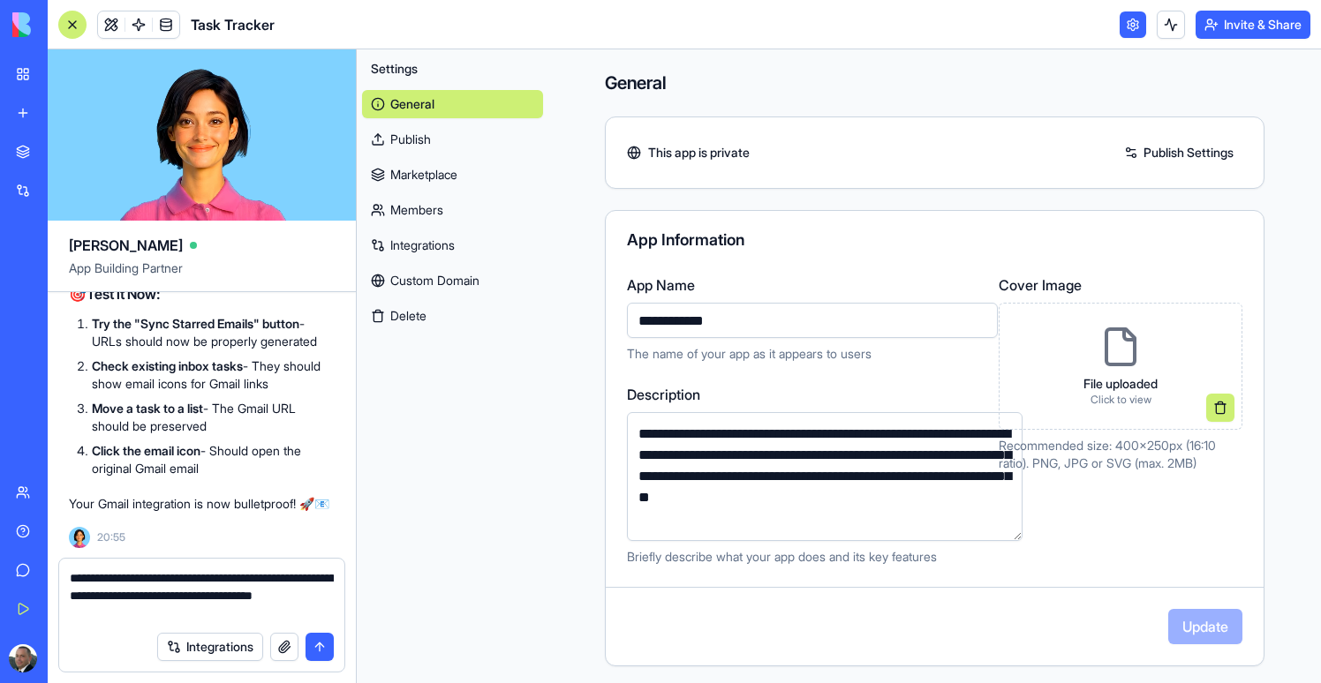
click at [480, 242] on link "Integrations" at bounding box center [452, 245] width 181 height 28
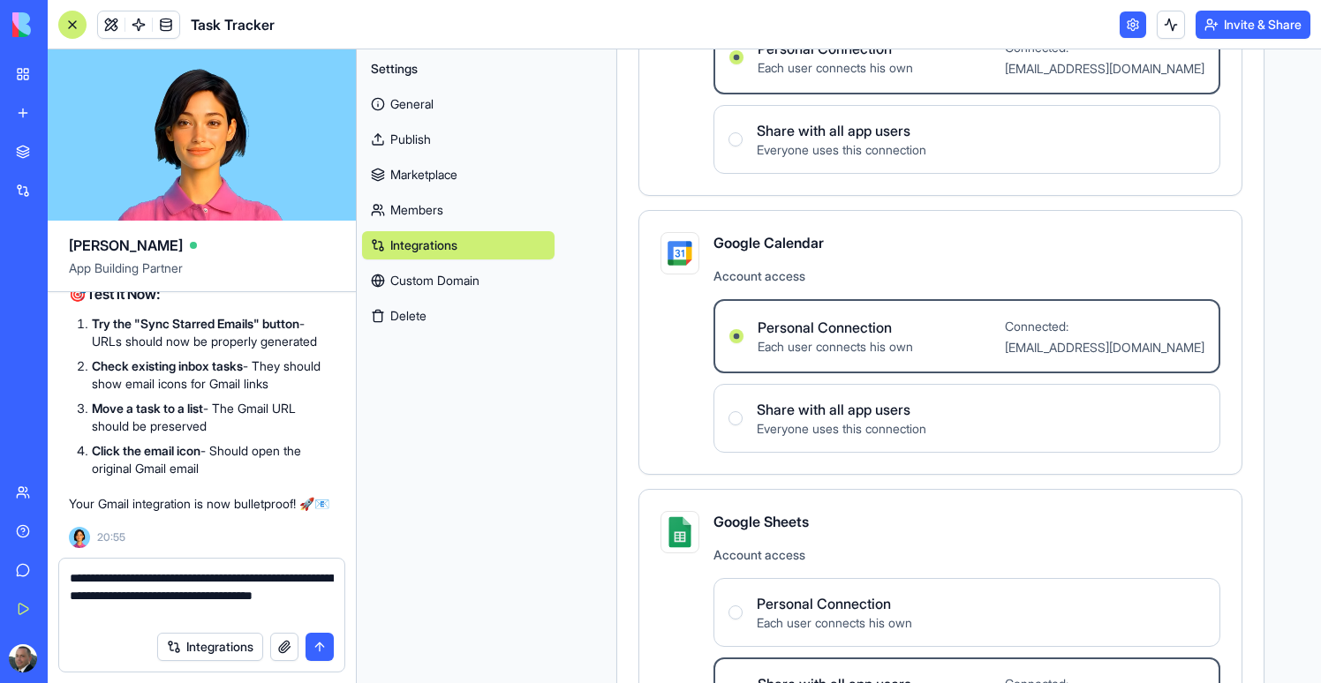
scroll to position [438, 0]
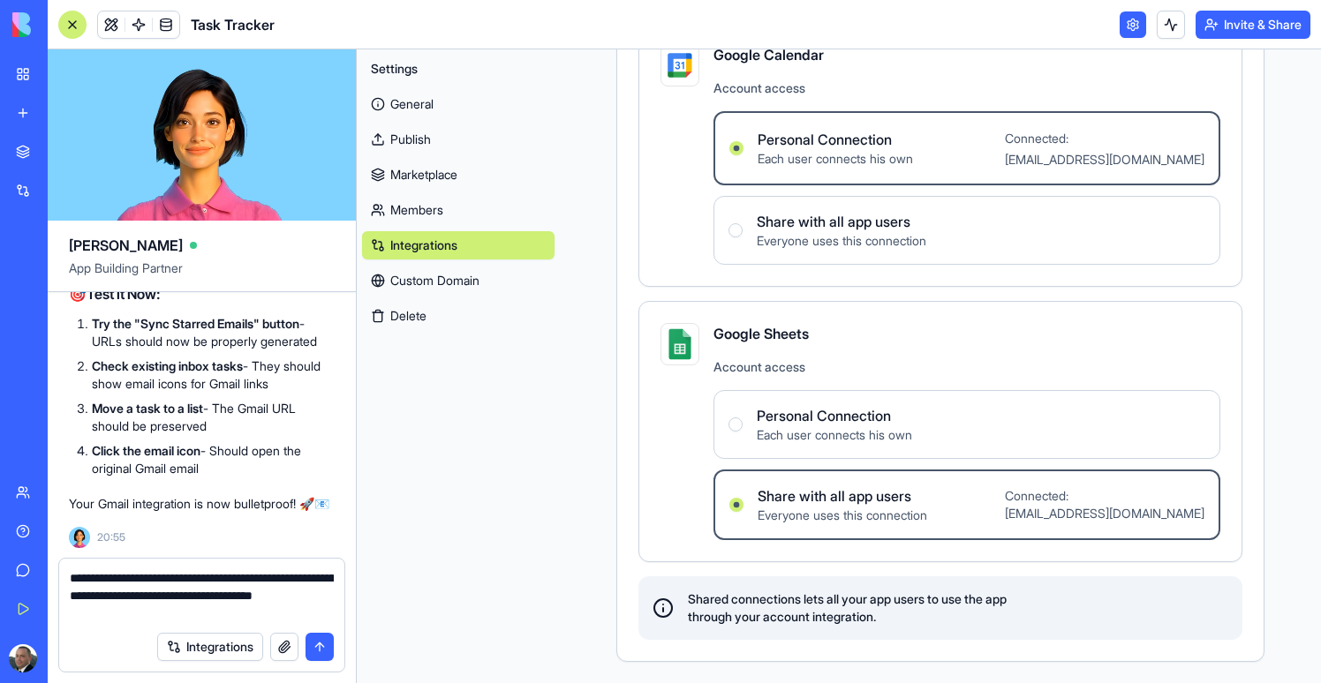
click at [113, 579] on textarea "**********" at bounding box center [202, 595] width 264 height 53
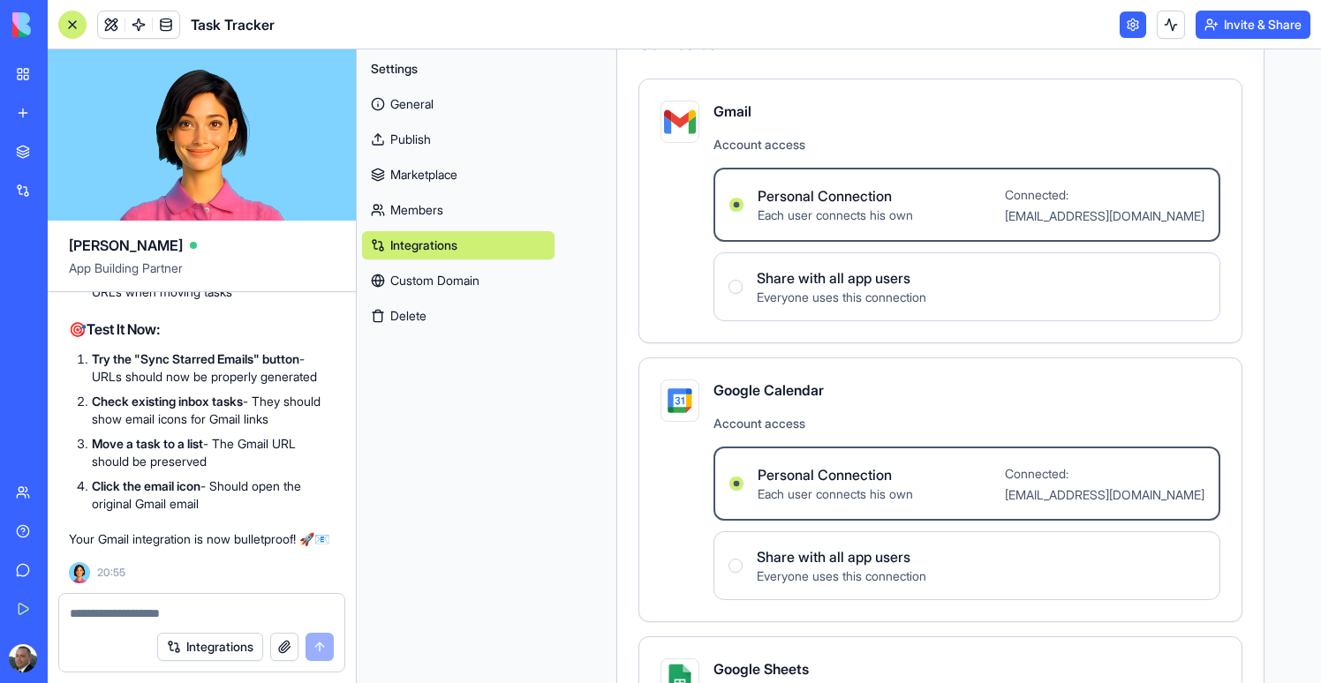
scroll to position [0, 0]
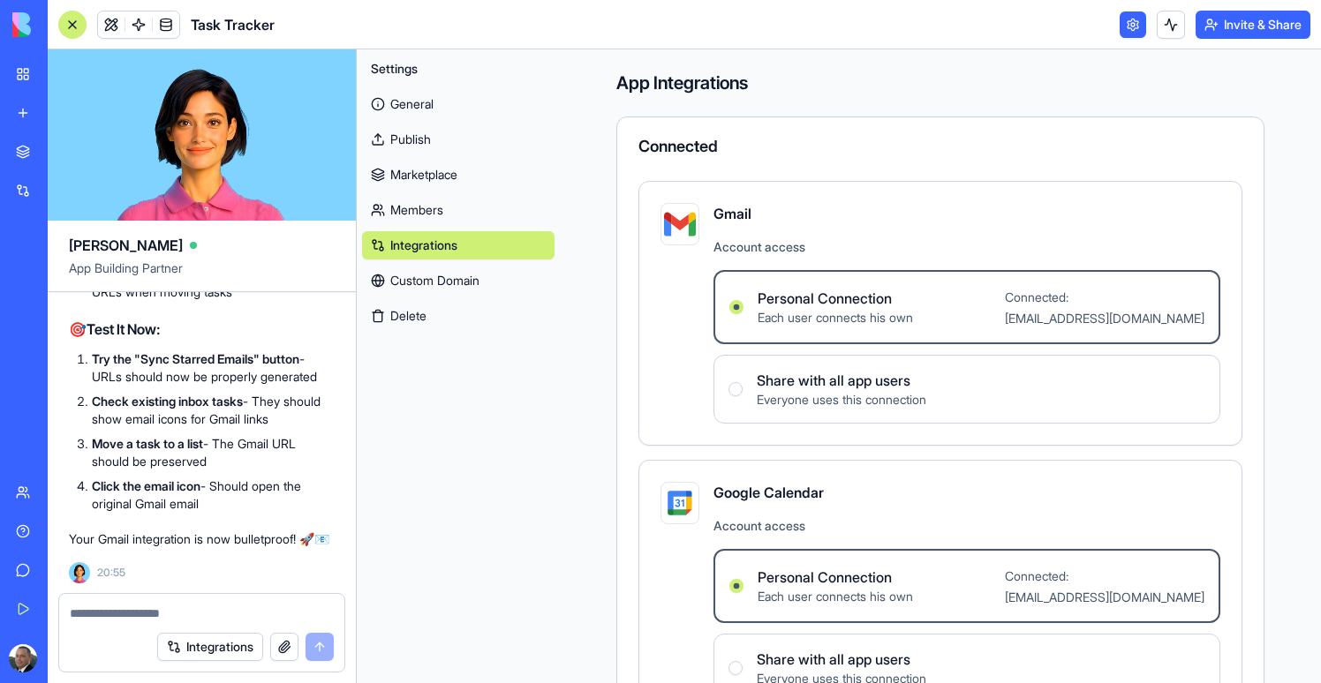
click at [912, 403] on span "Everyone uses this connection" at bounding box center [841, 400] width 169 height 18
click at [742, 396] on users "Share with all app users Everyone uses this connection" at bounding box center [735, 389] width 14 height 14
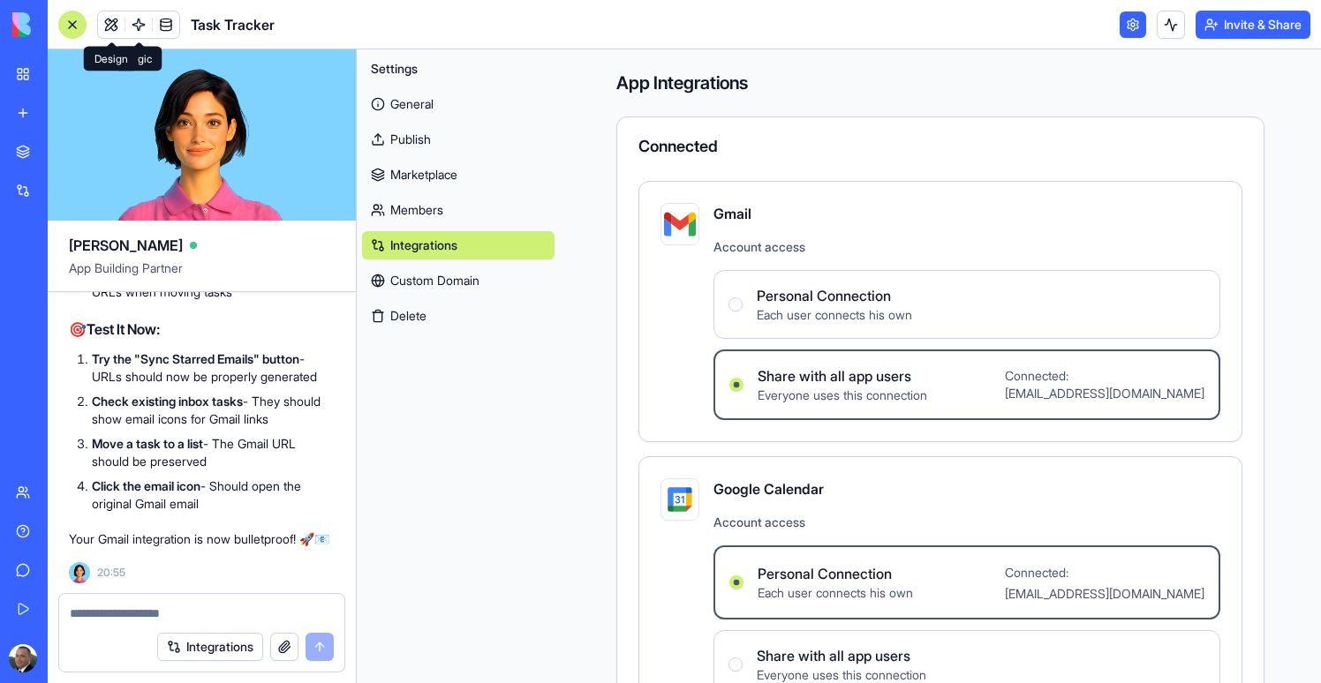
click at [103, 28] on link at bounding box center [111, 24] width 26 height 26
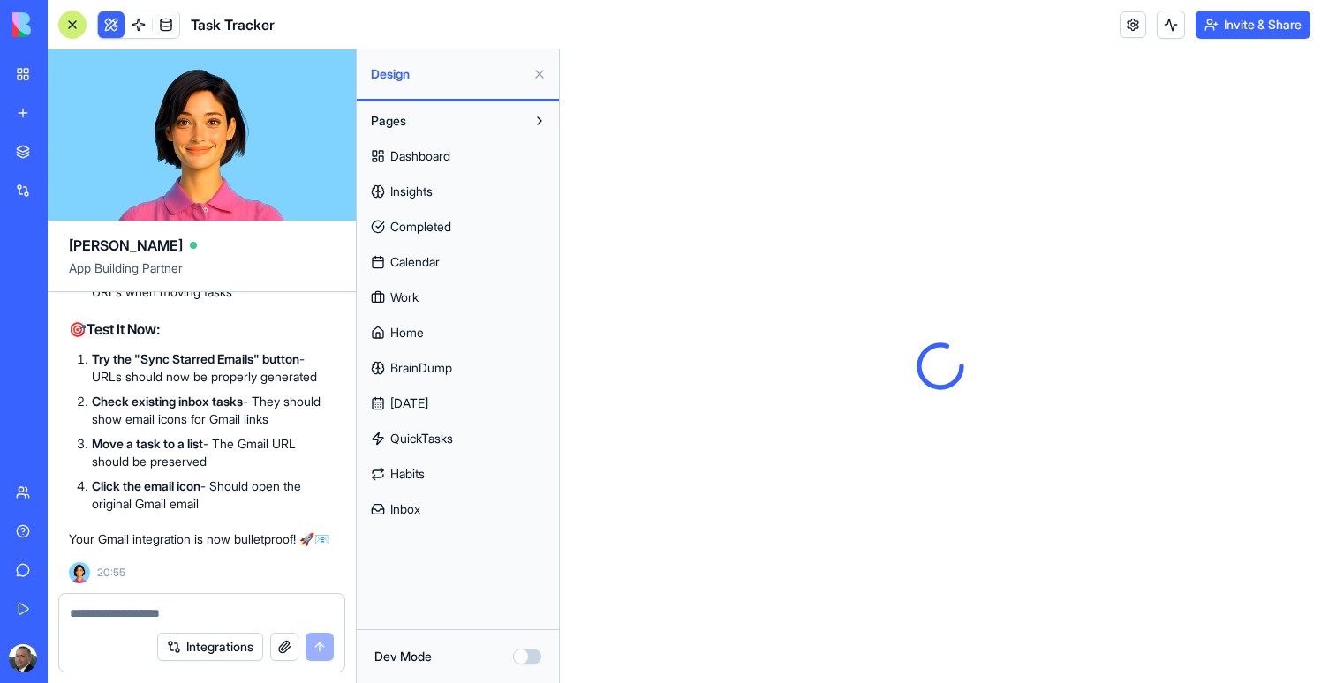
click at [532, 71] on button at bounding box center [539, 74] width 28 height 28
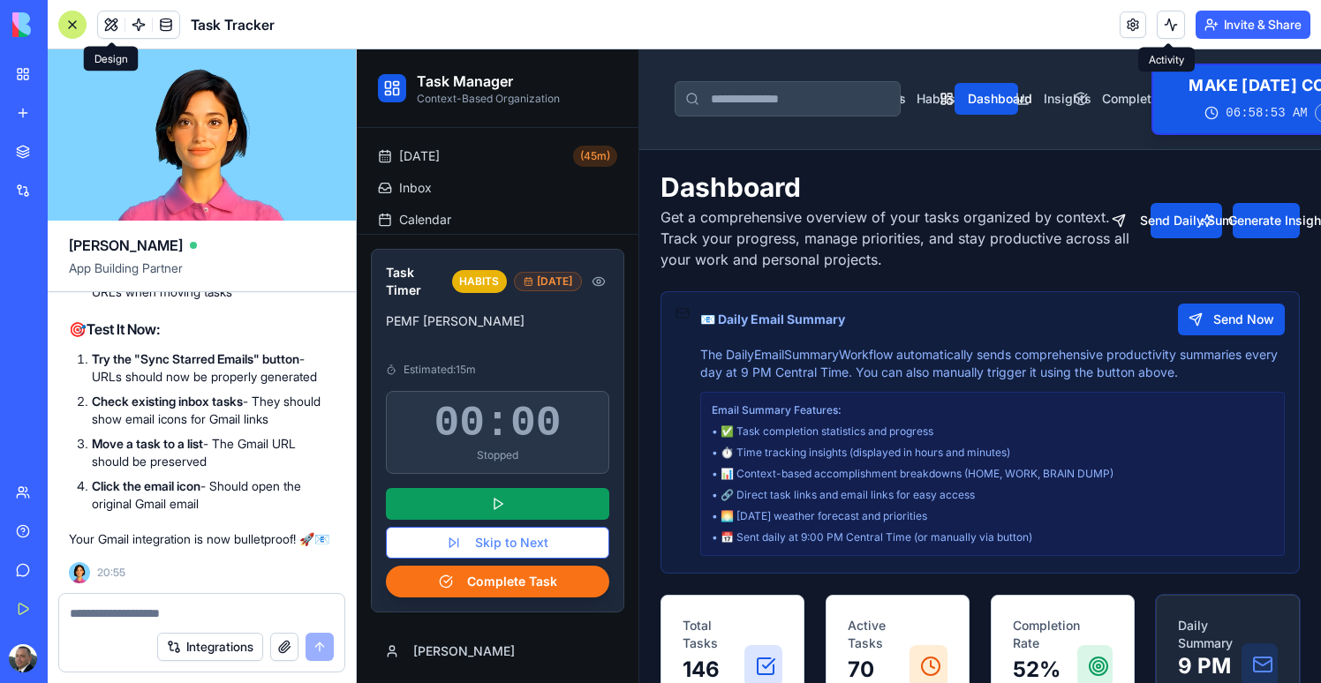
click at [1156, 30] on button at bounding box center [1170, 25] width 28 height 28
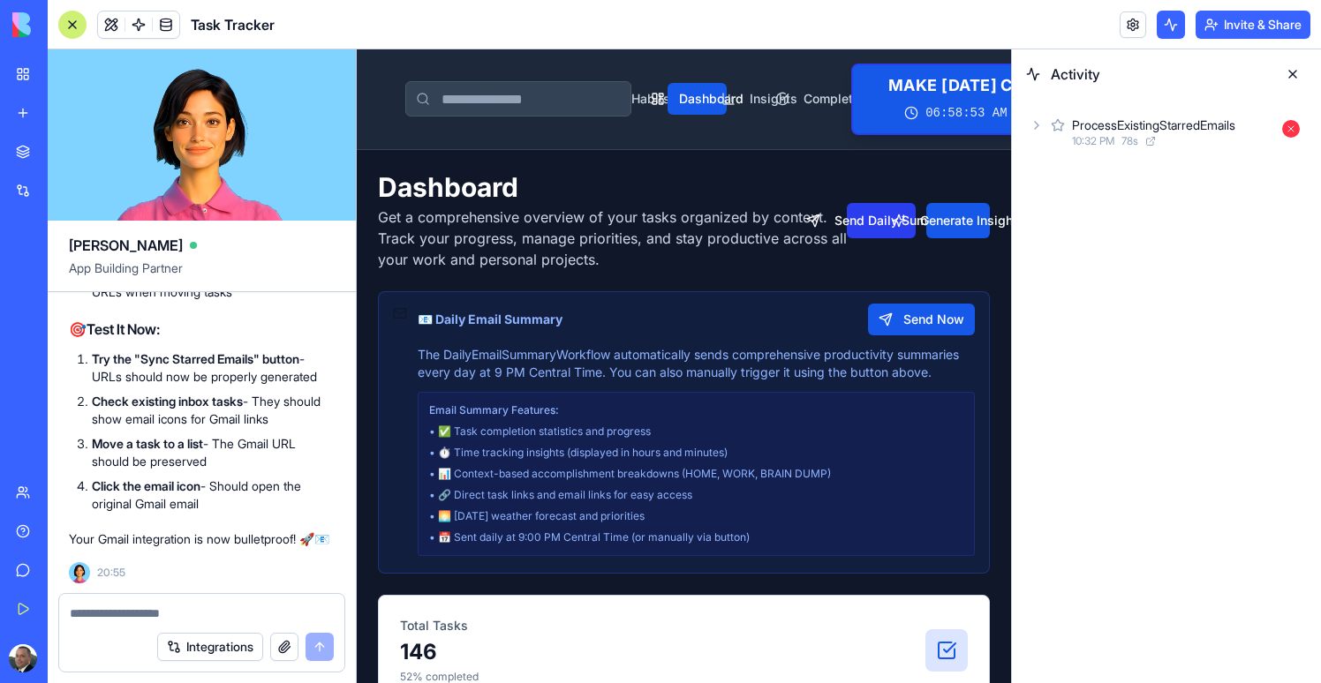
click at [875, 226] on button "Send Daily Summary" at bounding box center [881, 220] width 69 height 35
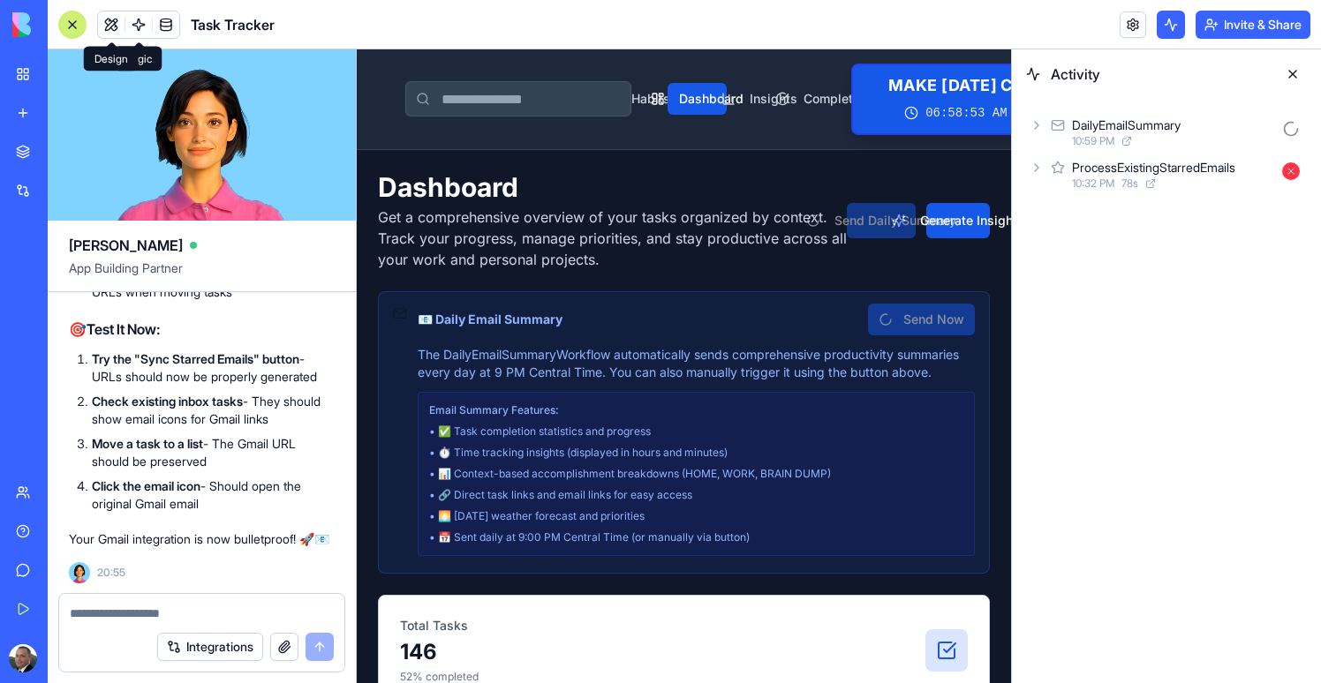
click at [101, 15] on button at bounding box center [111, 24] width 26 height 26
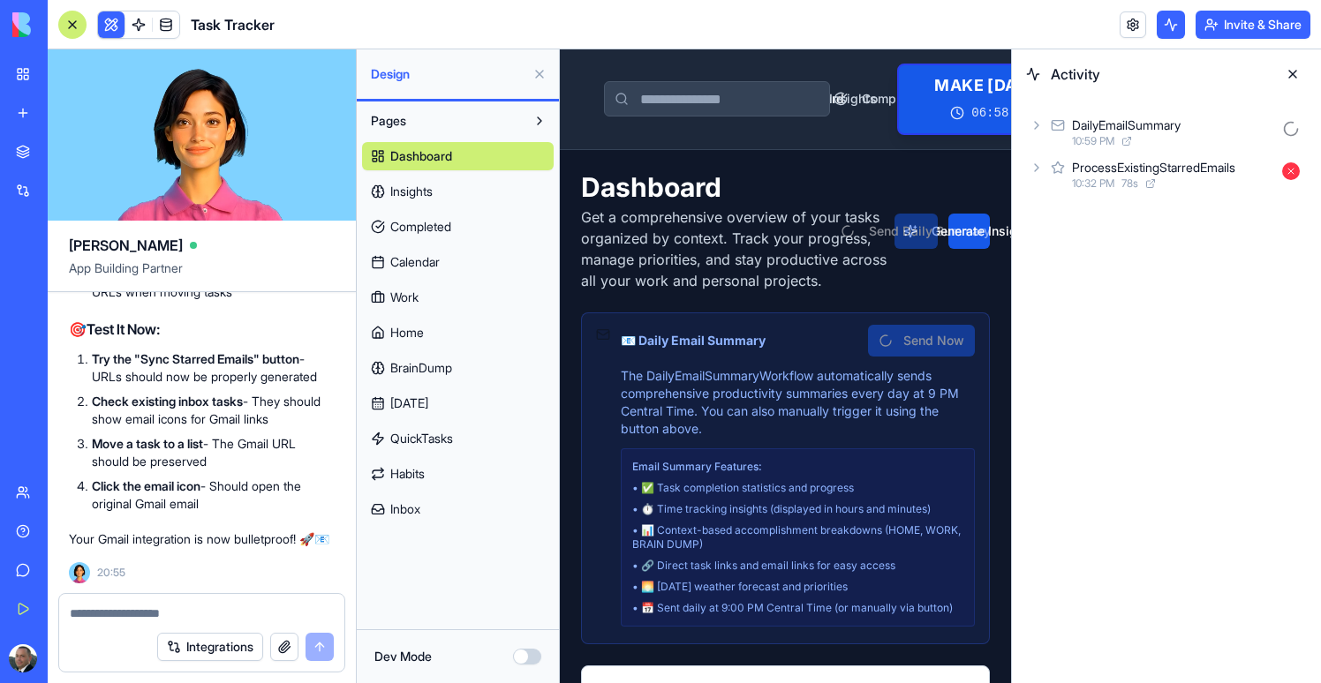
click at [403, 511] on span "Inbox" at bounding box center [405, 510] width 30 height 18
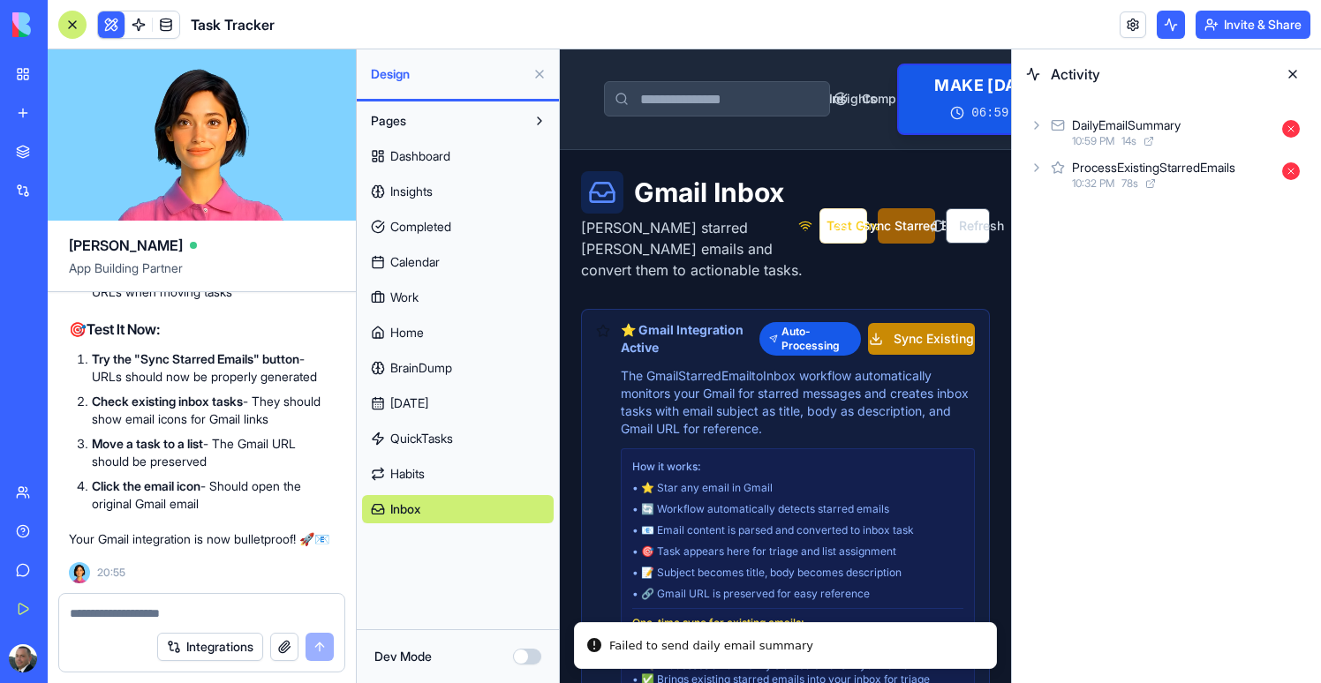
click at [899, 214] on button "Sync Starred Emails" at bounding box center [905, 225] width 56 height 35
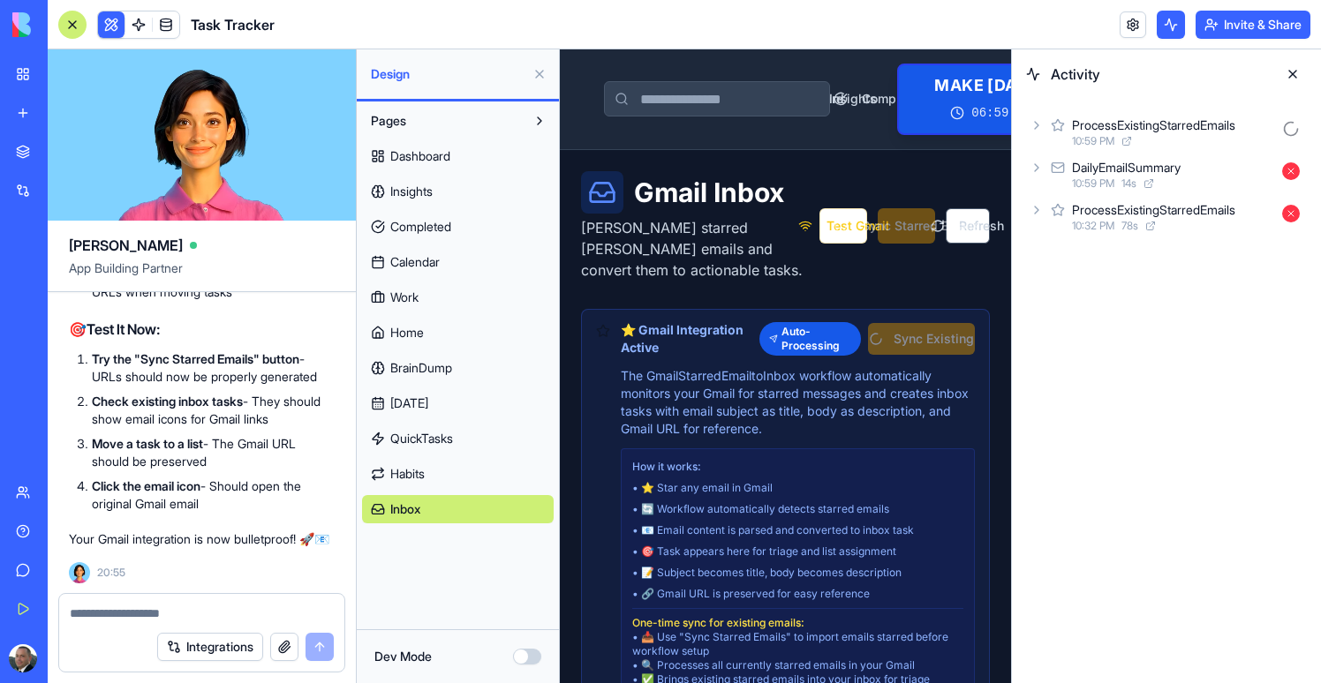
click at [1036, 176] on div "DailyEmailSummary 10:59 PM 14 s" at bounding box center [1166, 174] width 281 height 39
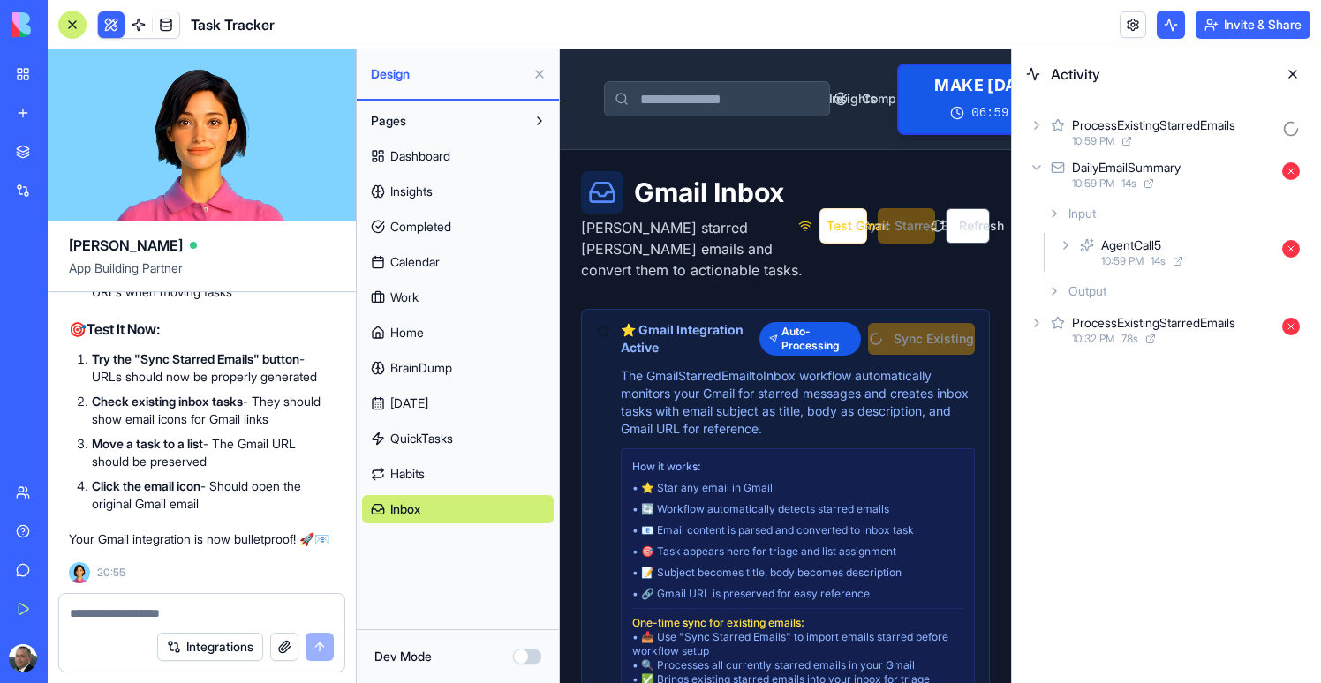
click at [1063, 245] on icon at bounding box center [1065, 245] width 14 height 14
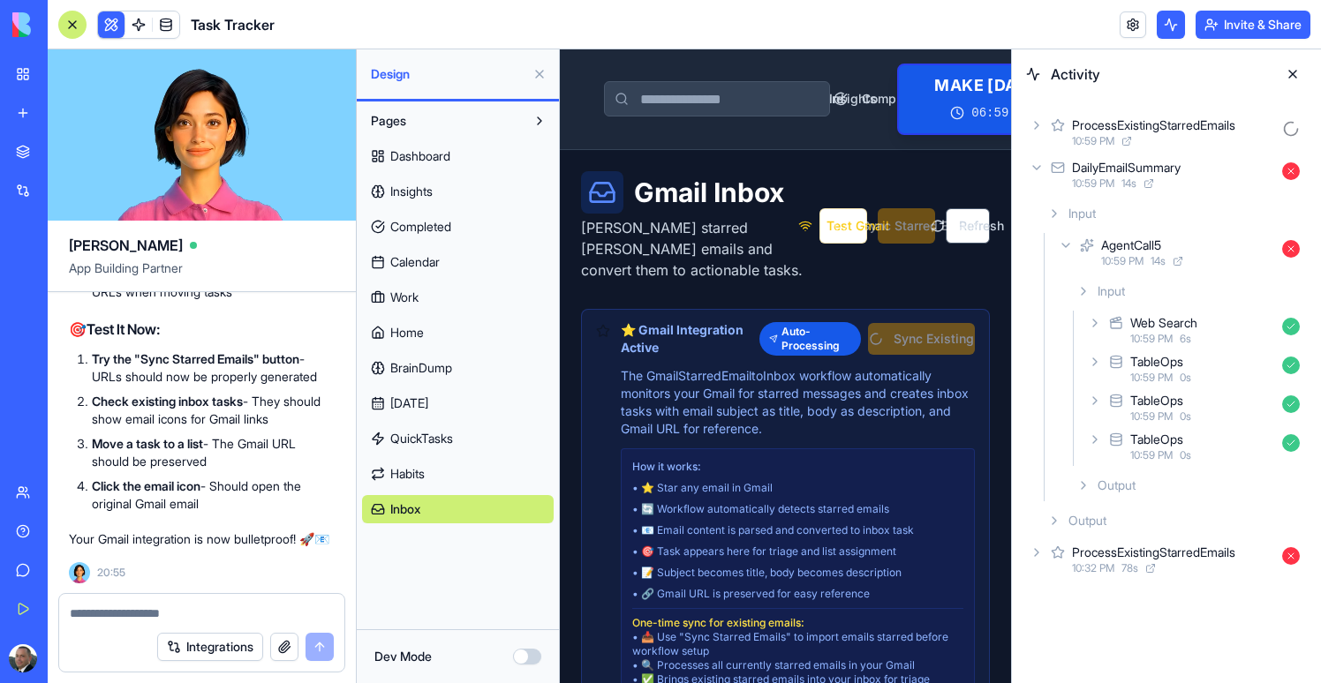
click at [1102, 484] on span "Output" at bounding box center [1116, 486] width 38 height 18
click at [1102, 485] on span "Output" at bounding box center [1116, 486] width 38 height 18
click at [1037, 127] on icon at bounding box center [1036, 125] width 14 height 14
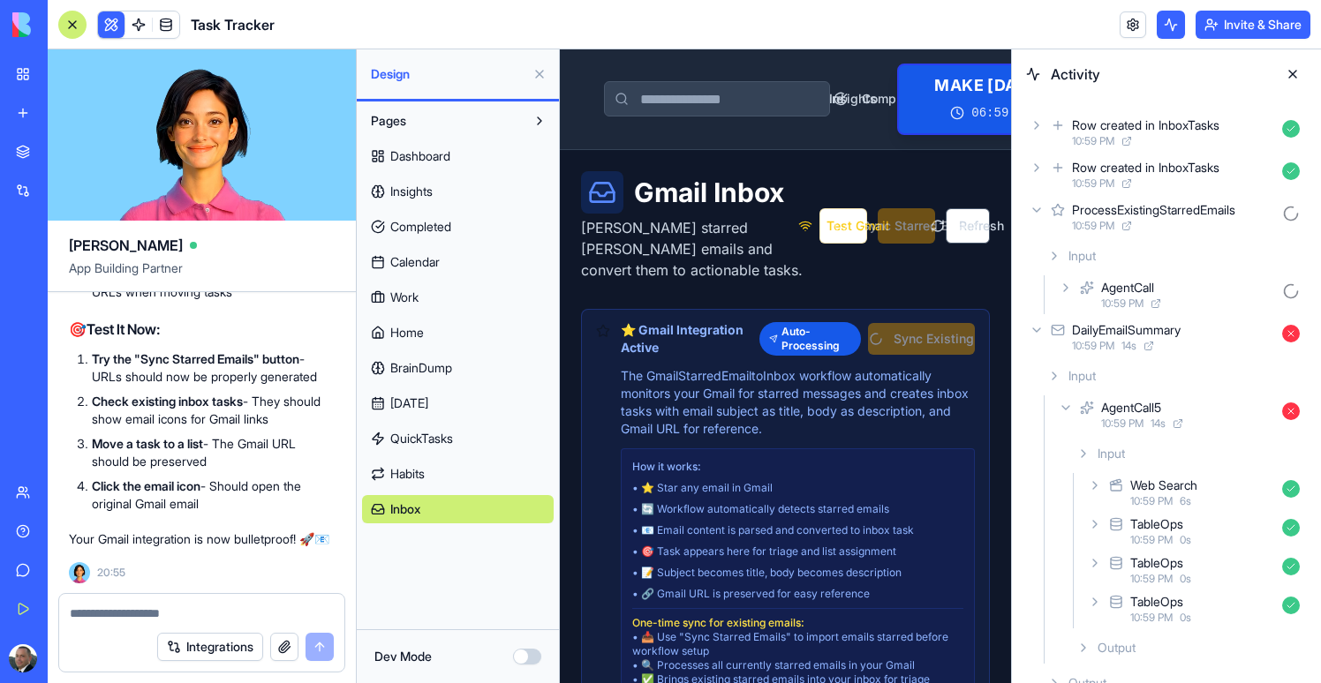
click at [1078, 290] on div "AgentCall 10:59 PM" at bounding box center [1181, 294] width 252 height 39
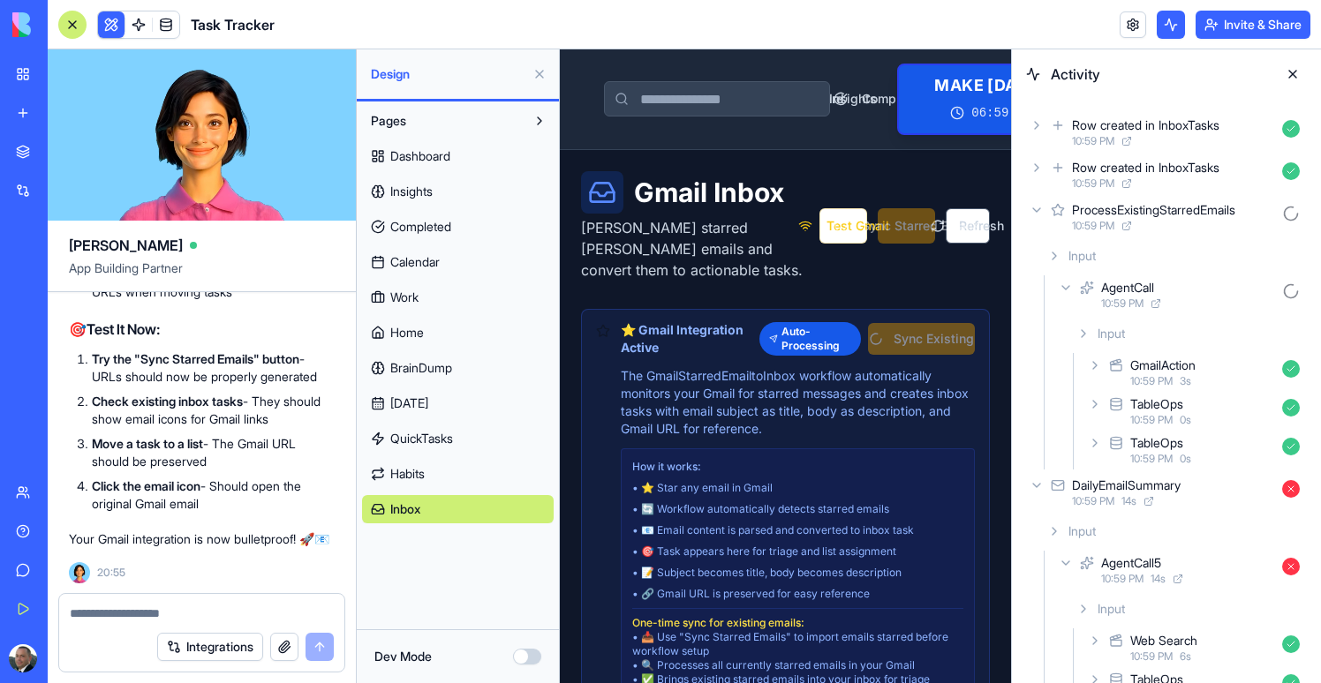
click at [1126, 359] on div "GmailAction 10:59 PM 3 s" at bounding box center [1195, 372] width 222 height 39
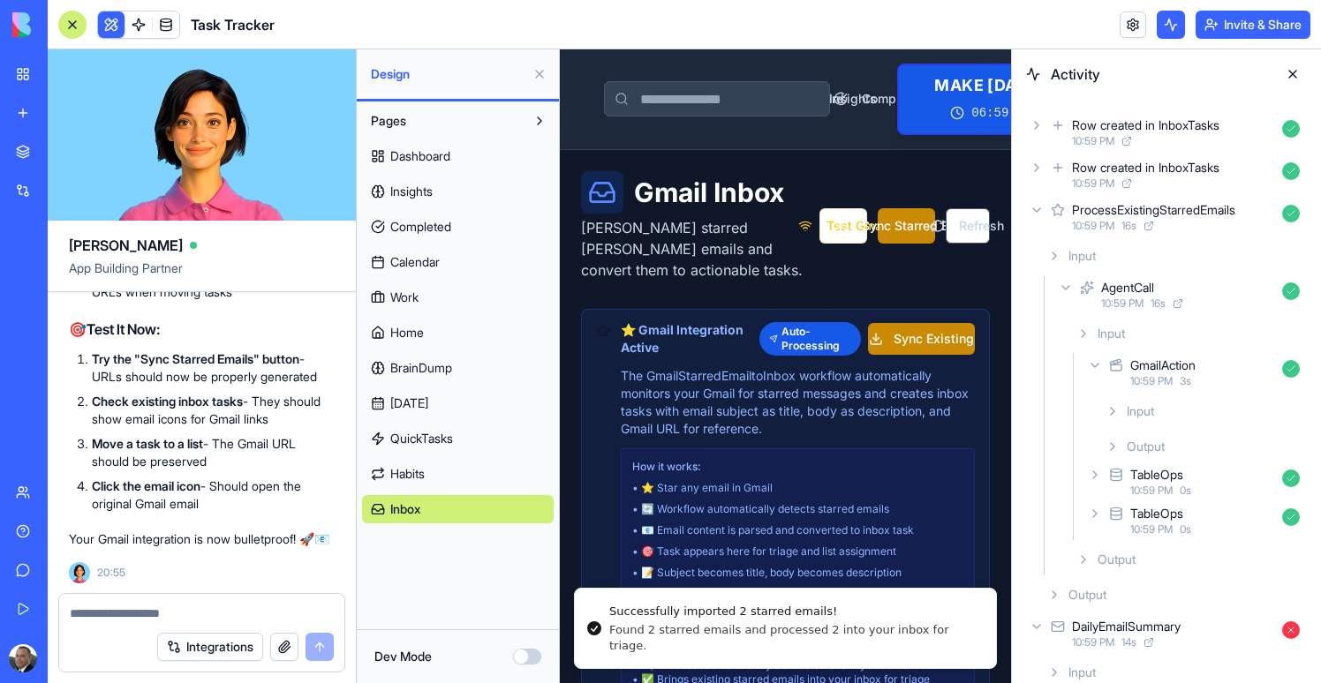
click at [1292, 75] on button at bounding box center [1292, 74] width 28 height 28
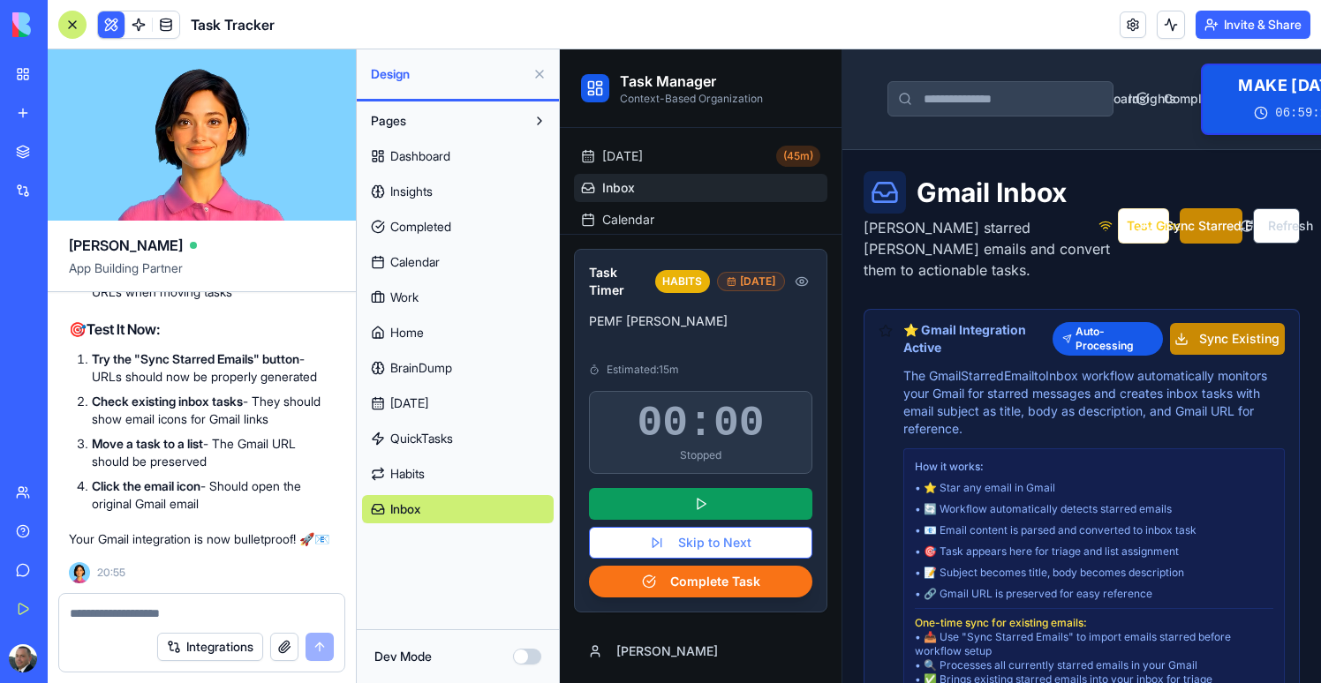
click at [107, 32] on button at bounding box center [111, 24] width 26 height 26
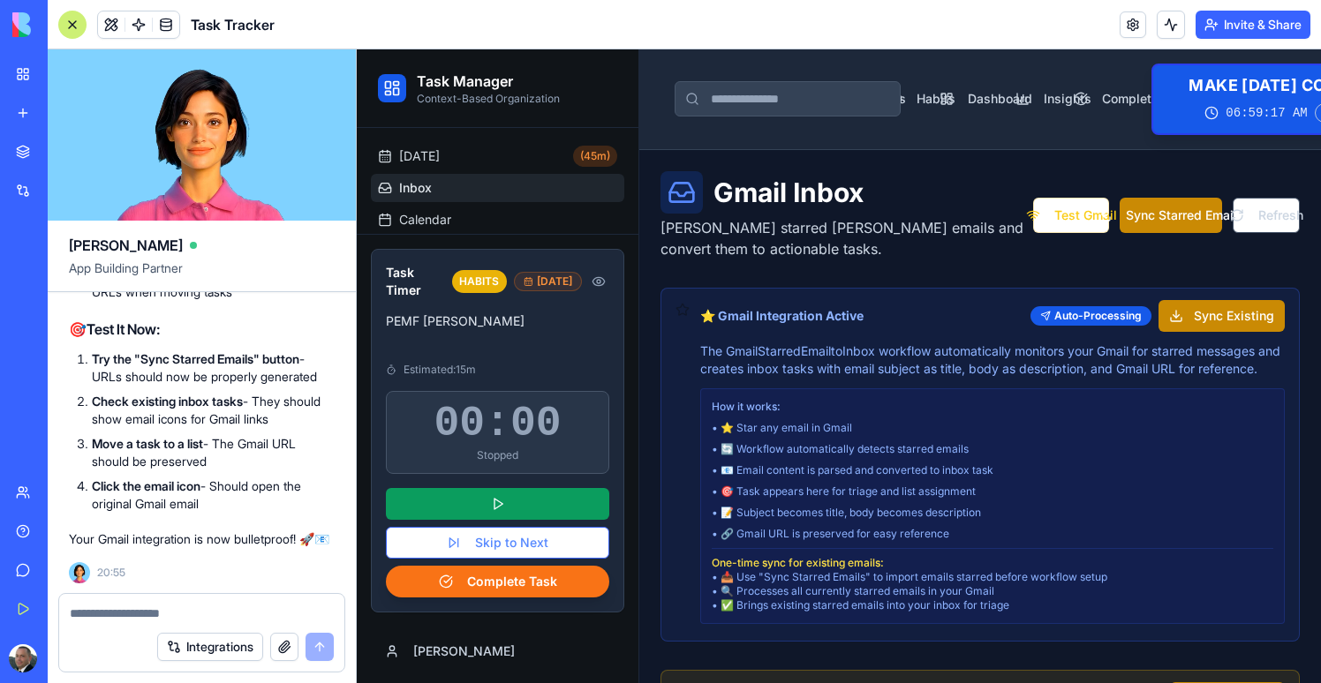
click at [77, 30] on div at bounding box center [72, 25] width 28 height 28
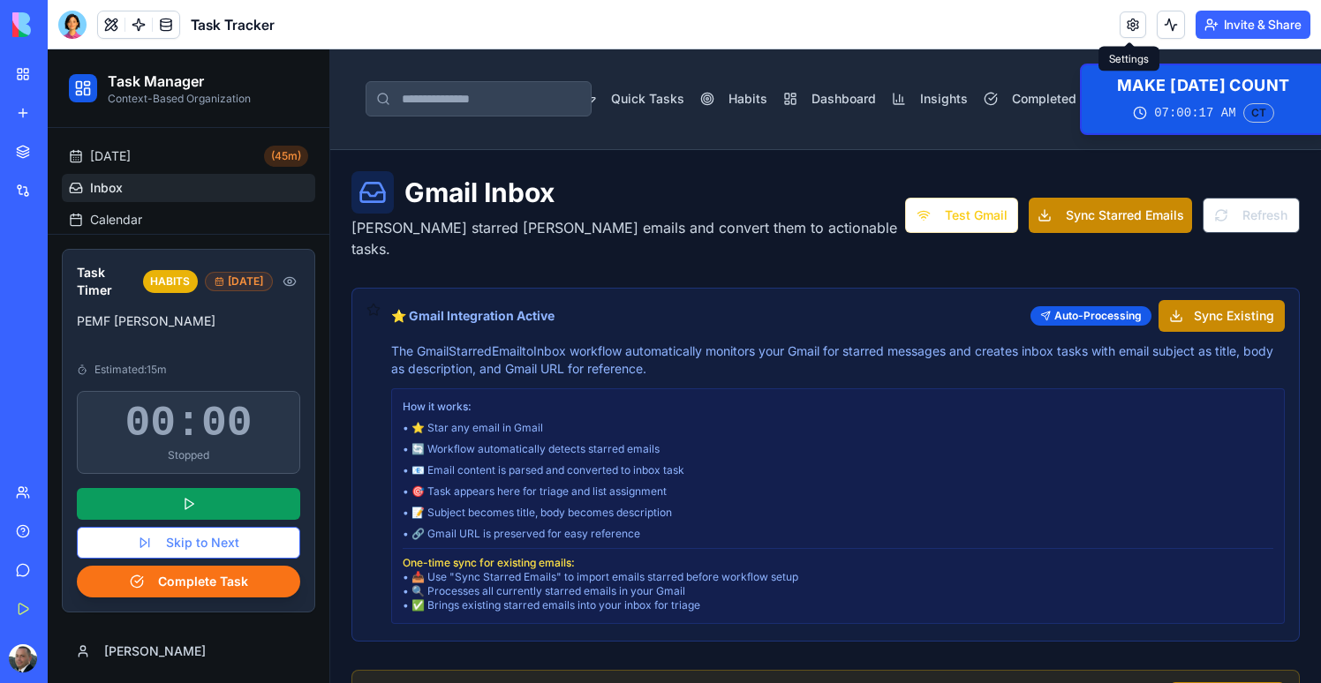
click at [1123, 32] on link at bounding box center [1132, 24] width 26 height 26
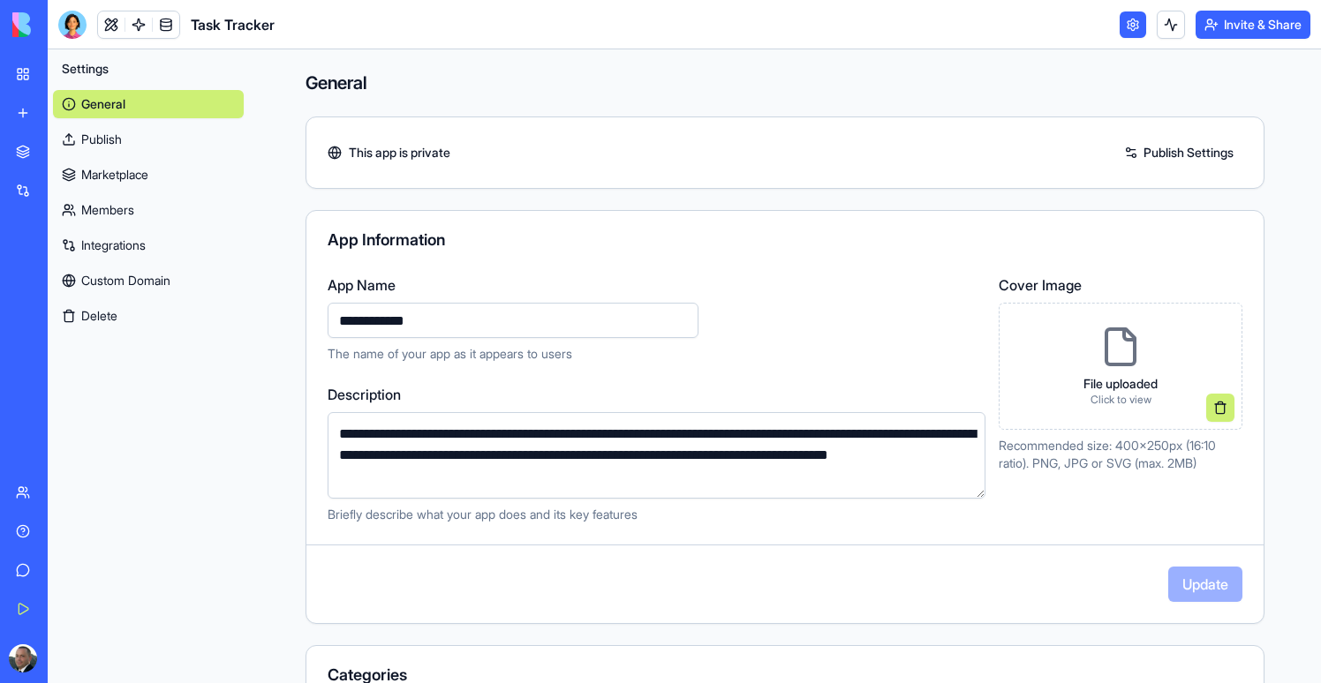
click at [1123, 32] on link at bounding box center [1132, 24] width 26 height 26
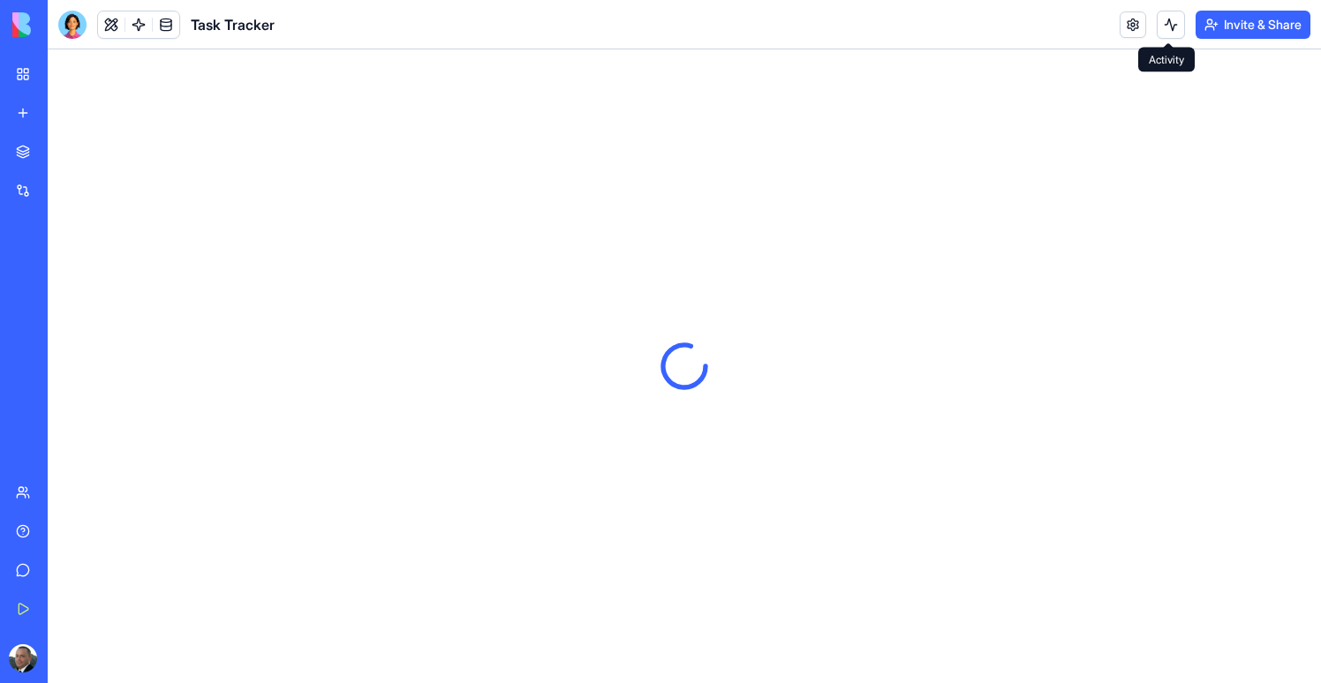
click at [1169, 28] on button at bounding box center [1170, 25] width 28 height 28
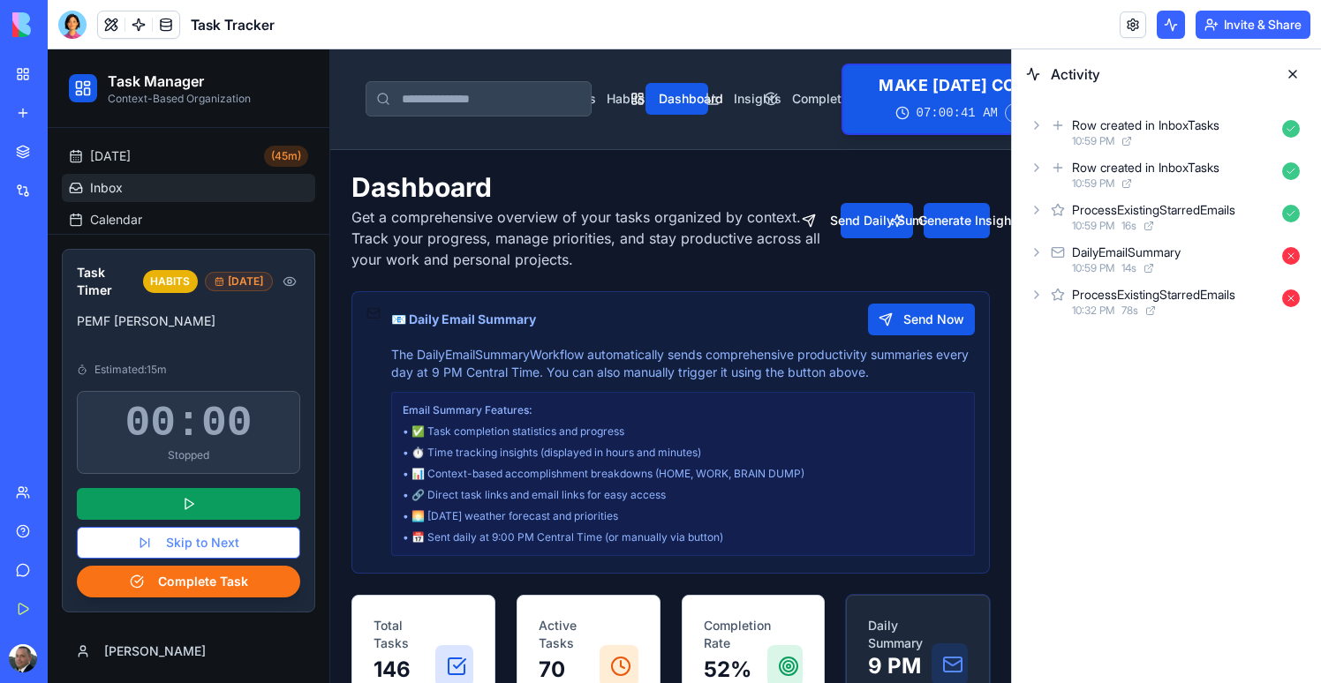
click at [127, 186] on link "Inbox" at bounding box center [188, 188] width 253 height 28
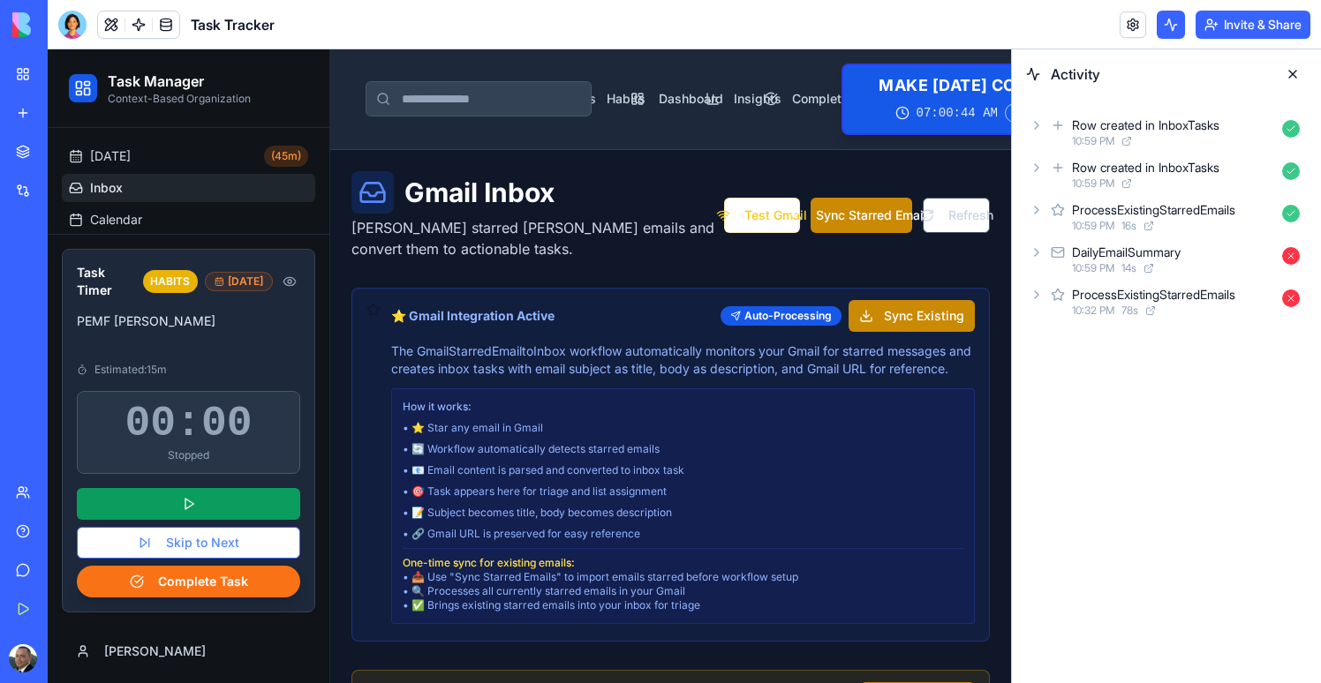
click at [1287, 68] on button at bounding box center [1292, 74] width 28 height 28
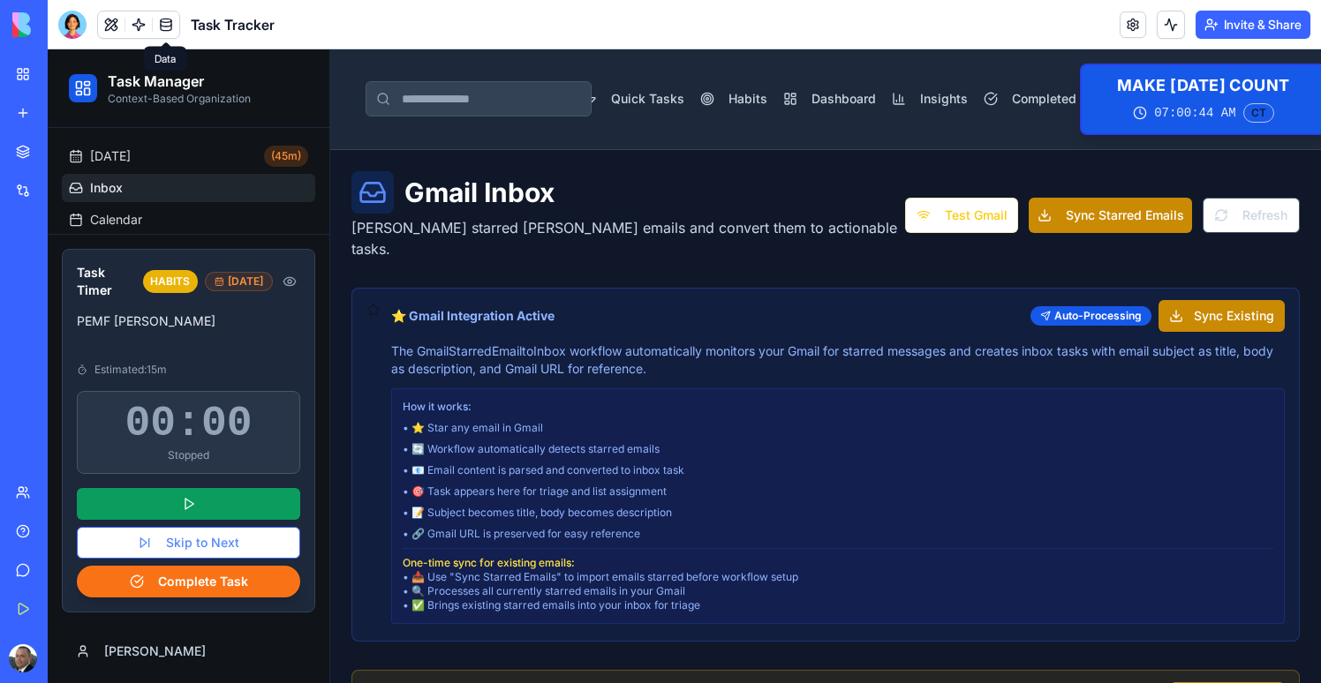
click at [163, 26] on link at bounding box center [166, 24] width 26 height 26
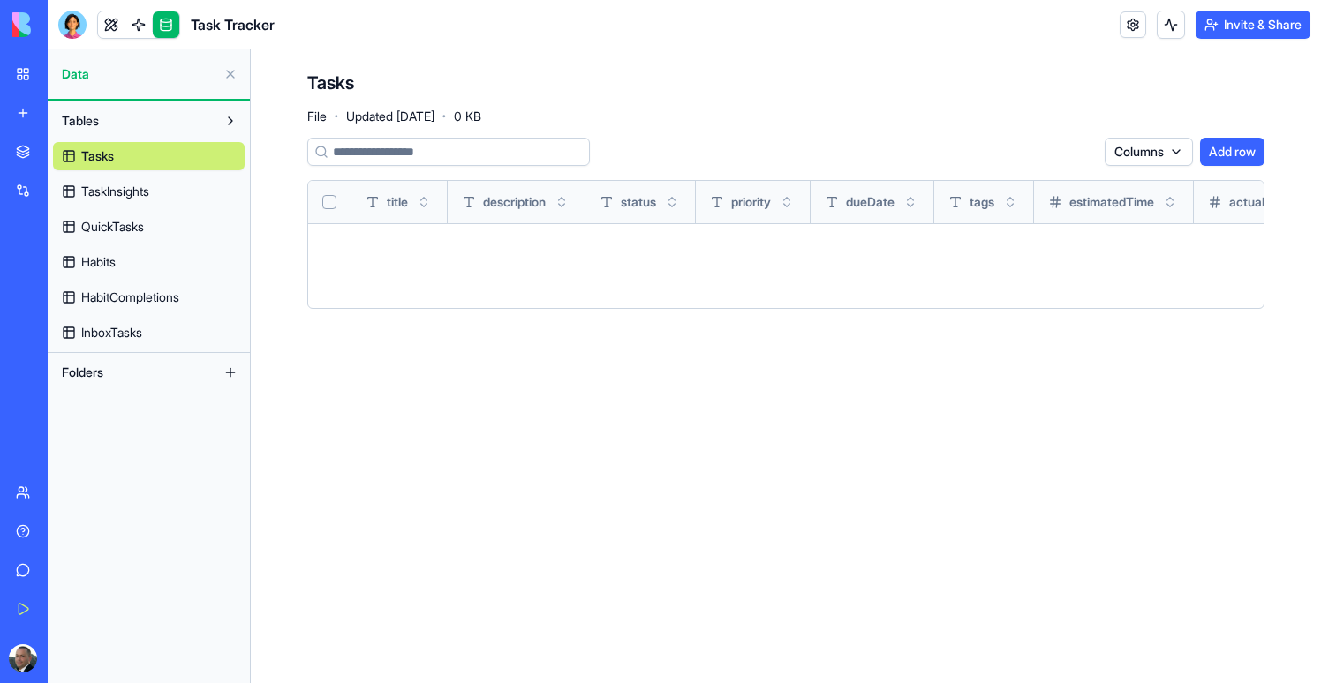
click at [101, 339] on span "InboxTasks" at bounding box center [111, 333] width 61 height 18
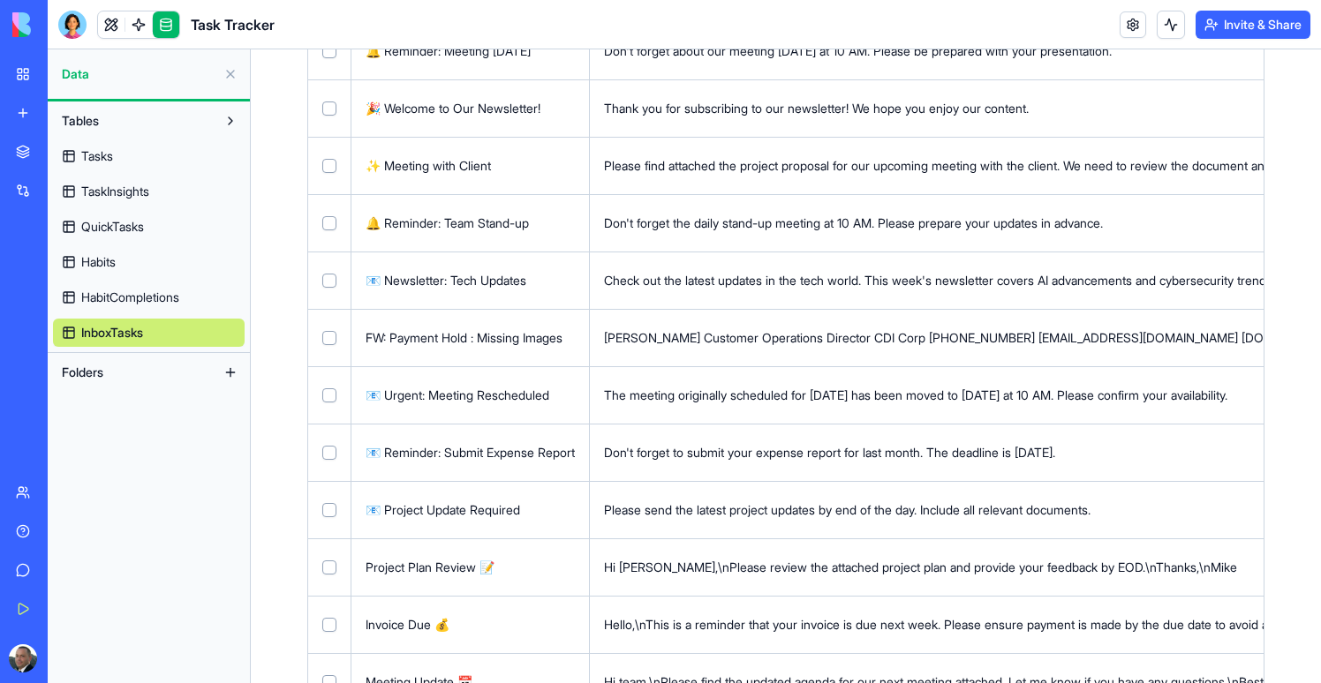
scroll to position [666, 0]
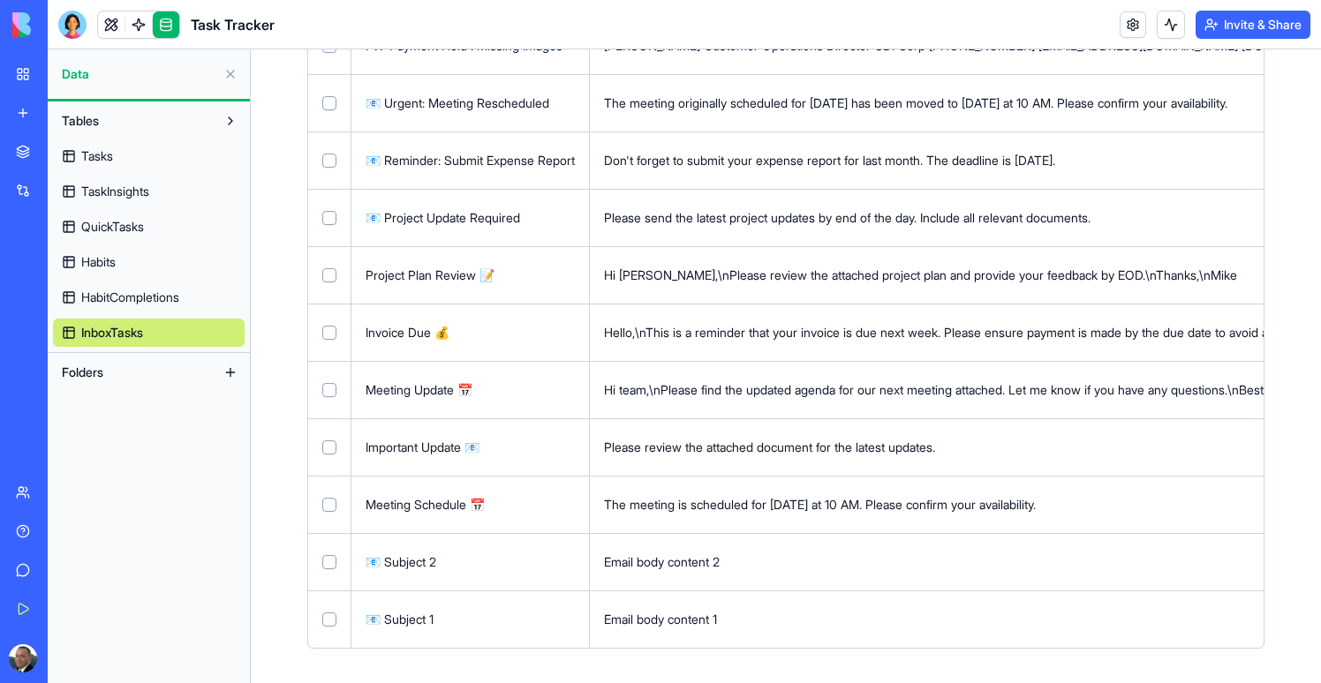
click at [167, 29] on link at bounding box center [166, 24] width 26 height 26
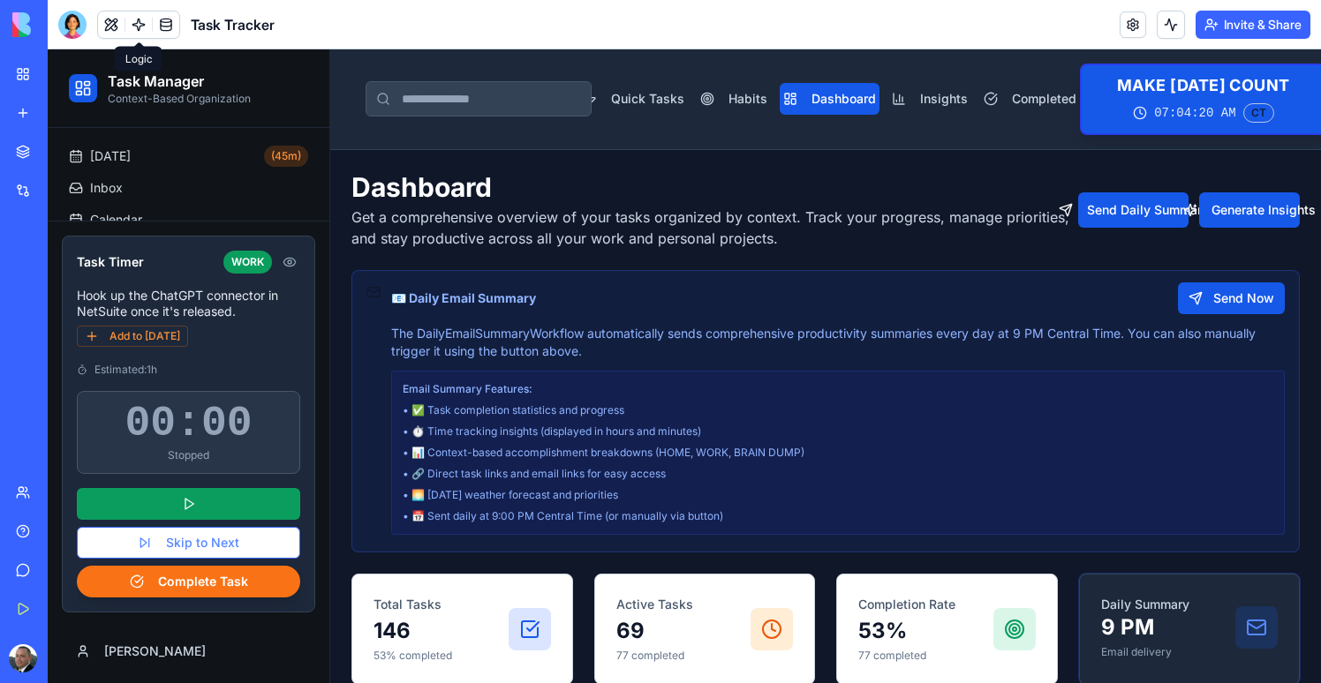
click at [148, 26] on link at bounding box center [138, 24] width 26 height 26
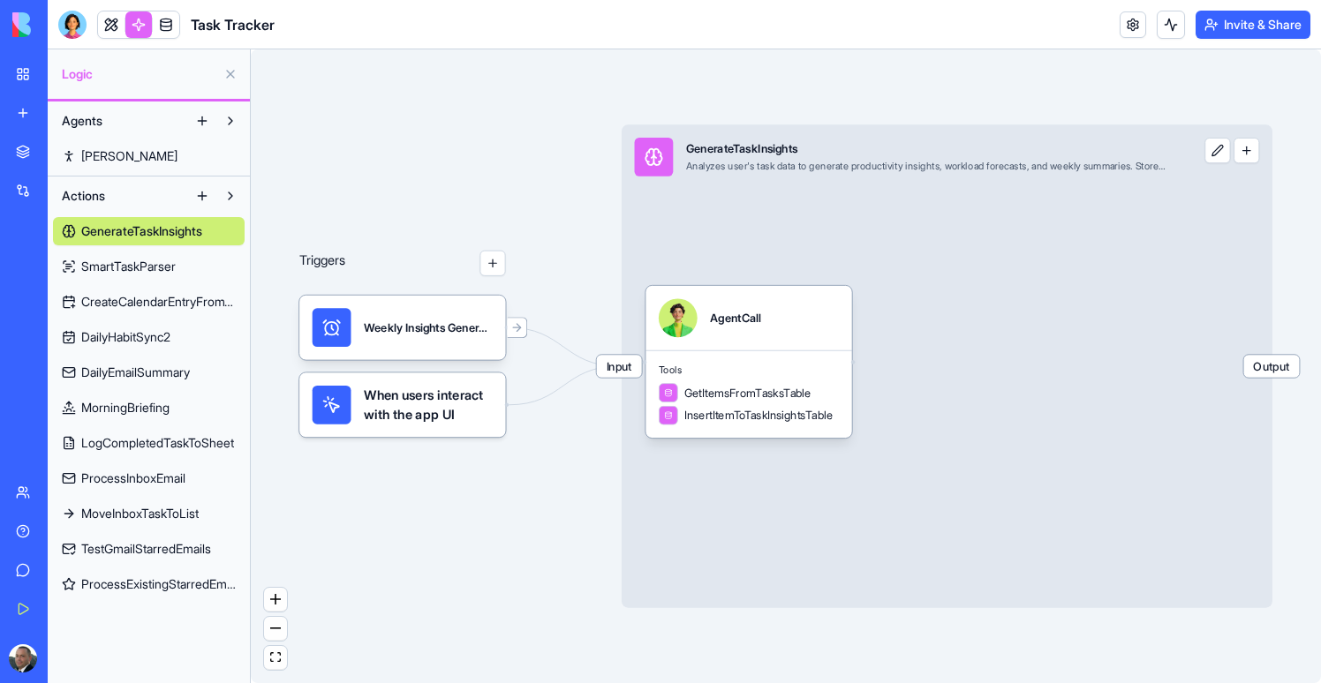
click at [152, 589] on span "ProcessExistingStarredEmails" at bounding box center [158, 585] width 154 height 18
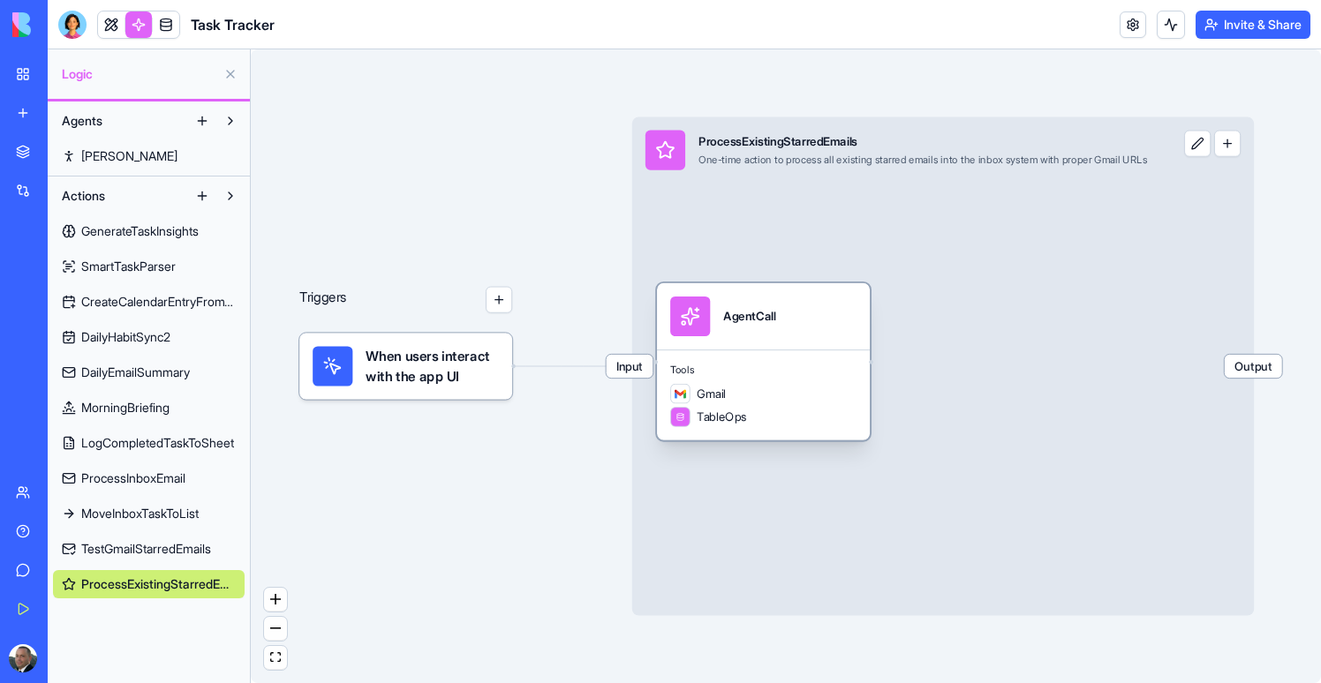
click at [750, 379] on div "Tools Gmail TableOps" at bounding box center [763, 395] width 213 height 91
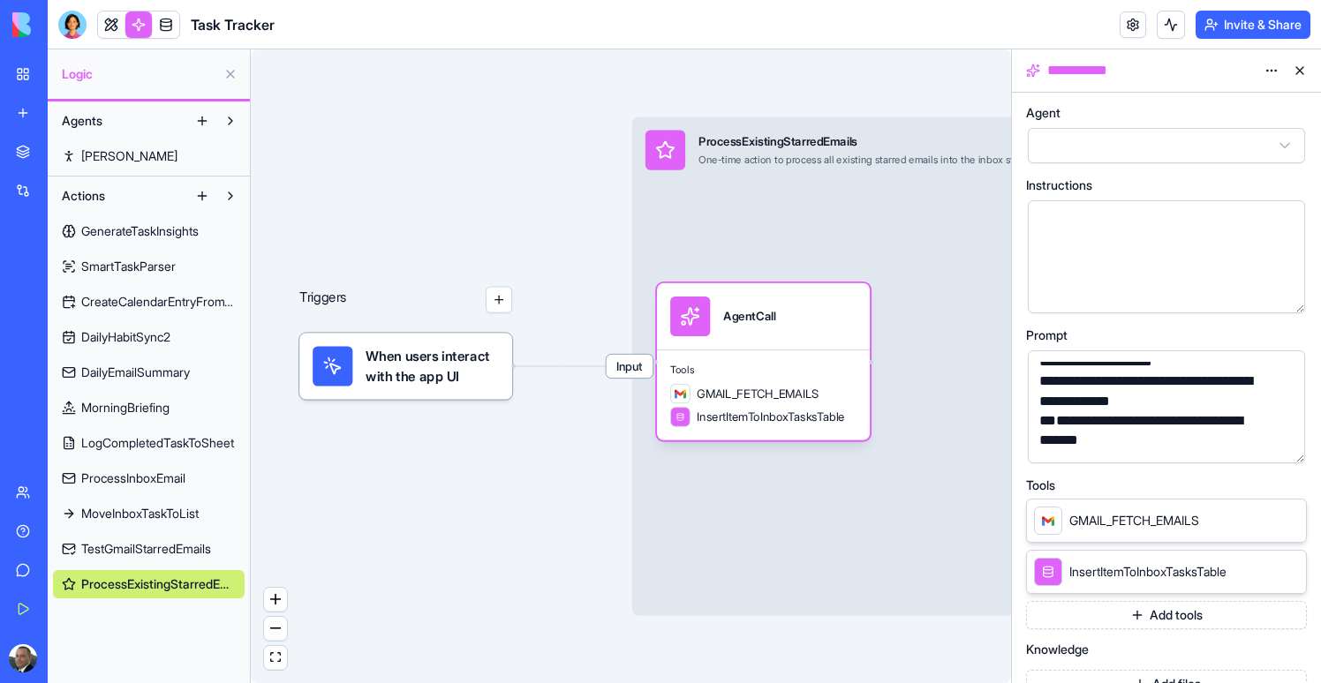
scroll to position [79, 0]
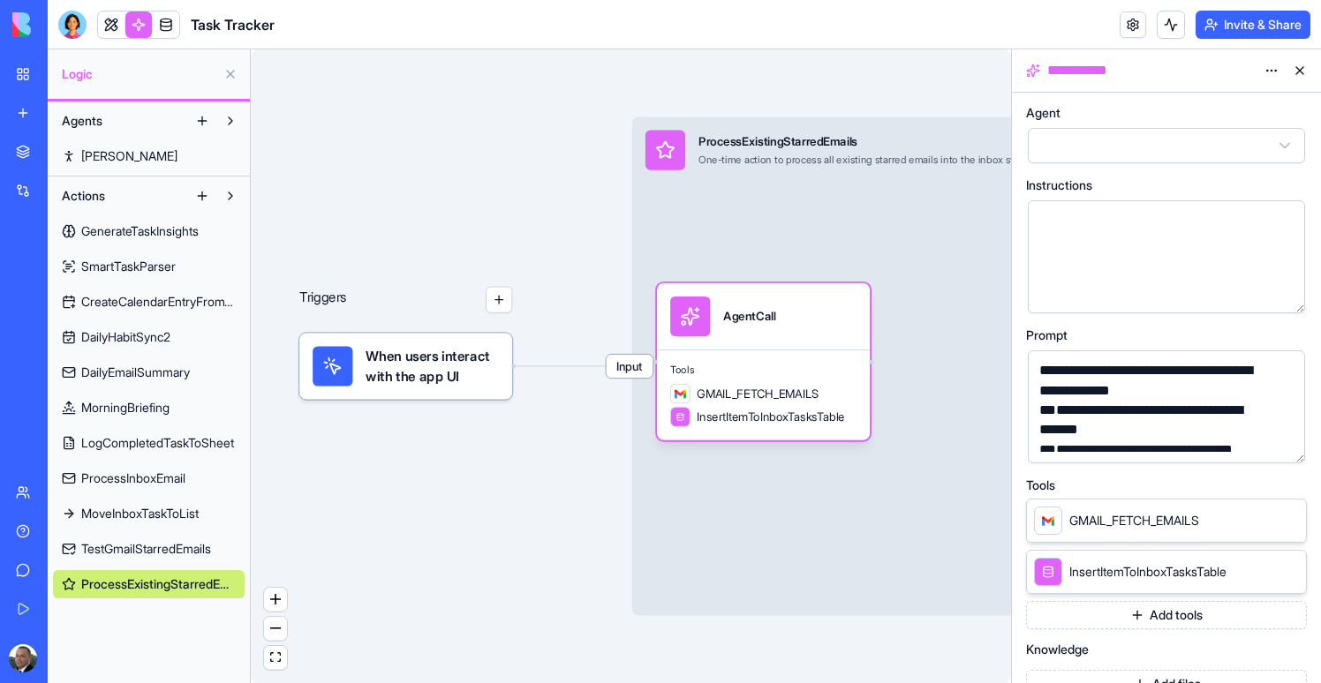
click at [1287, 517] on icon at bounding box center [1288, 520] width 14 height 14
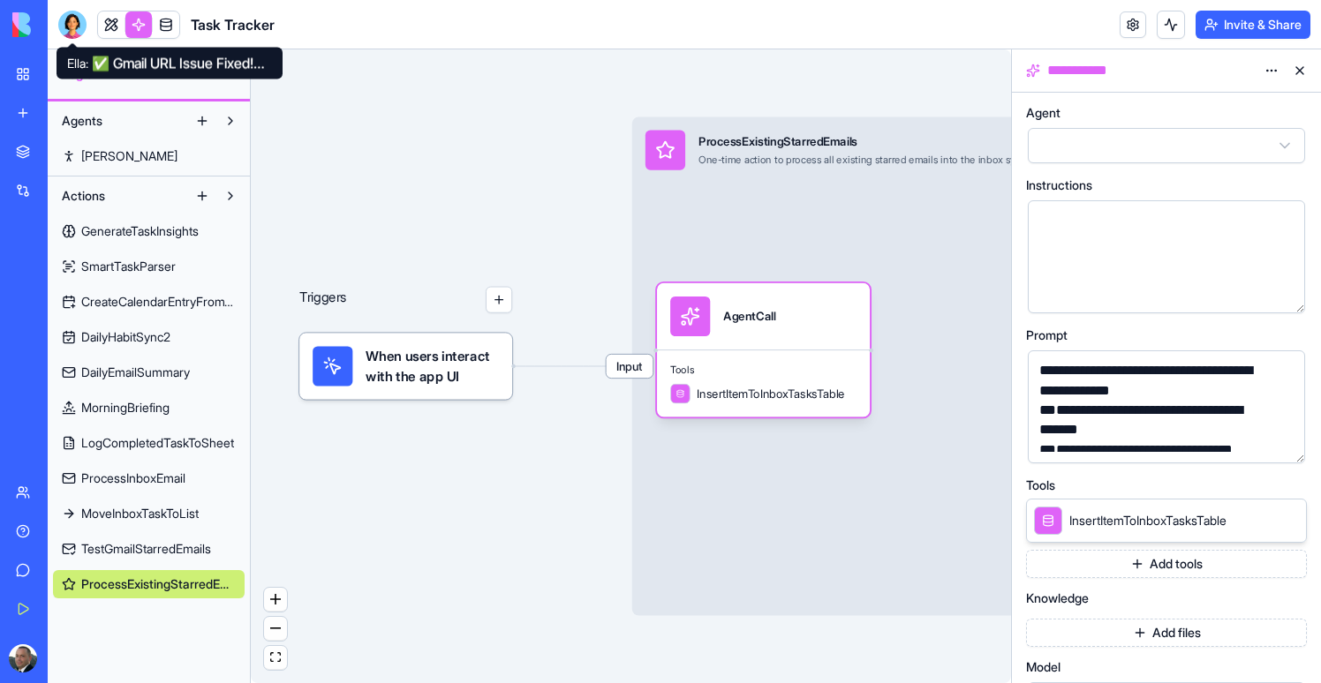
click at [75, 29] on div at bounding box center [72, 25] width 28 height 28
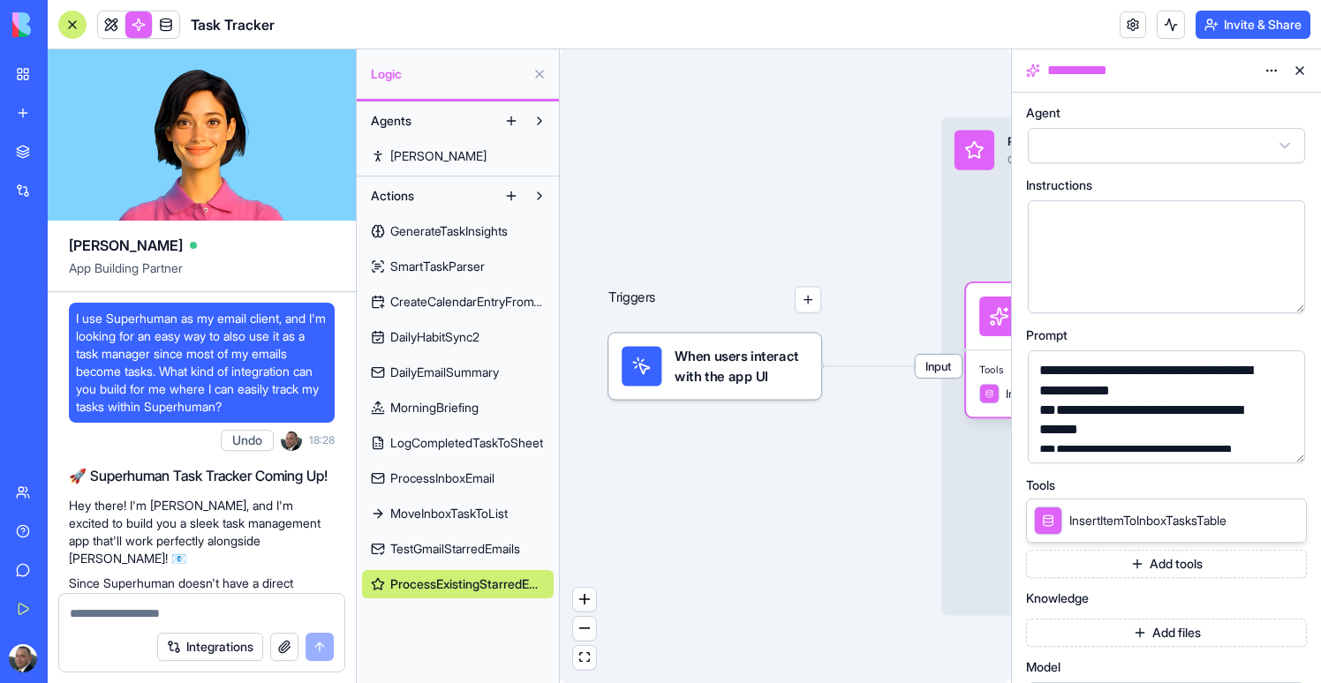
scroll to position [192808, 0]
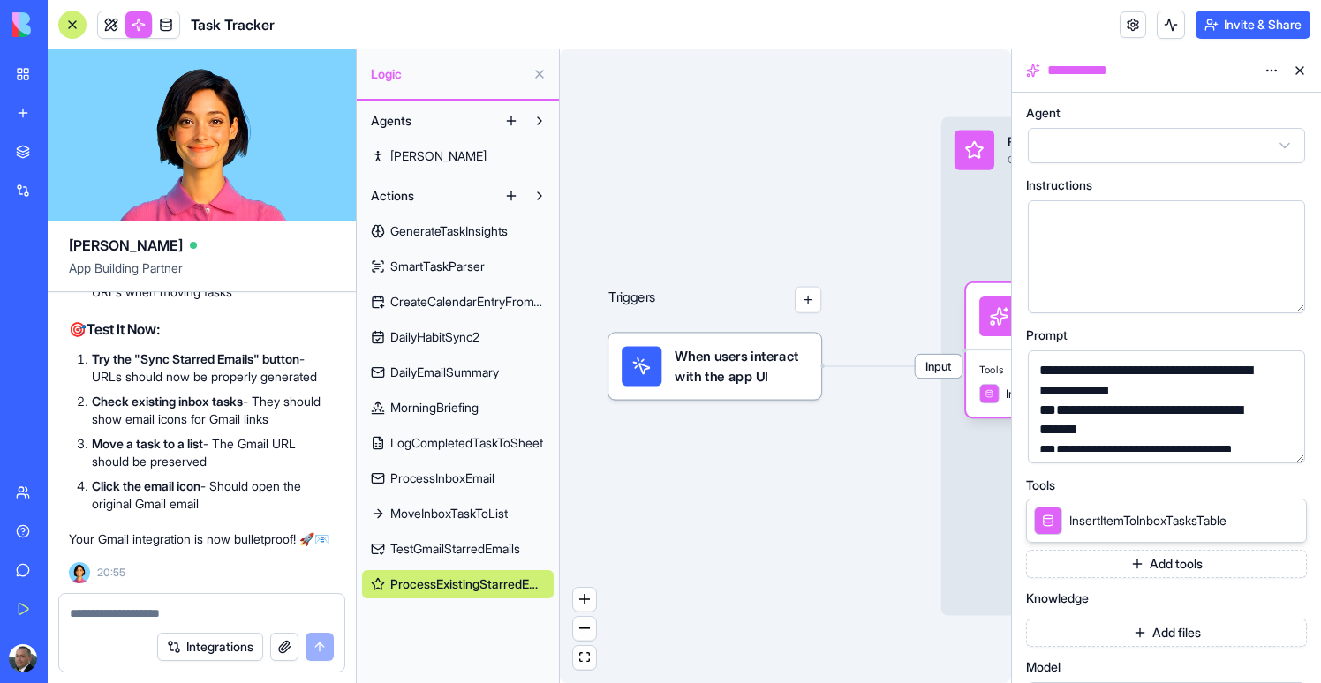
click at [454, 591] on span "ProcessExistingStarredEmails" at bounding box center [467, 585] width 154 height 18
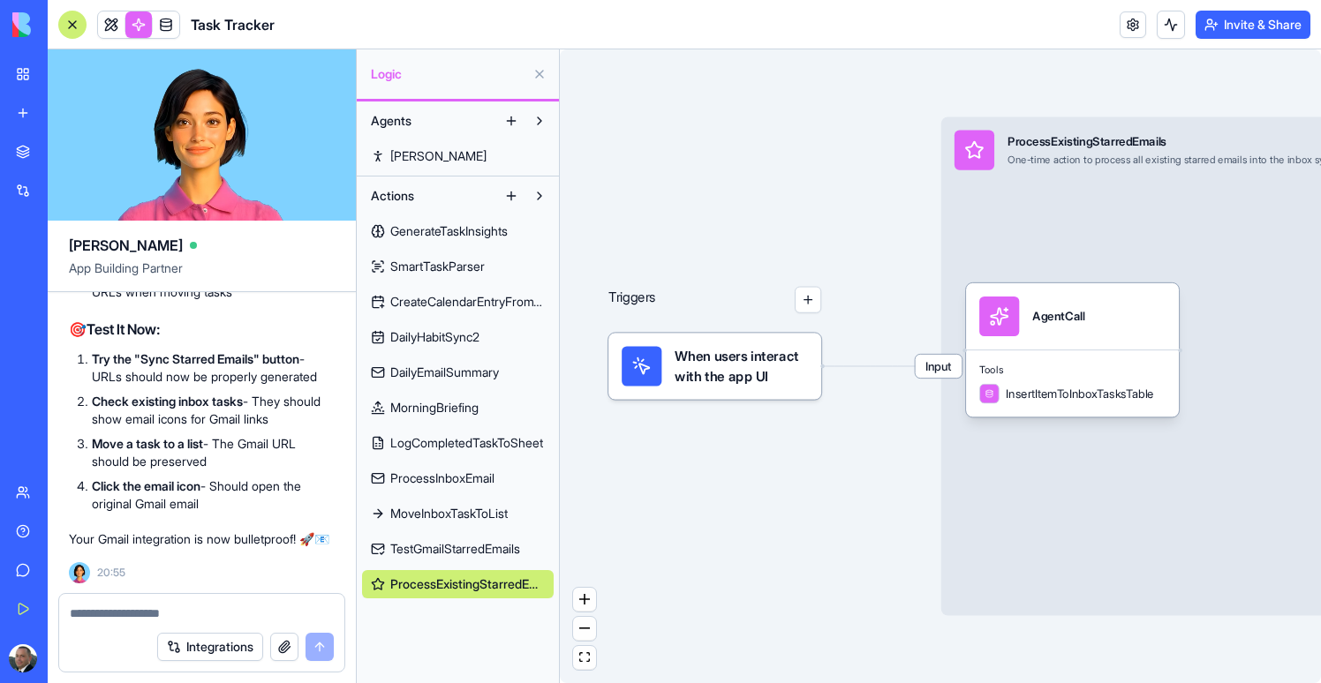
click at [1023, 139] on div "ProcessExistingStarredEmails" at bounding box center [1231, 141] width 449 height 17
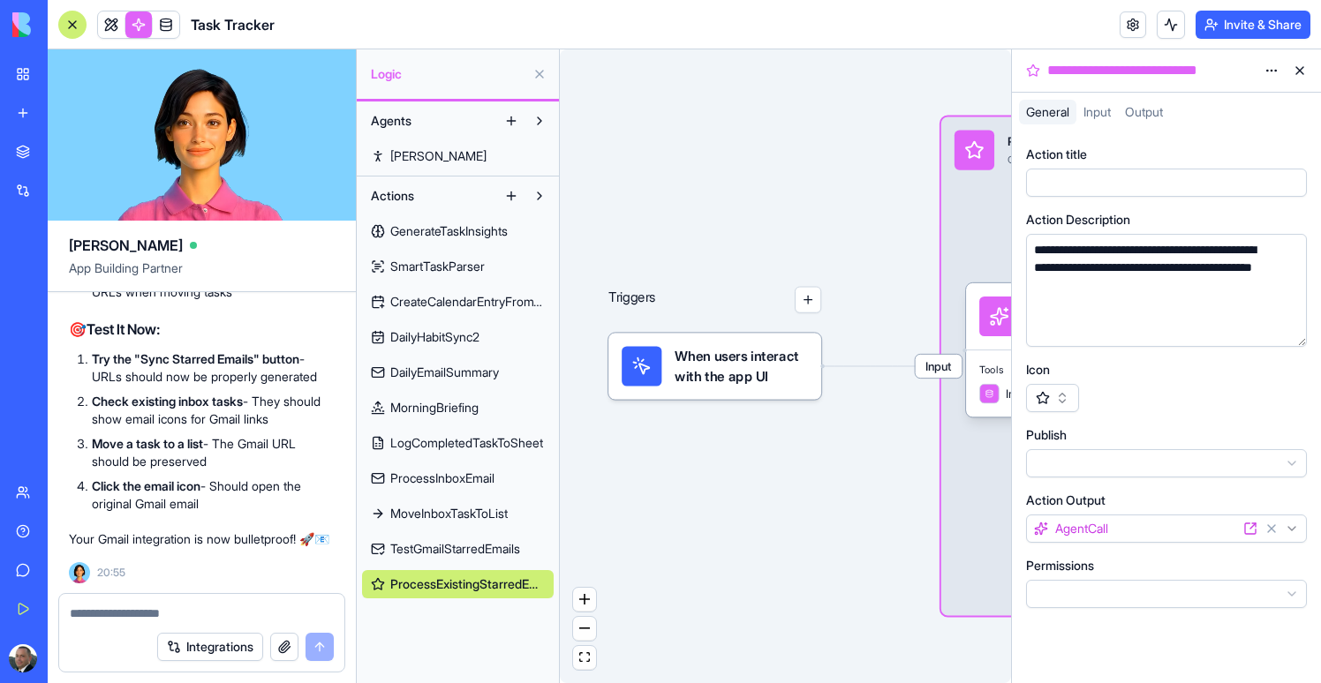
click at [1183, 57] on div "**********" at bounding box center [1166, 70] width 309 height 42
click at [1183, 64] on div "**********" at bounding box center [1150, 70] width 214 height 21
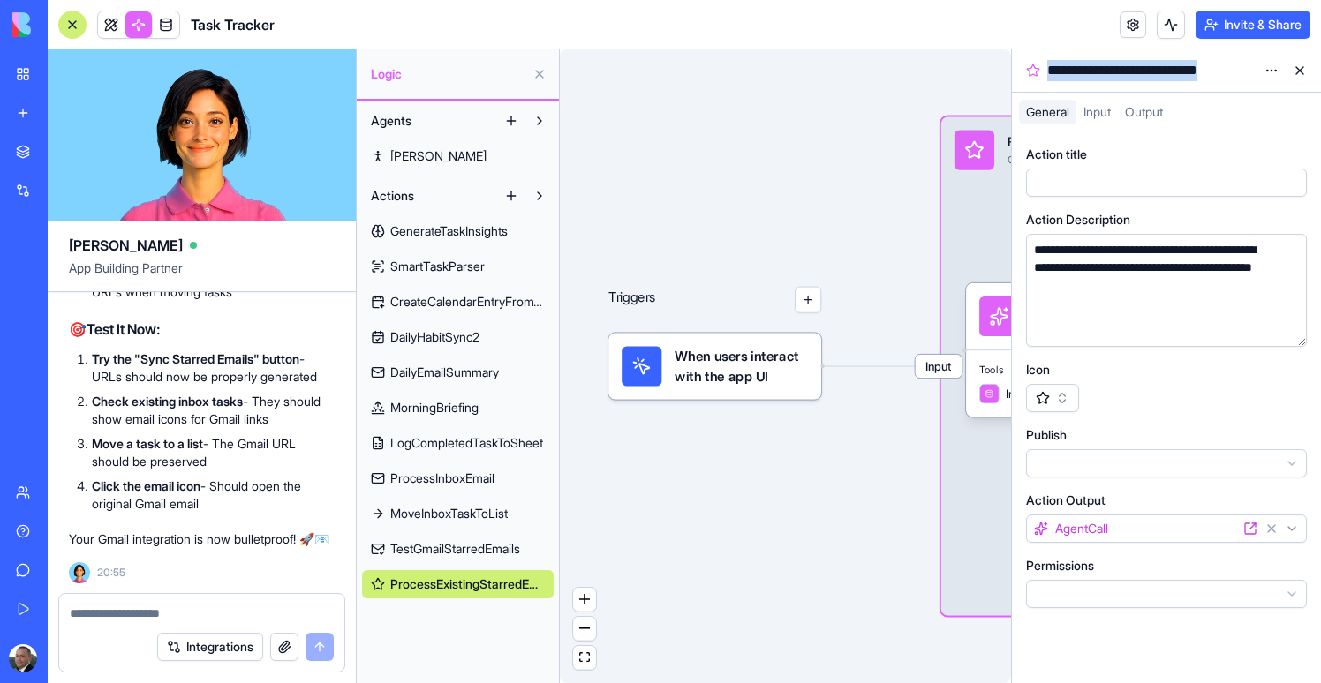
click at [1183, 64] on div "**********" at bounding box center [1150, 70] width 214 height 21
copy div "**********"
click at [92, 635] on div "Integrations" at bounding box center [201, 646] width 285 height 49
click at [104, 621] on textarea at bounding box center [202, 614] width 264 height 18
paste textarea "**********"
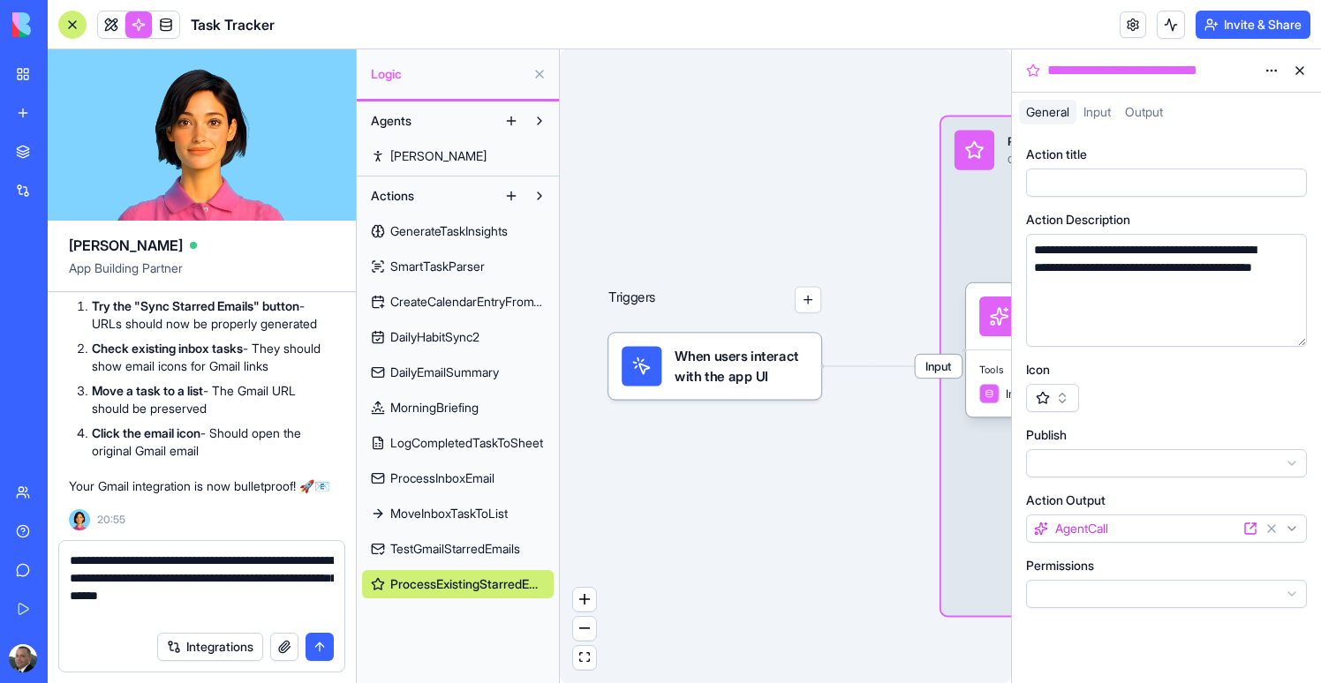
type textarea "**********"
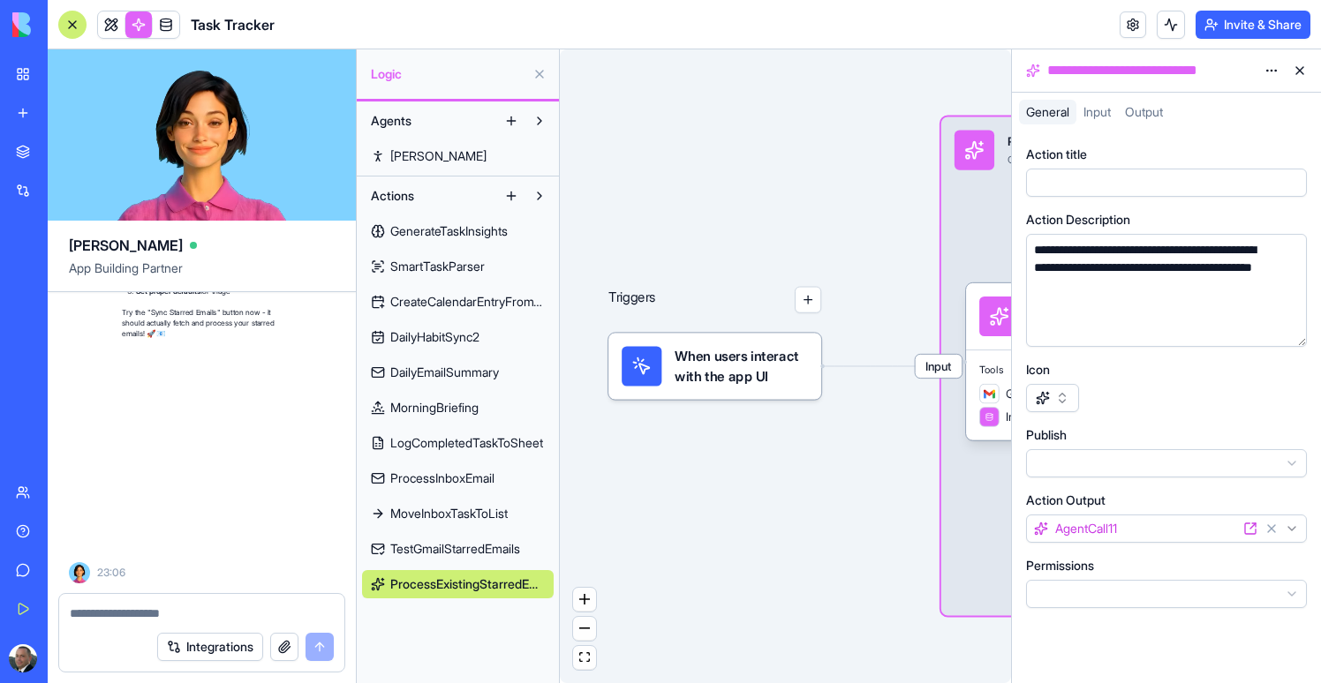
scroll to position [194385, 0]
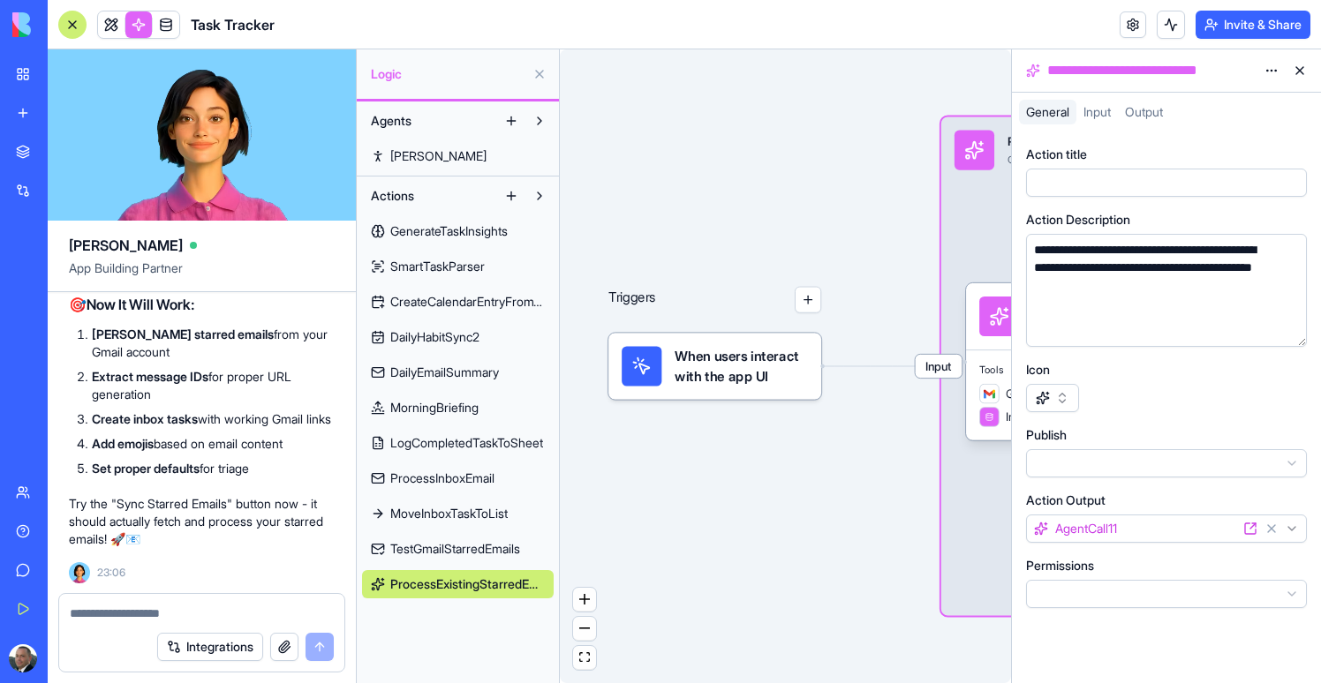
click at [1297, 69] on button at bounding box center [1299, 70] width 28 height 28
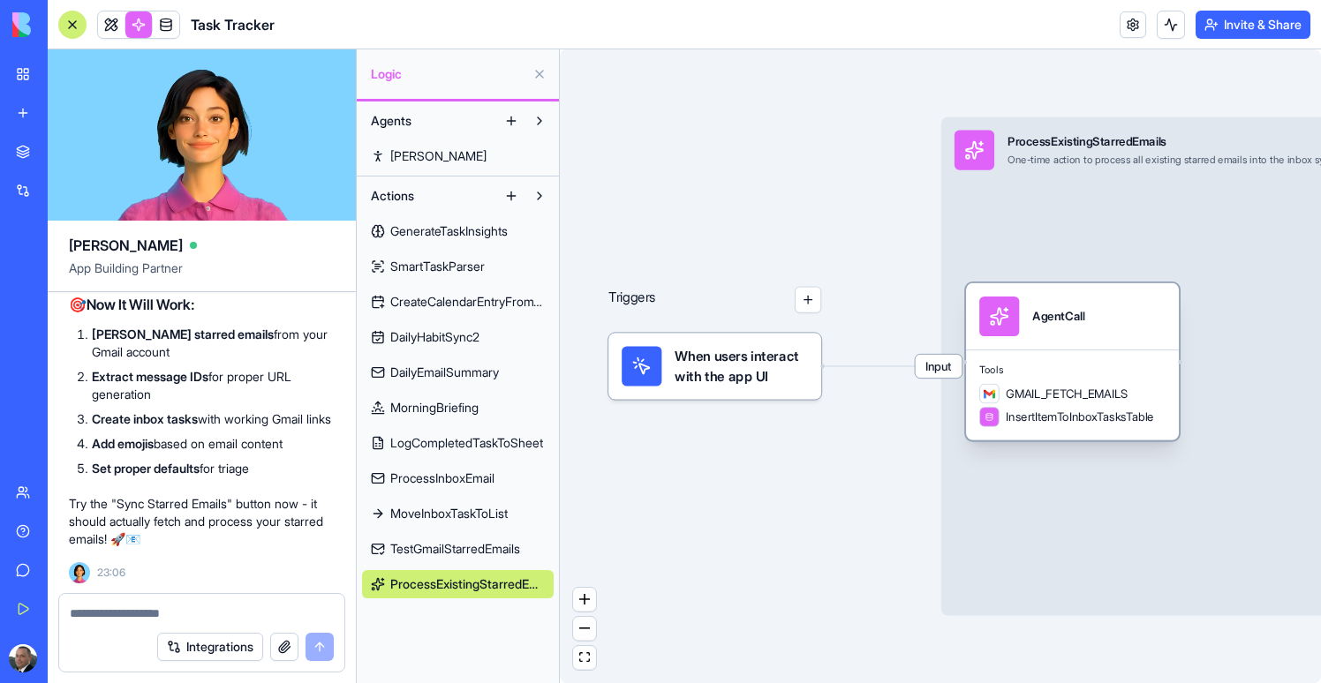
click at [1061, 302] on div "AgentCall" at bounding box center [1058, 317] width 52 height 40
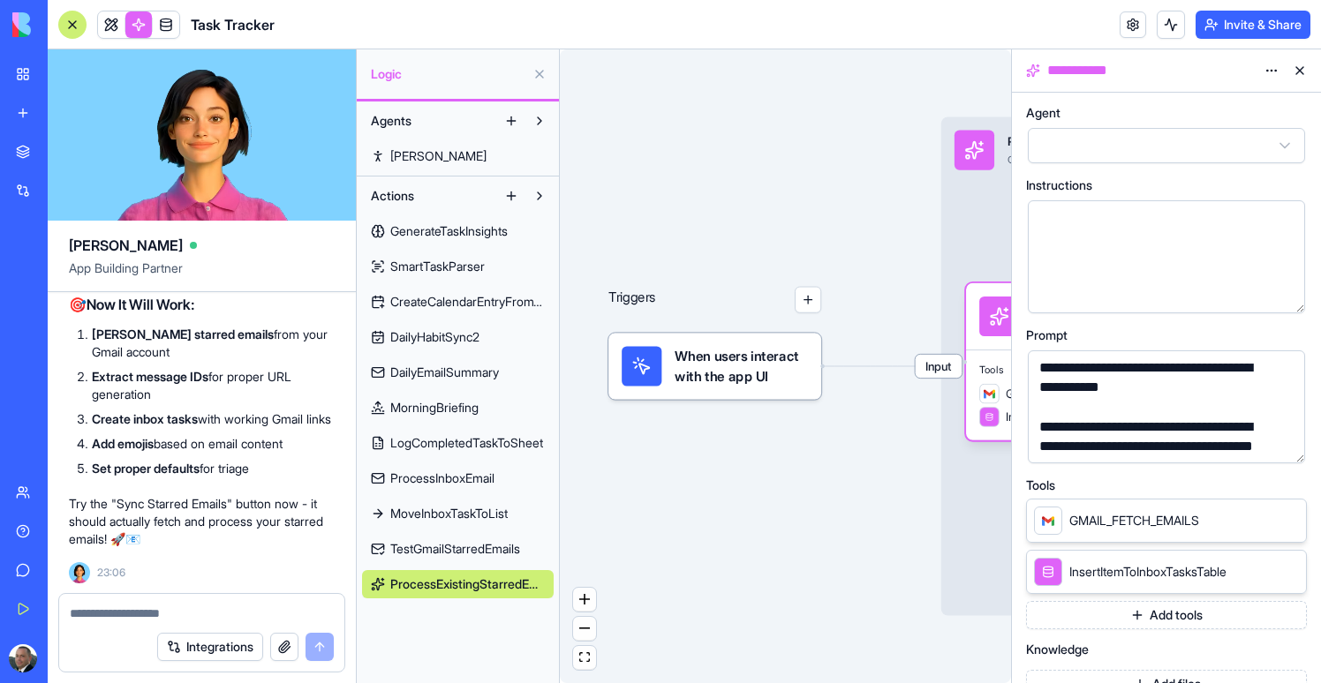
scroll to position [483, 0]
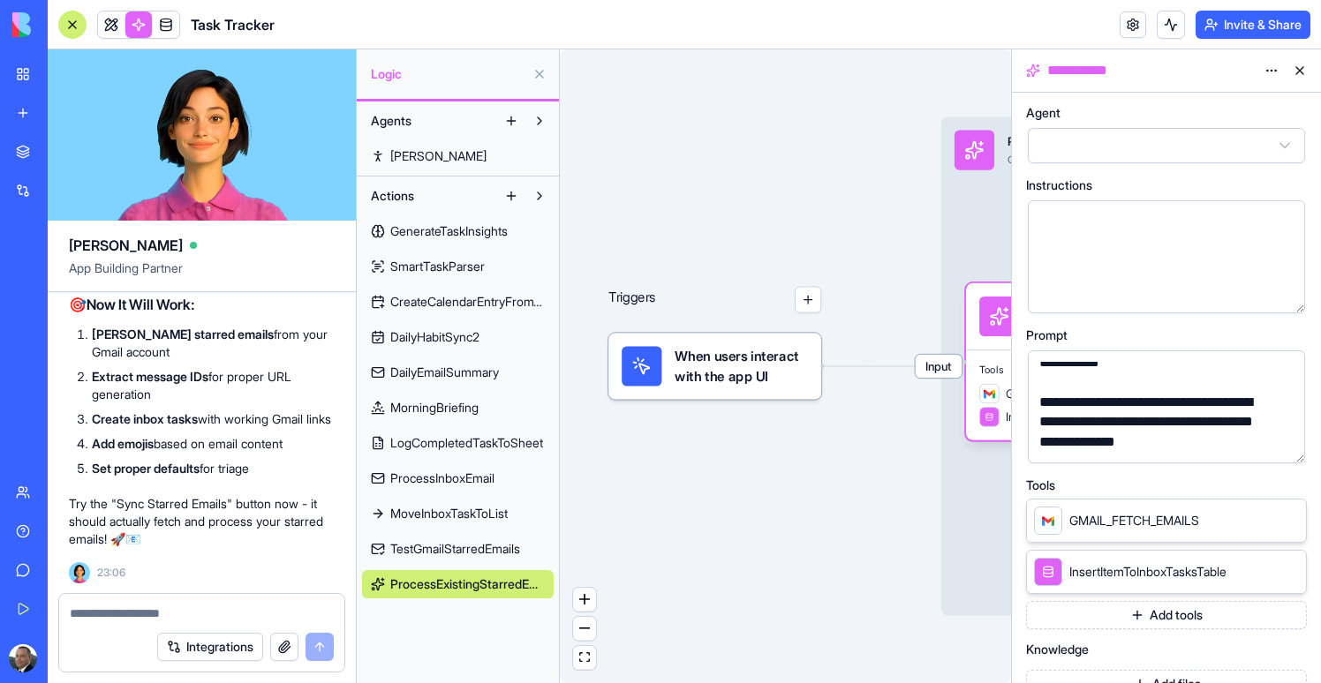
click at [847, 207] on div "Triggers When users interact with the app UI Input ProcessExistingStarredEmails…" at bounding box center [785, 366] width 451 height 634
click at [1294, 72] on button at bounding box center [1299, 70] width 28 height 28
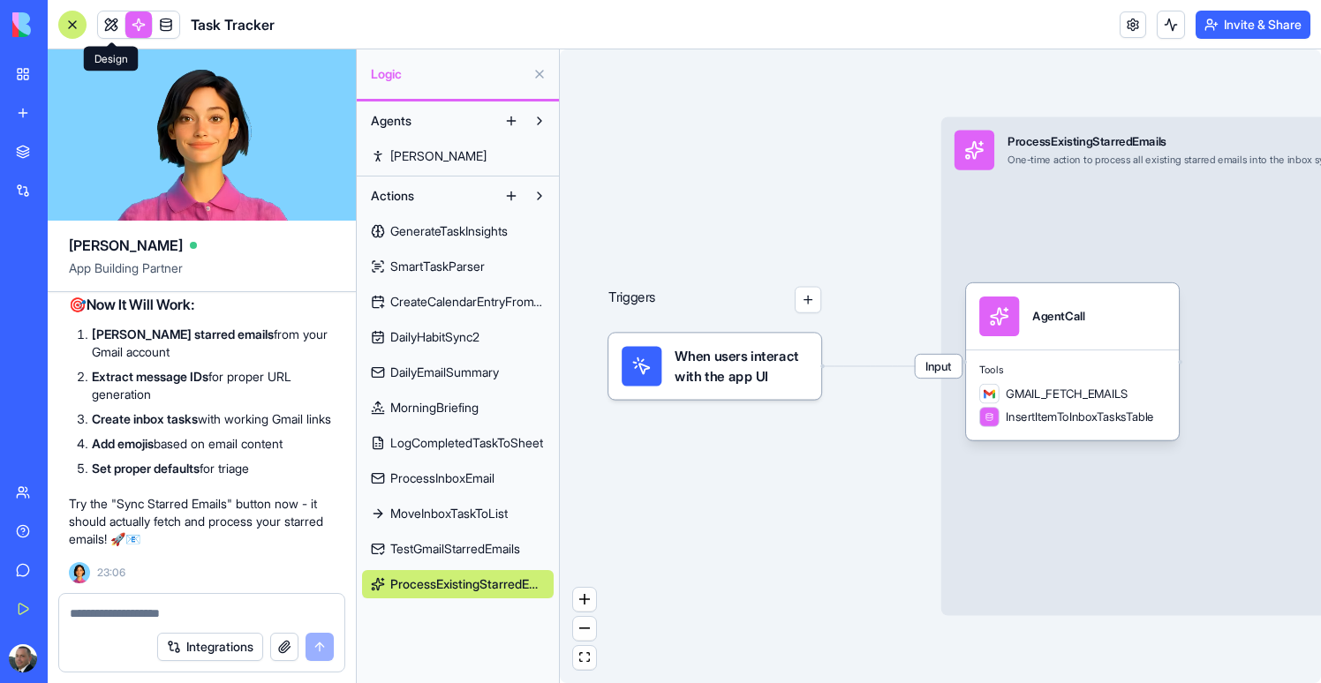
click at [105, 14] on link at bounding box center [111, 24] width 26 height 26
click at [105, 14] on button at bounding box center [111, 24] width 26 height 26
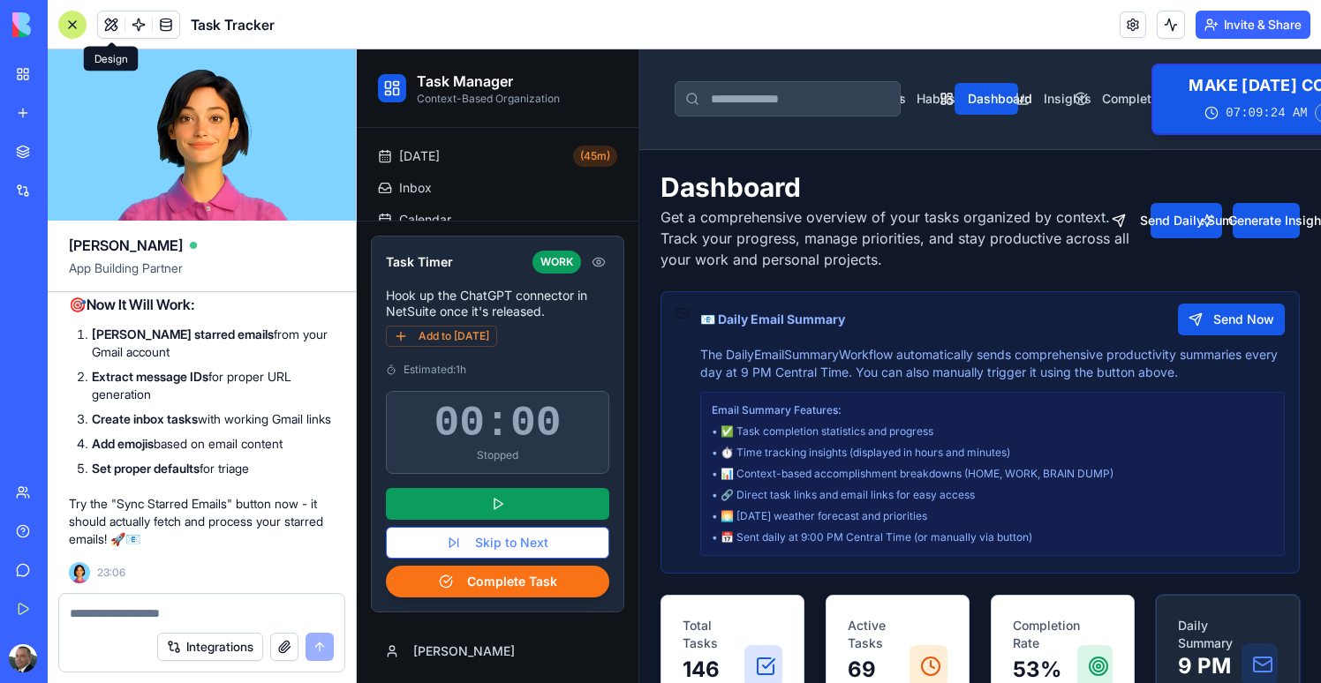
click at [116, 34] on button at bounding box center [111, 24] width 26 height 26
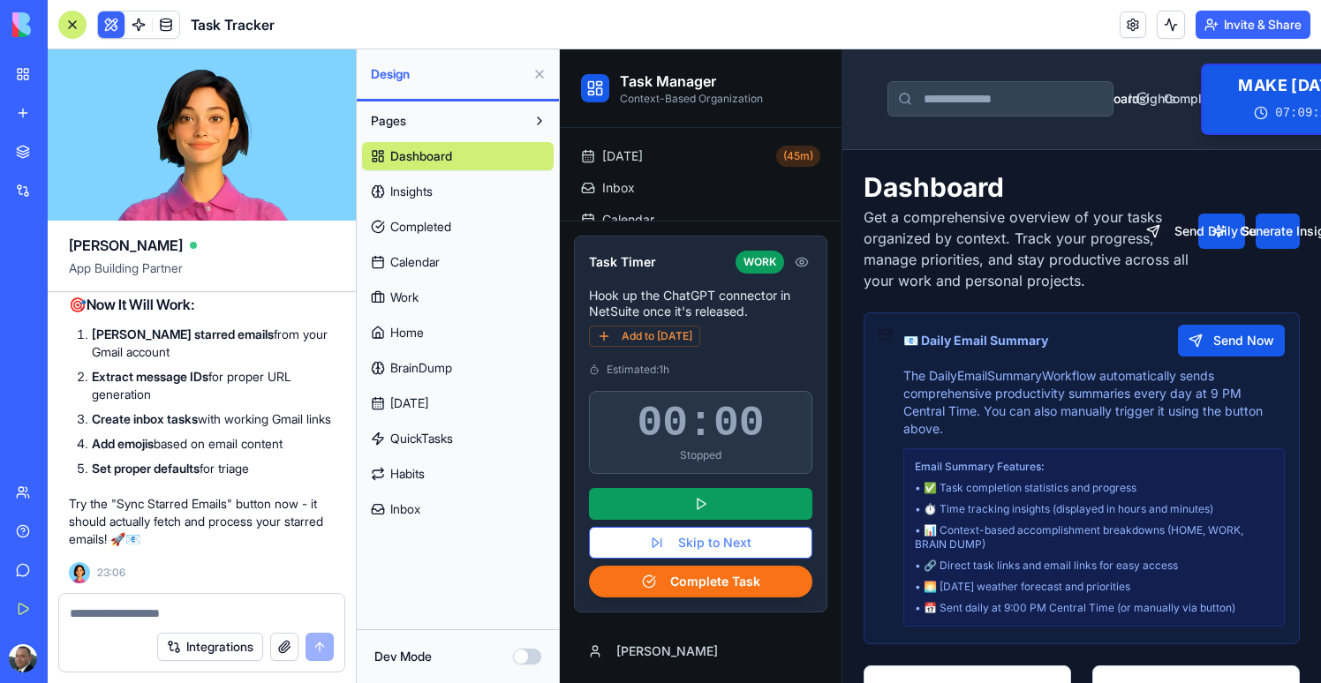
click at [412, 508] on span "Inbox" at bounding box center [405, 510] width 30 height 18
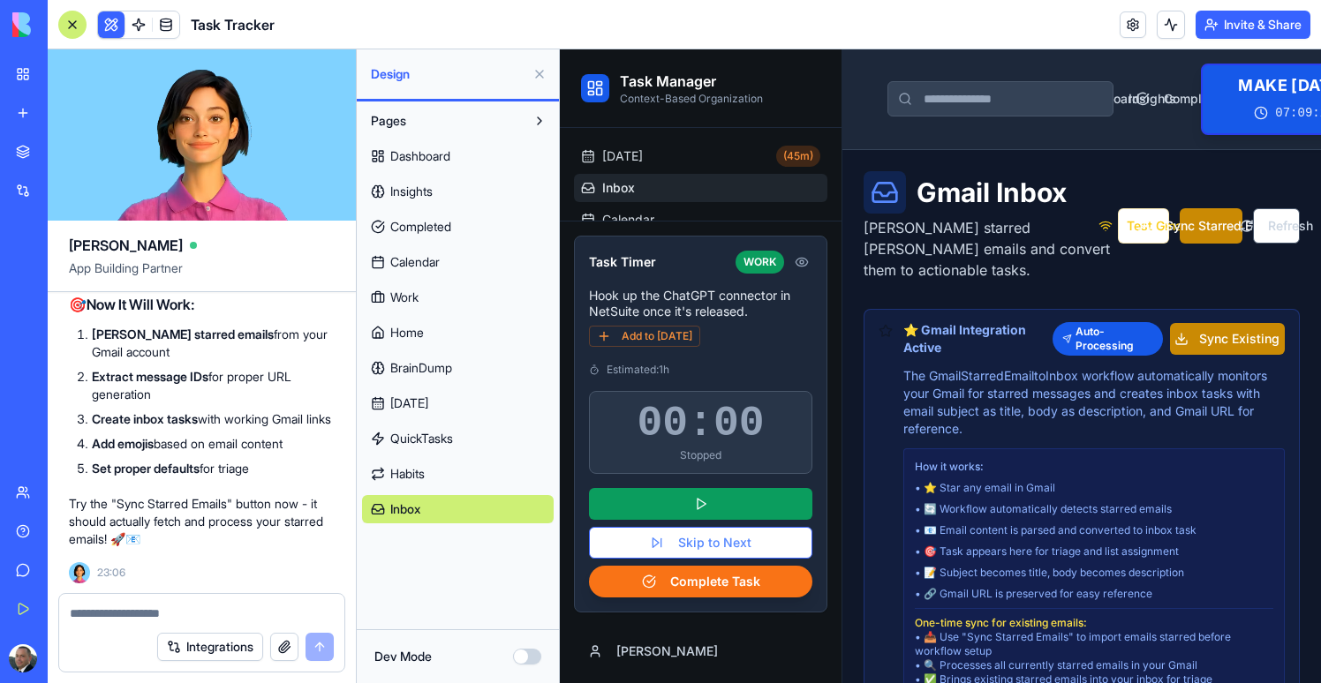
click at [120, 28] on button at bounding box center [111, 24] width 26 height 26
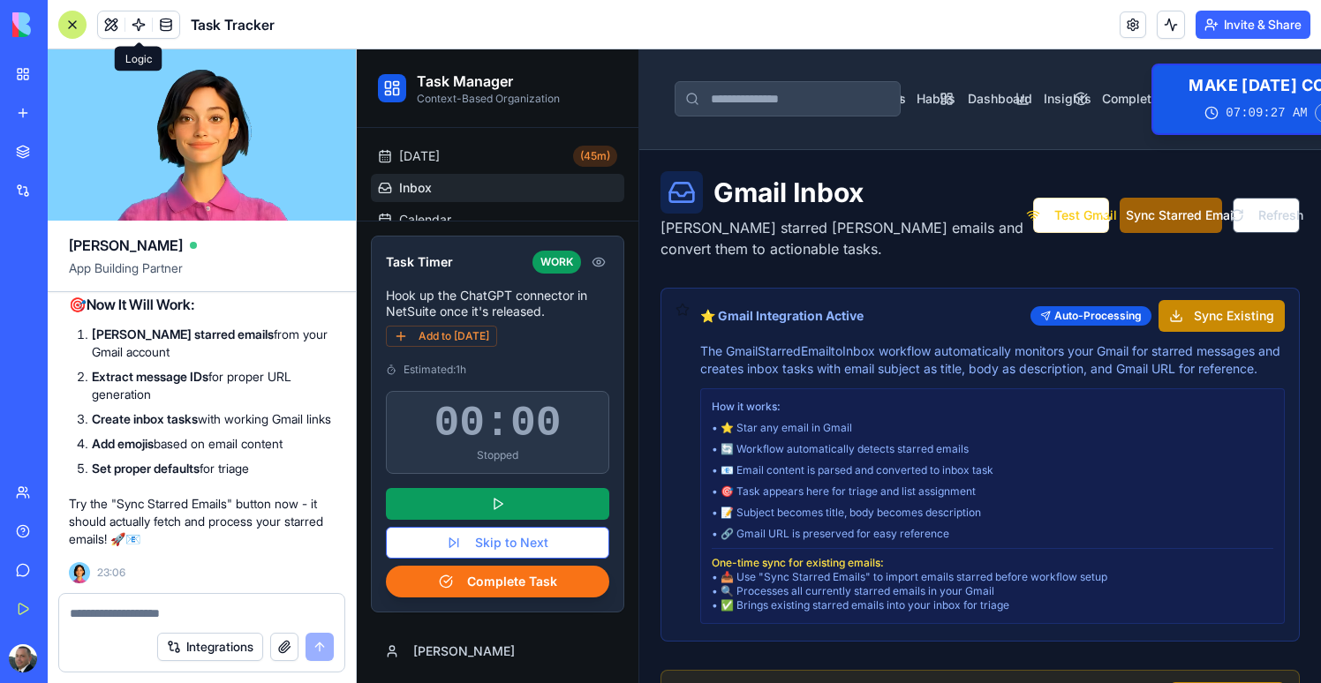
click at [1139, 215] on button "Sync Starred Emails" at bounding box center [1170, 215] width 102 height 35
click at [1166, 20] on button at bounding box center [1170, 25] width 28 height 28
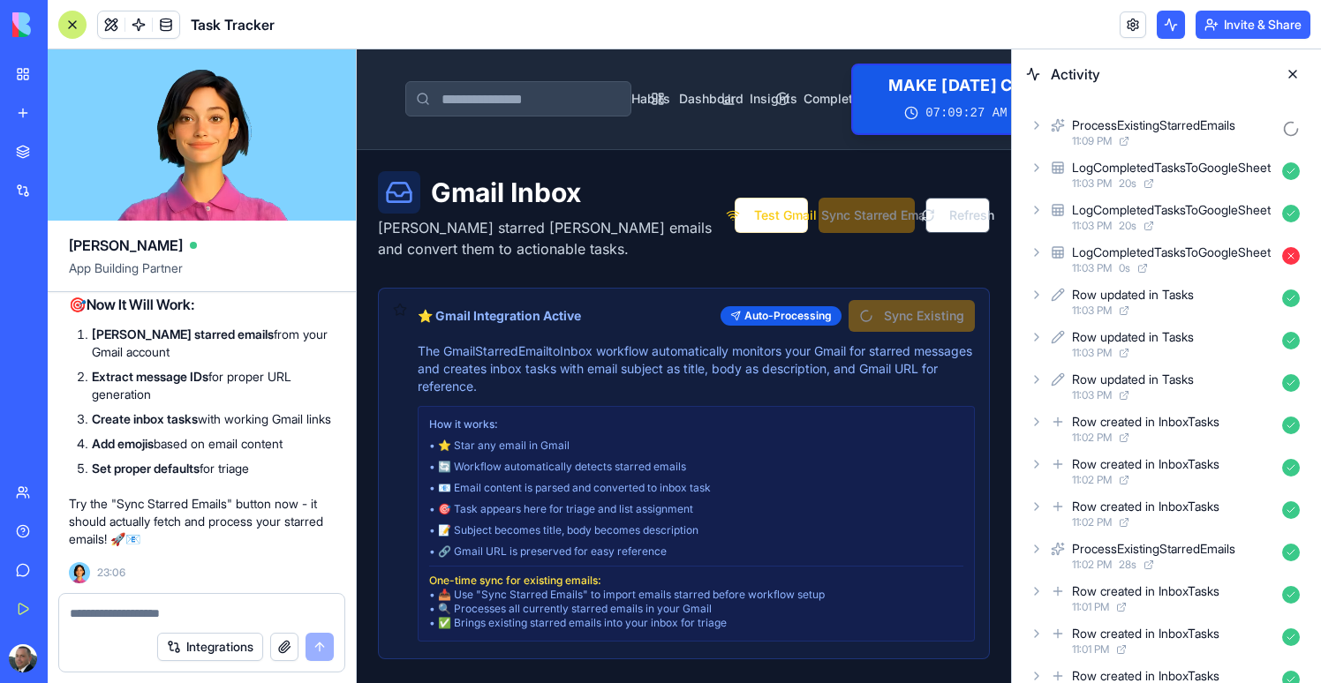
click at [1144, 121] on div "ProcessExistingStarredEmails" at bounding box center [1153, 126] width 163 height 18
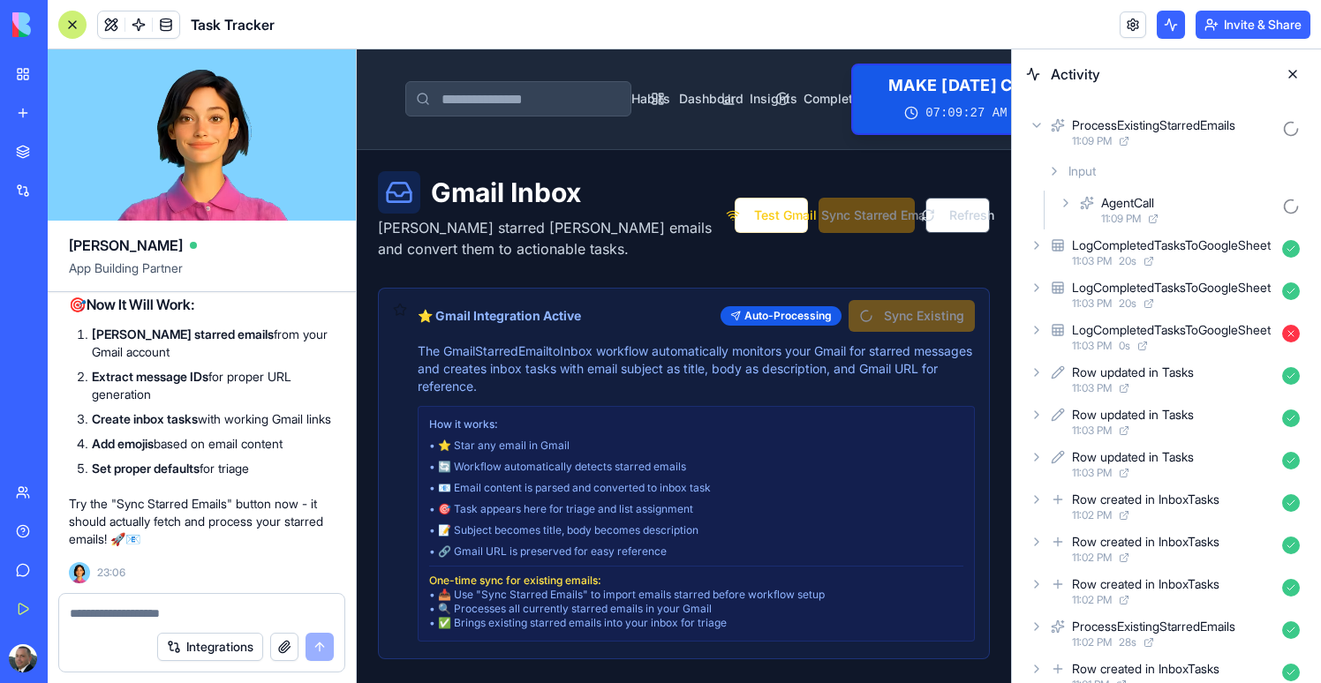
click at [1129, 213] on span "11:09 PM" at bounding box center [1121, 219] width 40 height 14
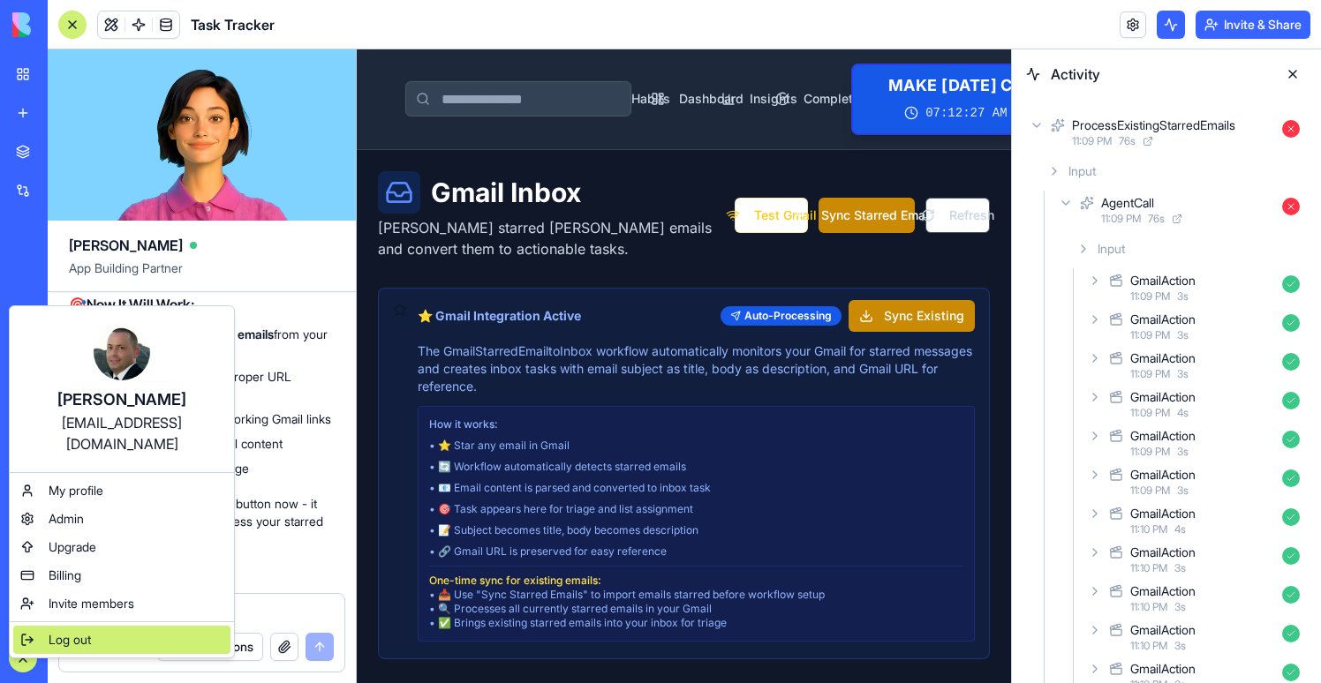
click at [63, 631] on span "Log out" at bounding box center [70, 640] width 42 height 18
